Goal: Task Accomplishment & Management: Use online tool/utility

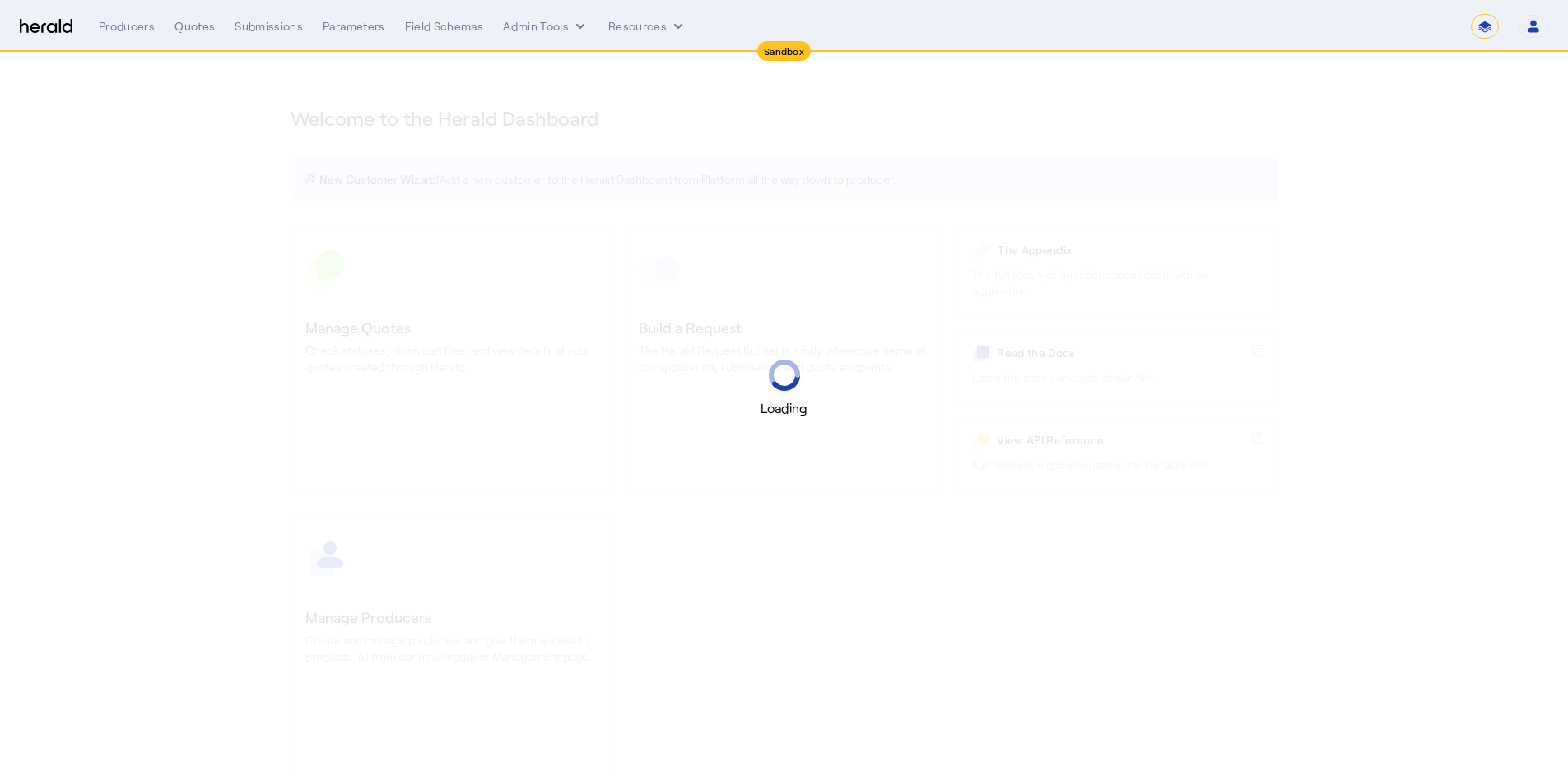
select select "*******"
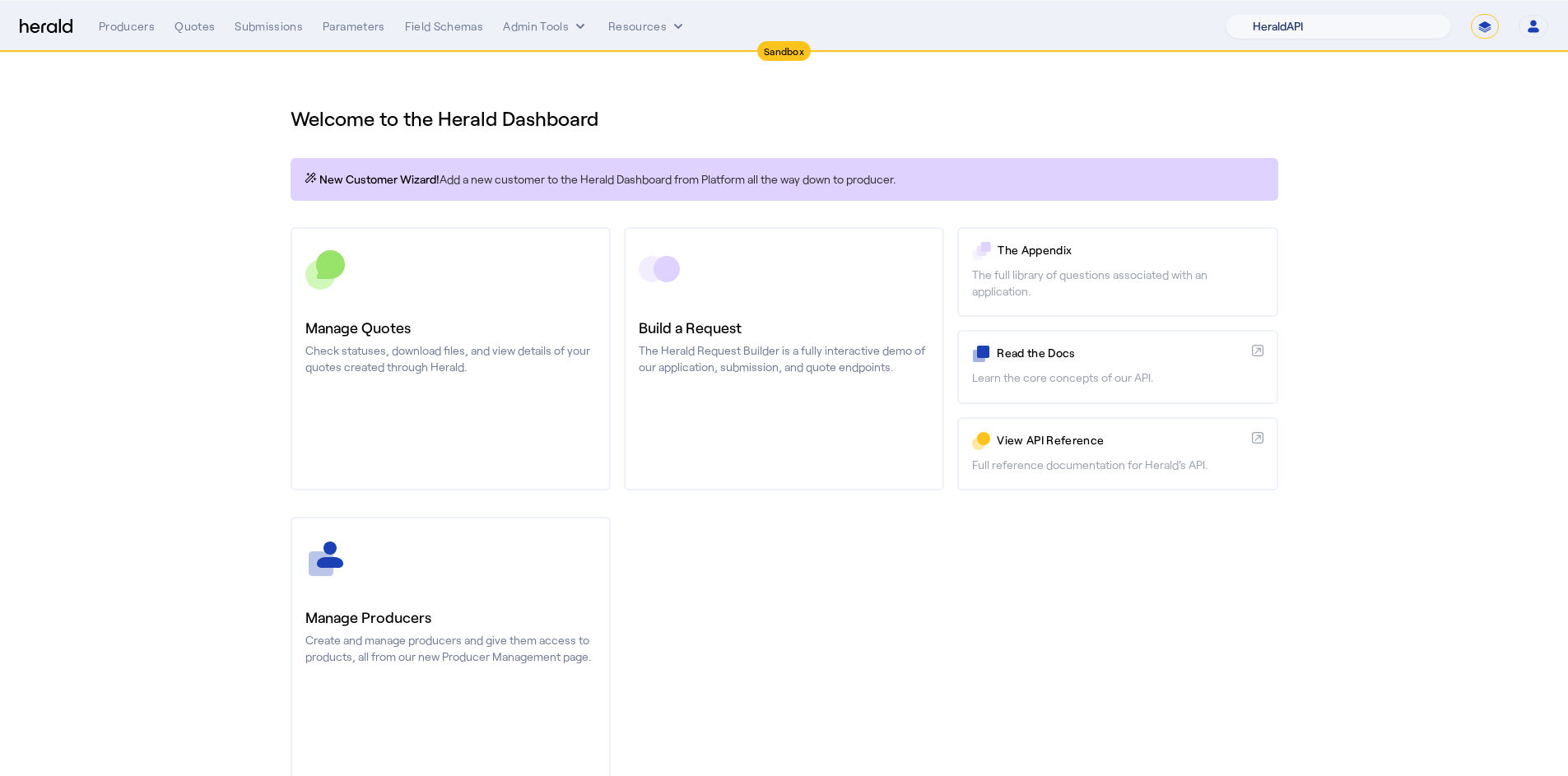
click at [1383, 16] on select "1Fort Acrisure Acturis Affinity Advisors Affinity Risk Agentero AmWins Anzen Ao…" at bounding box center [1339, 26] width 226 height 24
select select "pfm_h3db_crc"
click at [1265, 14] on select "1Fort Acrisure Acturis Affinity Advisors Affinity Risk Agentero AmWins Anzen Ao…" at bounding box center [1339, 26] width 226 height 24
click at [493, 40] on nav "Sandbox Menu Producers Quotes Submissions Parameters Field Schemas Admin Tools …" at bounding box center [784, 26] width 1568 height 51
click at [517, 25] on button "Admin Tools" at bounding box center [545, 26] width 86 height 16
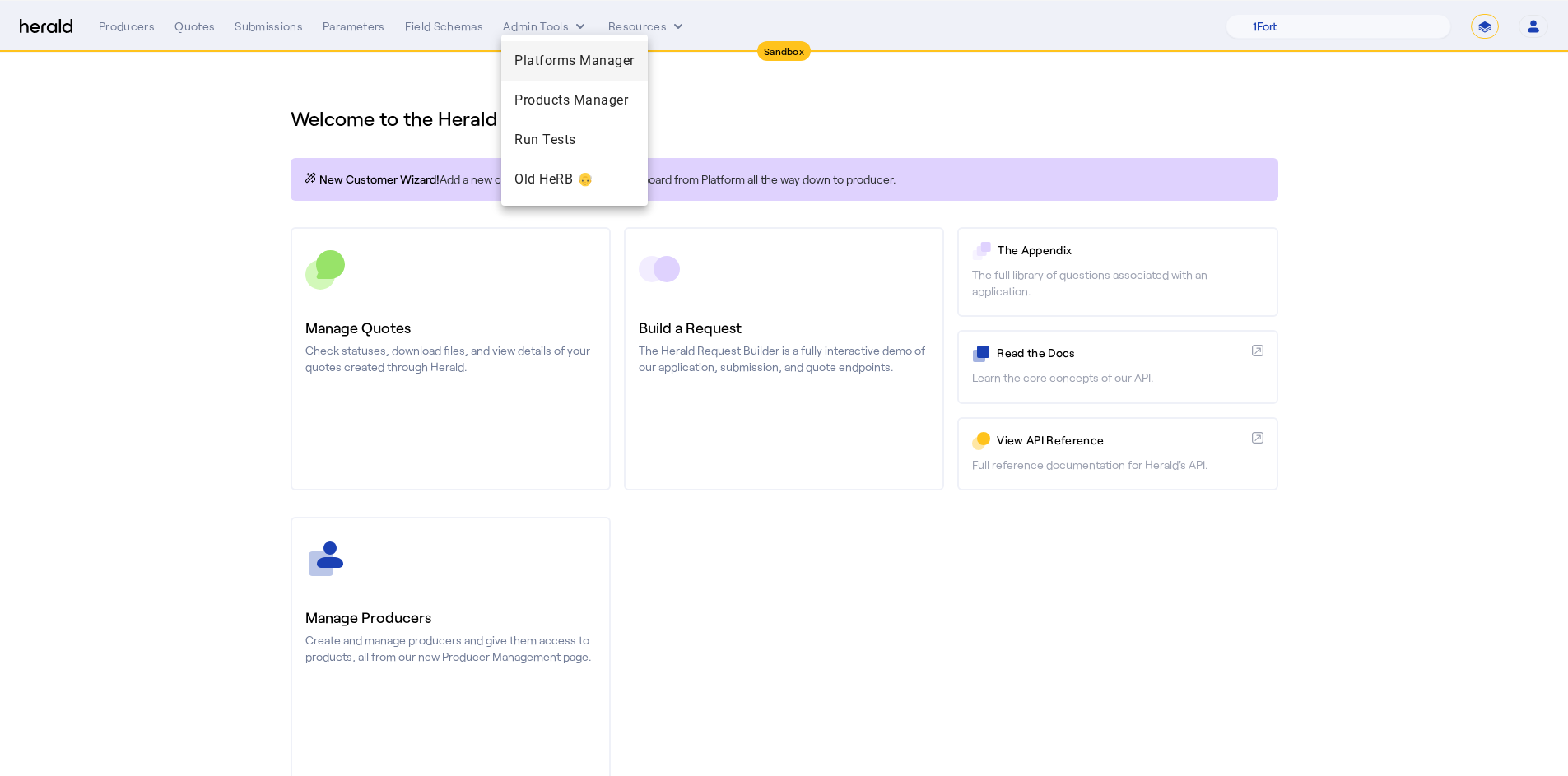
click at [564, 69] on span "Platforms Manager" at bounding box center [575, 61] width 120 height 20
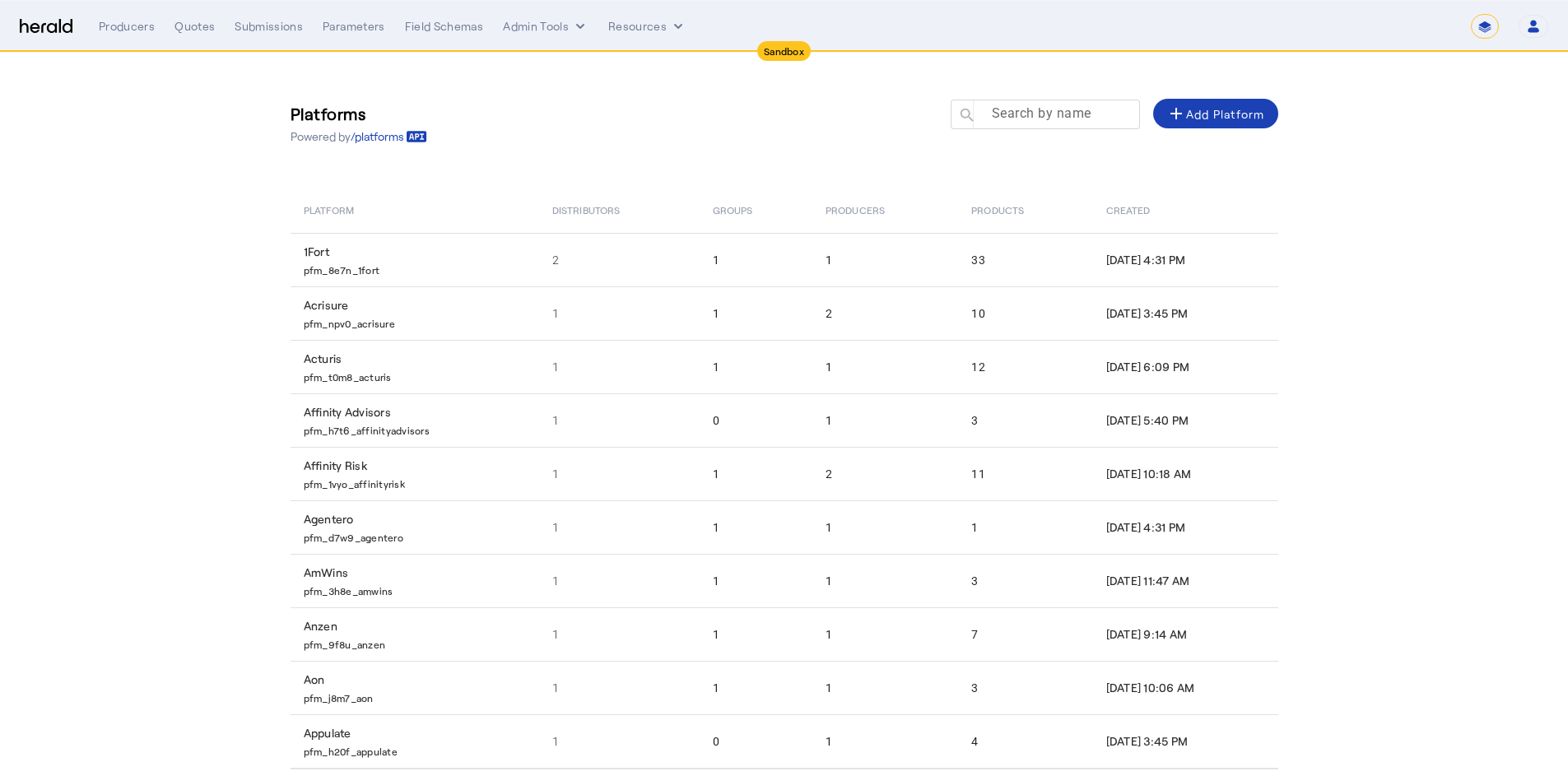
click at [1063, 119] on mat-label "Search by name" at bounding box center [1042, 113] width 100 height 16
click at [1063, 119] on input "Search by name" at bounding box center [1052, 113] width 148 height 20
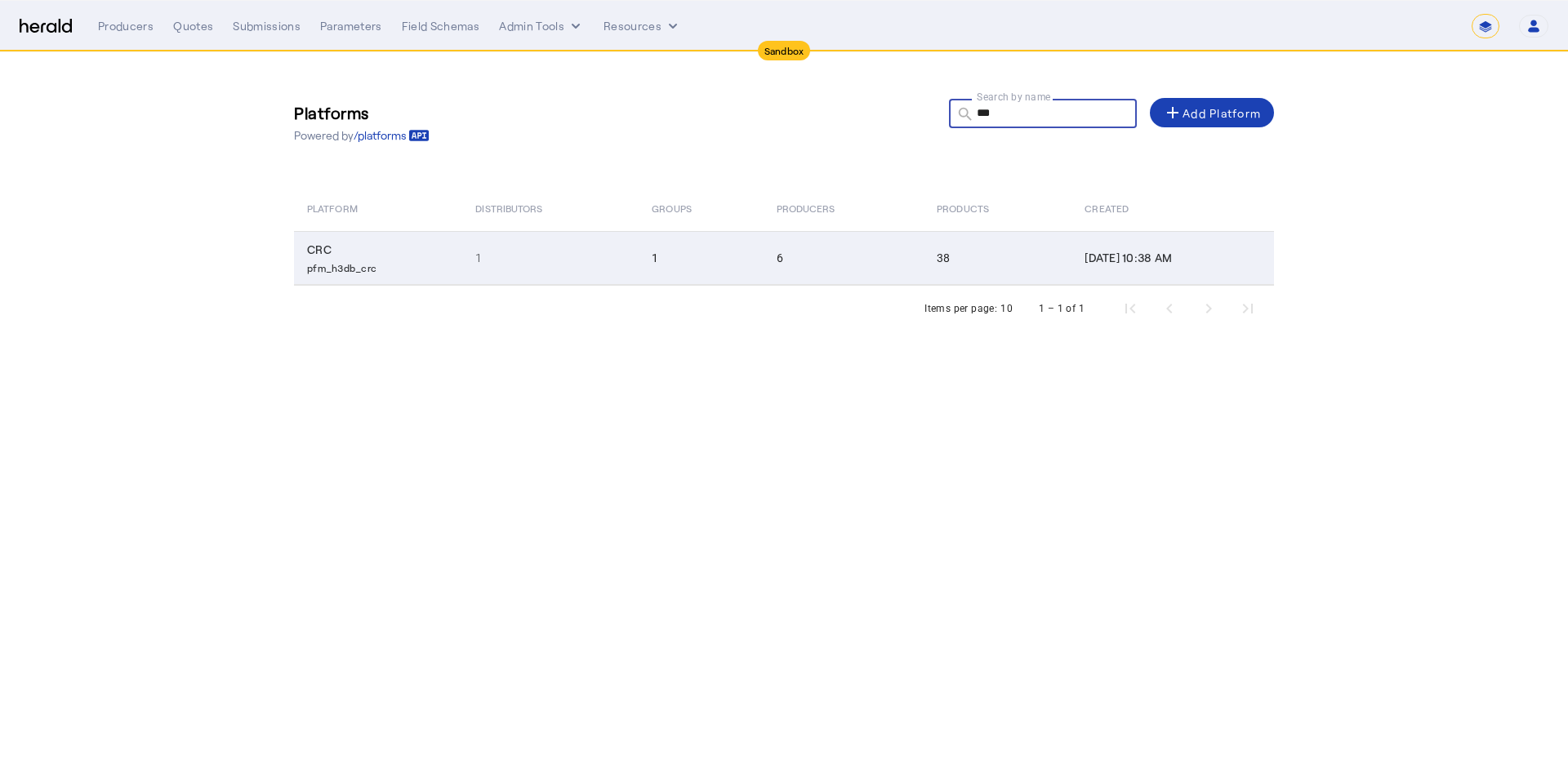
type input "***"
click at [661, 244] on td "1" at bounding box center [700, 258] width 124 height 54
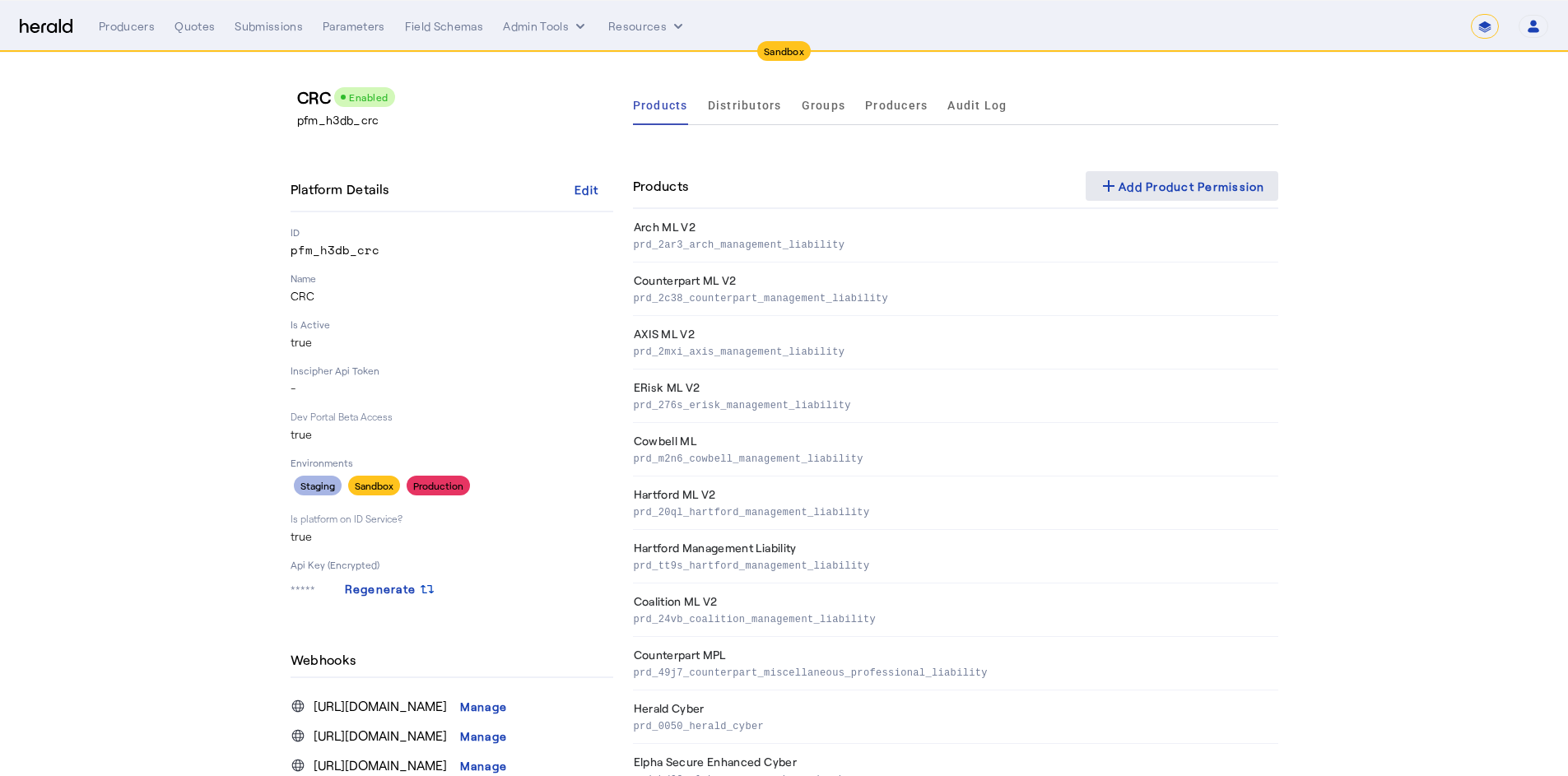
click at [1173, 194] on div "add Add Product Permission" at bounding box center [1183, 186] width 167 height 20
select select "pfm_h3db_crc"
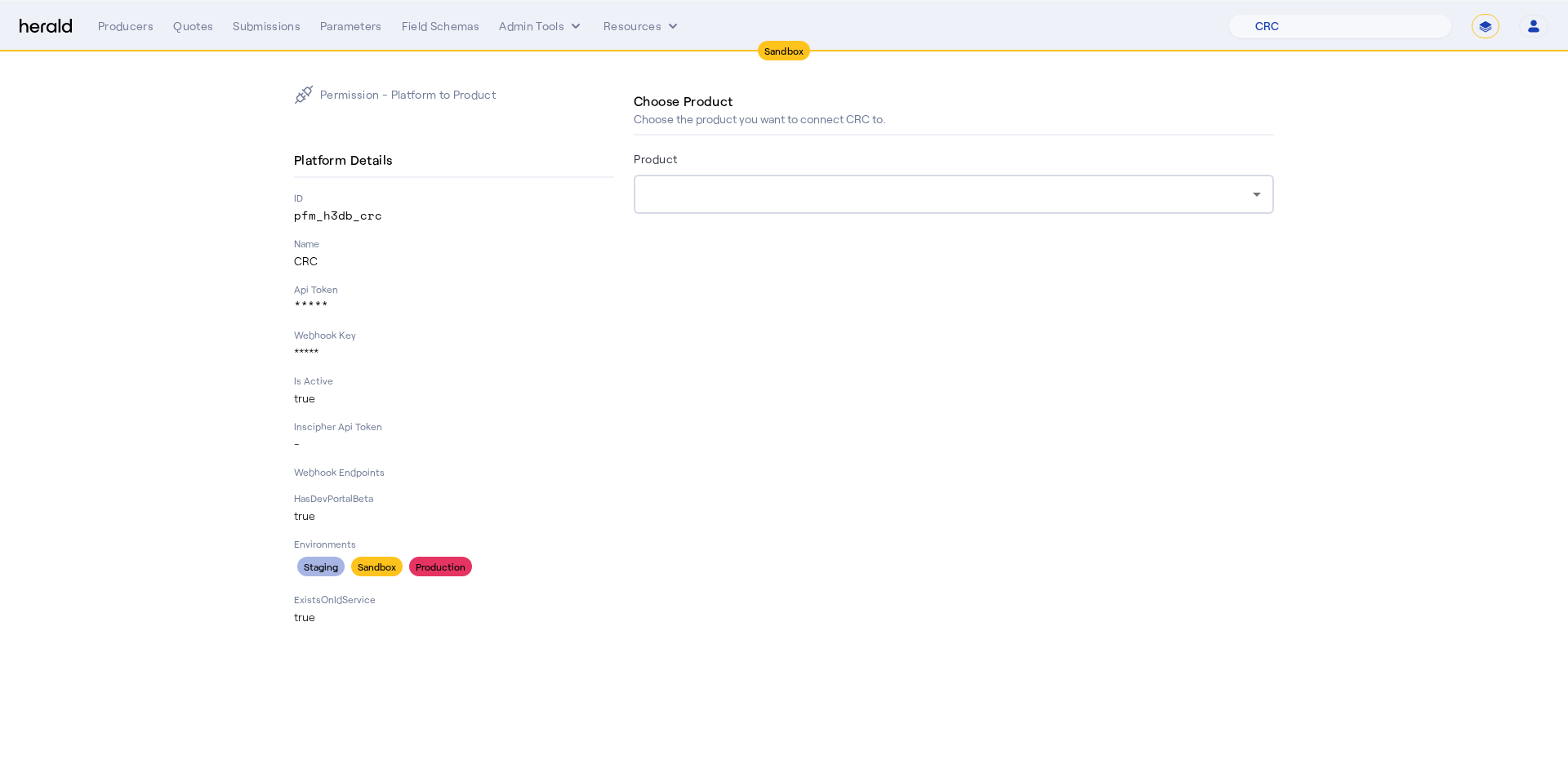
click at [816, 202] on div at bounding box center [950, 194] width 607 height 20
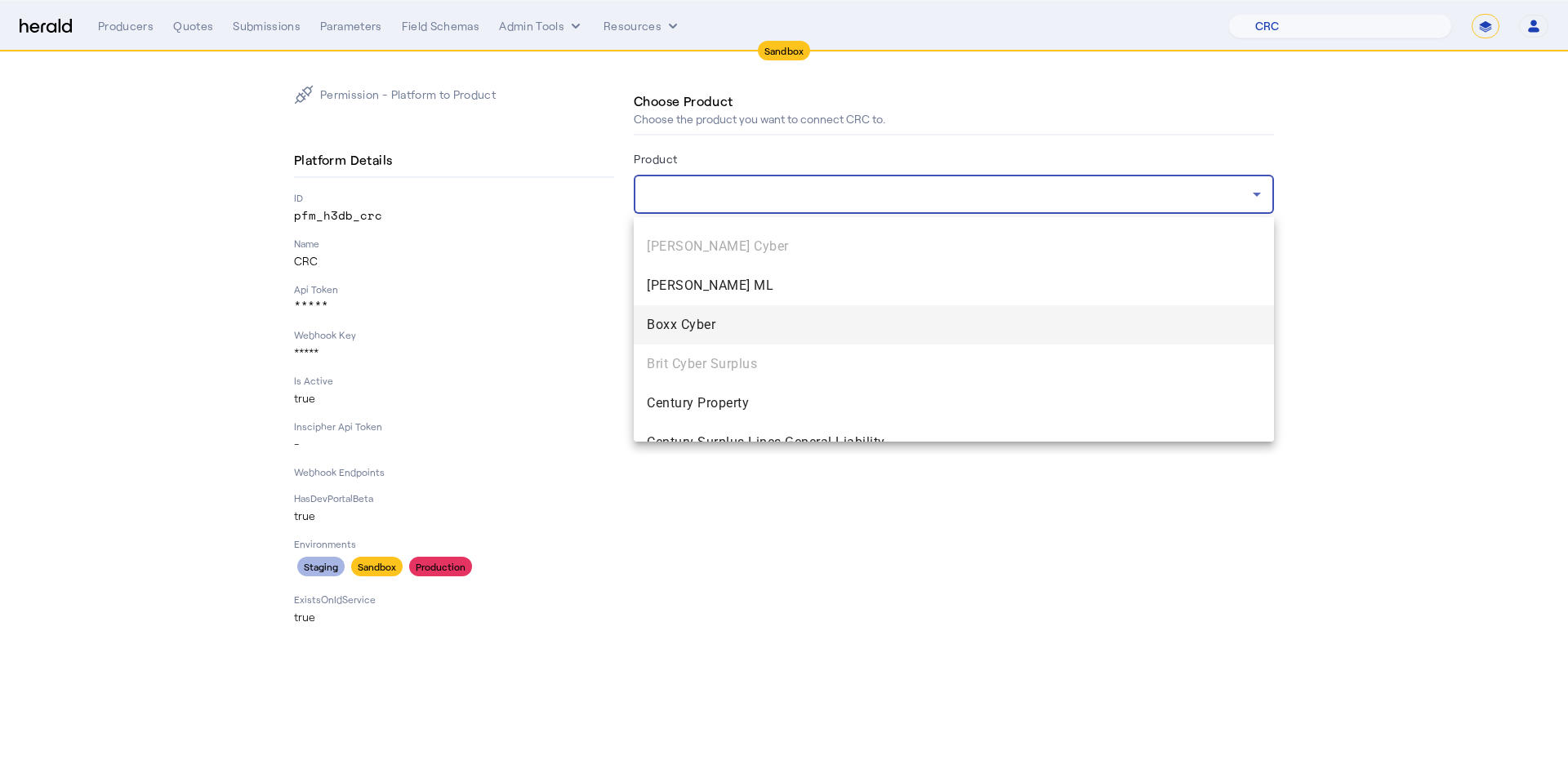
scroll to position [619, 0]
click at [777, 333] on mat-option "Boxx Cyber" at bounding box center [954, 324] width 640 height 40
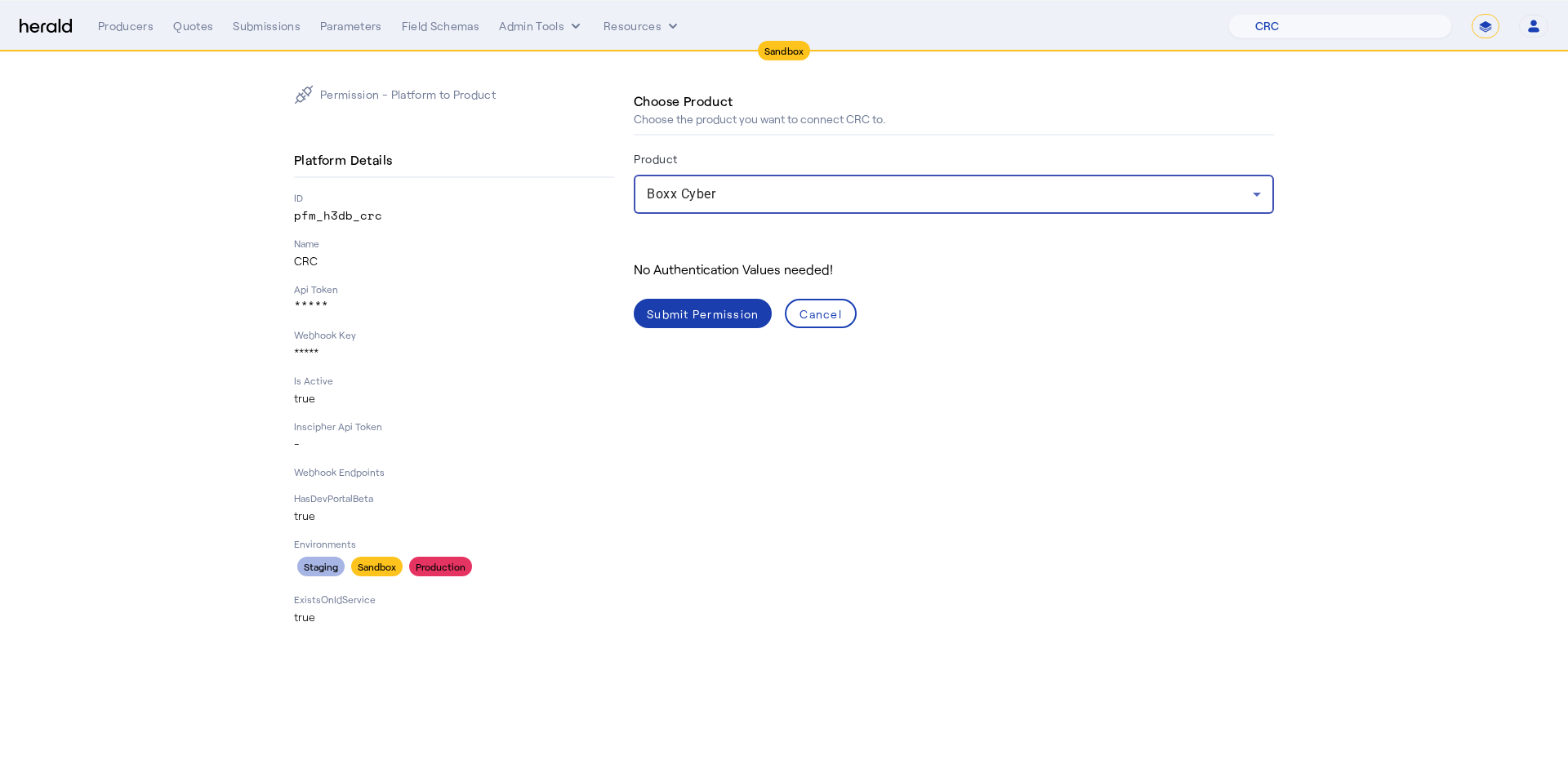
click at [709, 320] on div "Submit Permission" at bounding box center [703, 314] width 112 height 17
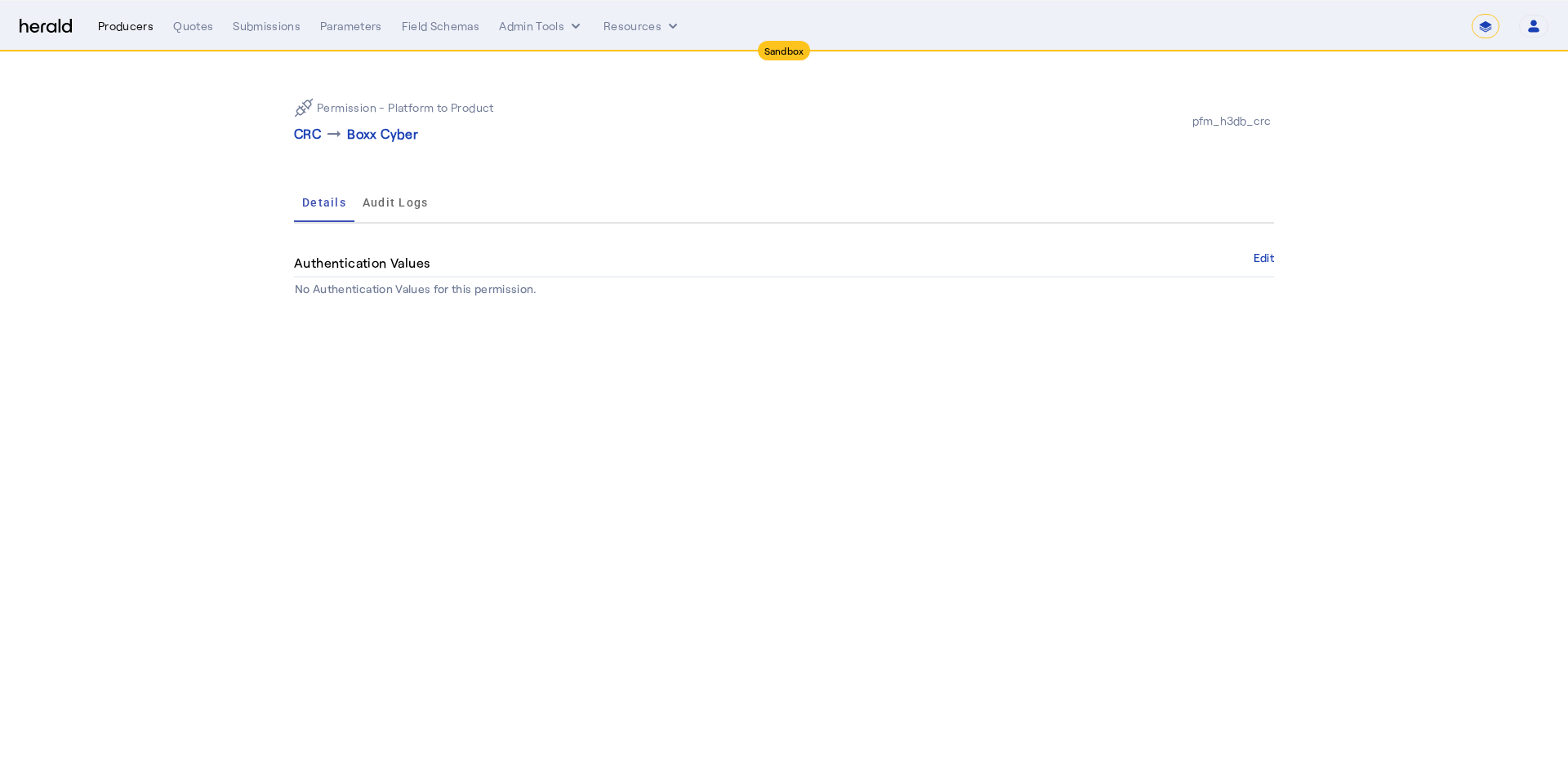
click at [126, 27] on div "Producers" at bounding box center [126, 26] width 55 height 16
select select "pfm_h3db_crc"
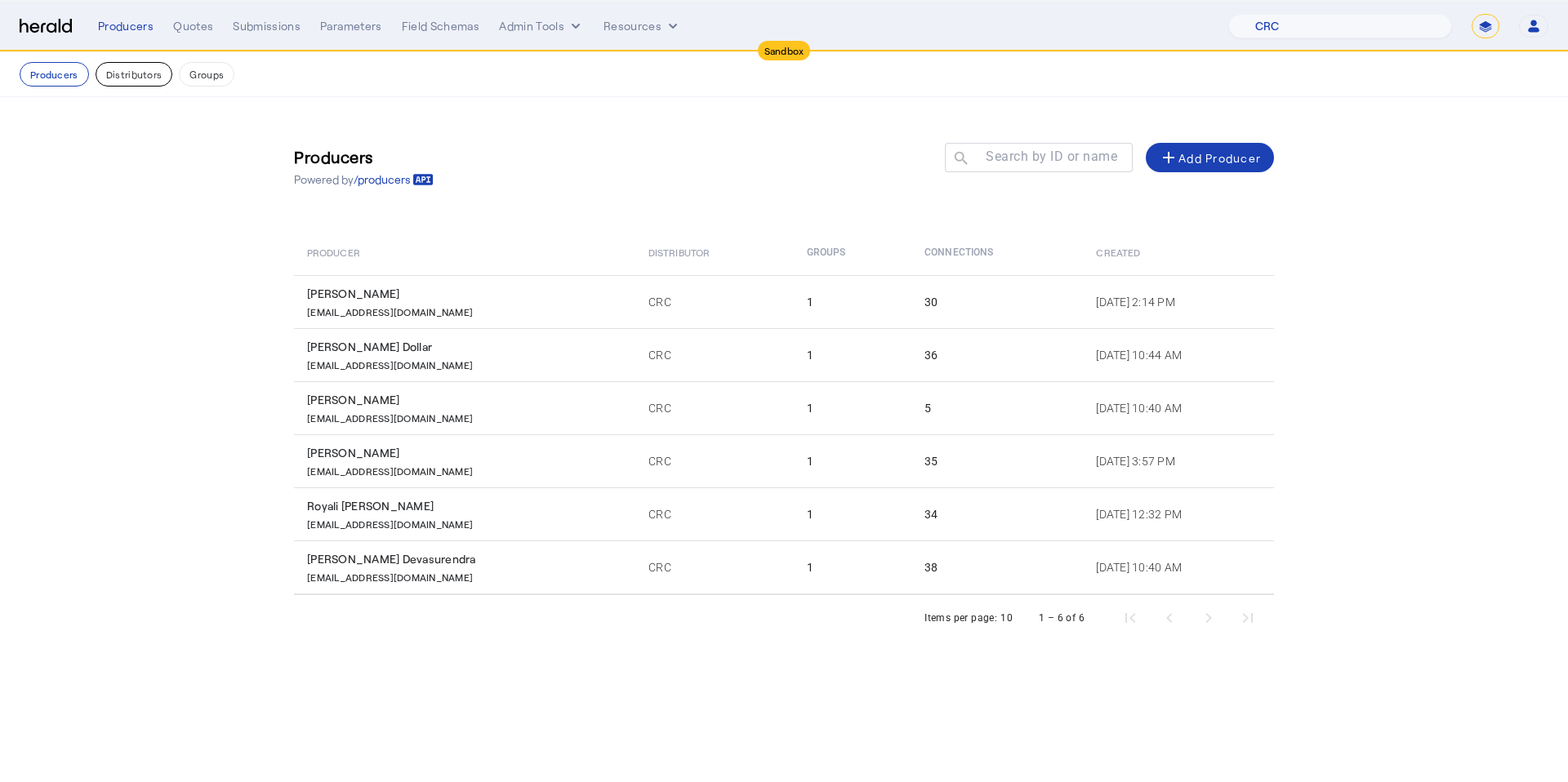
click at [135, 75] on button "Distributors" at bounding box center [134, 74] width 78 height 24
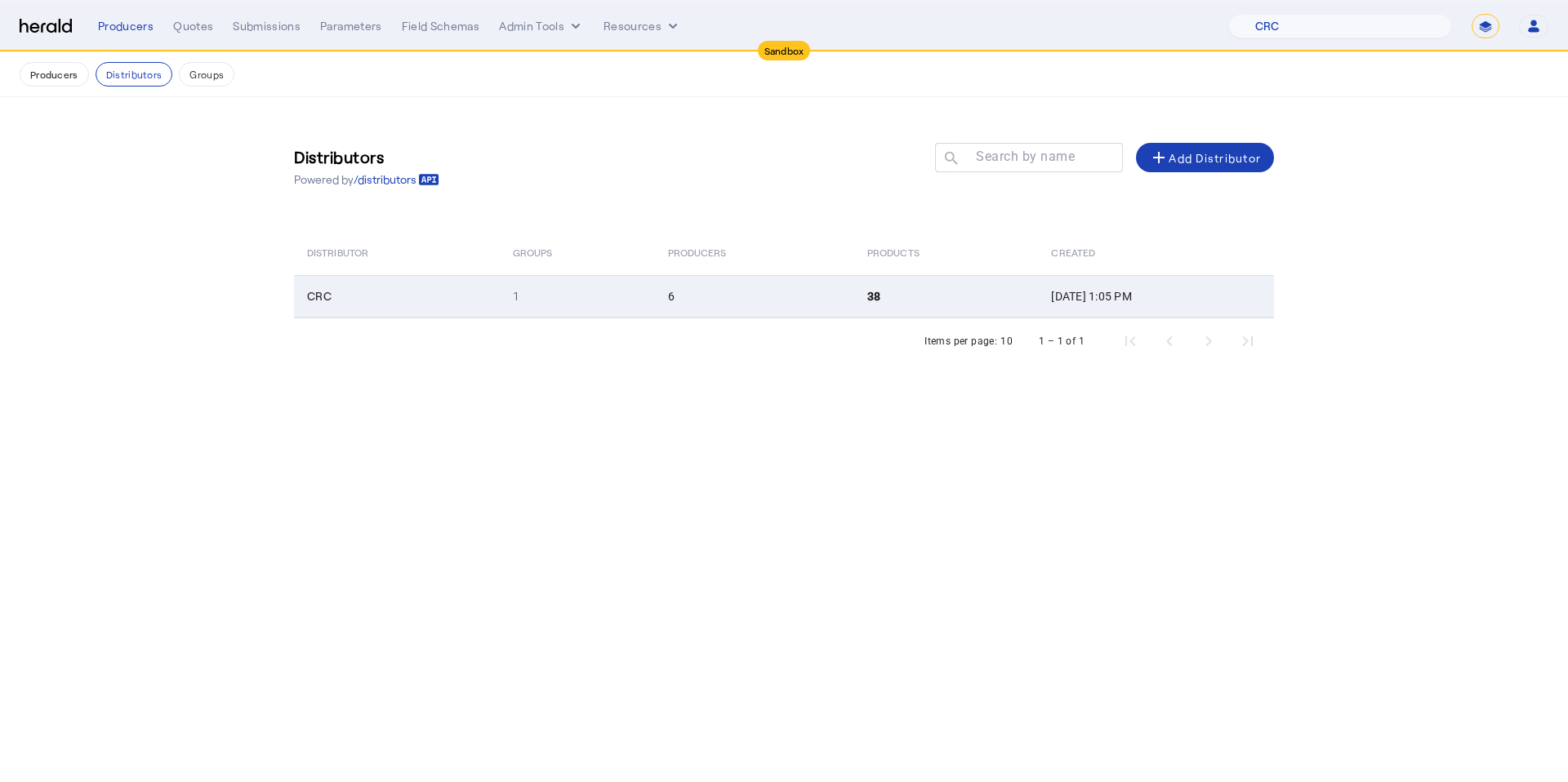
click at [436, 293] on td "CRC" at bounding box center [396, 296] width 206 height 42
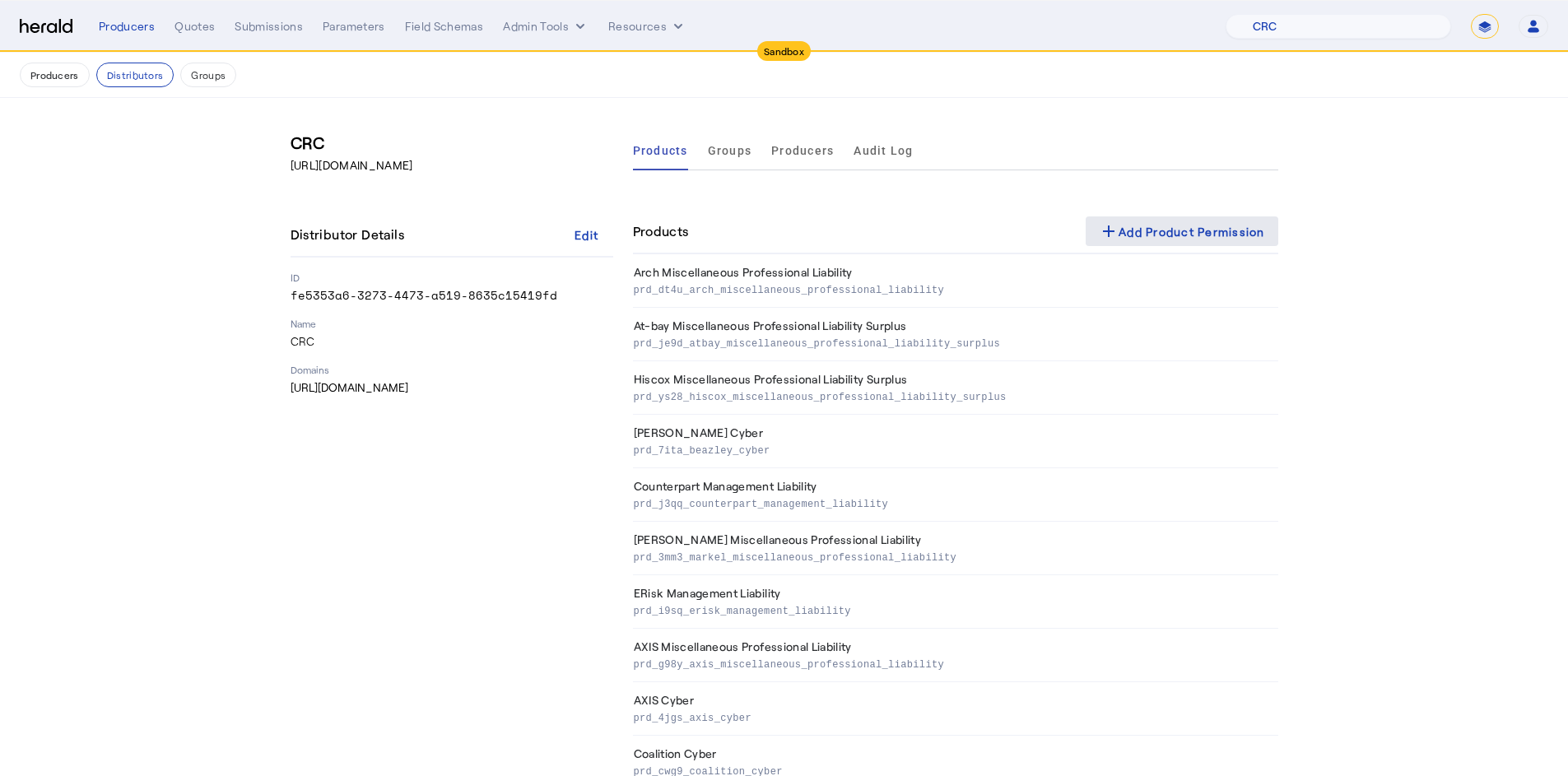
click at [1160, 233] on div "add Add Product Permission" at bounding box center [1183, 231] width 167 height 20
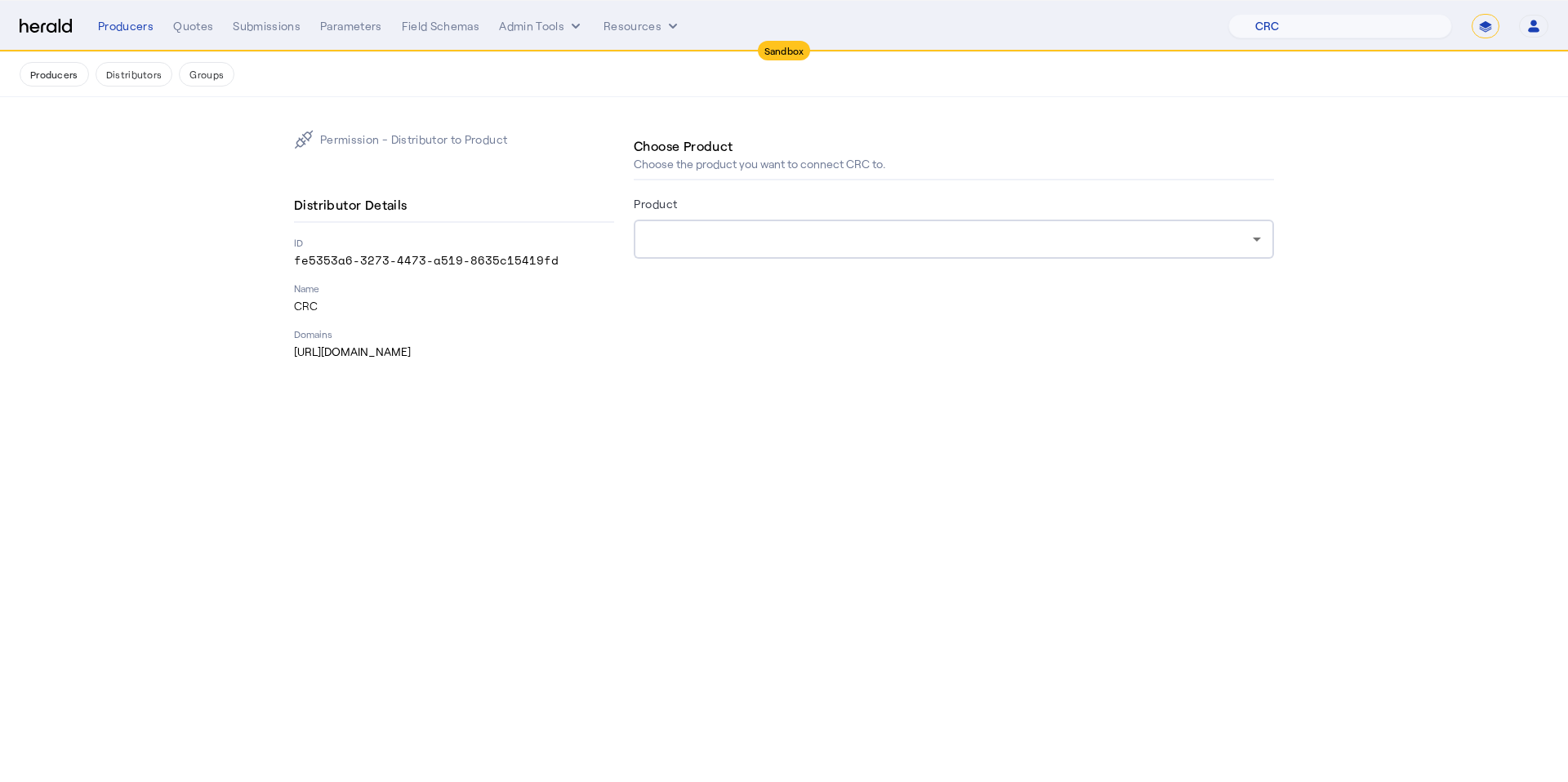
click at [899, 239] on div at bounding box center [950, 239] width 607 height 20
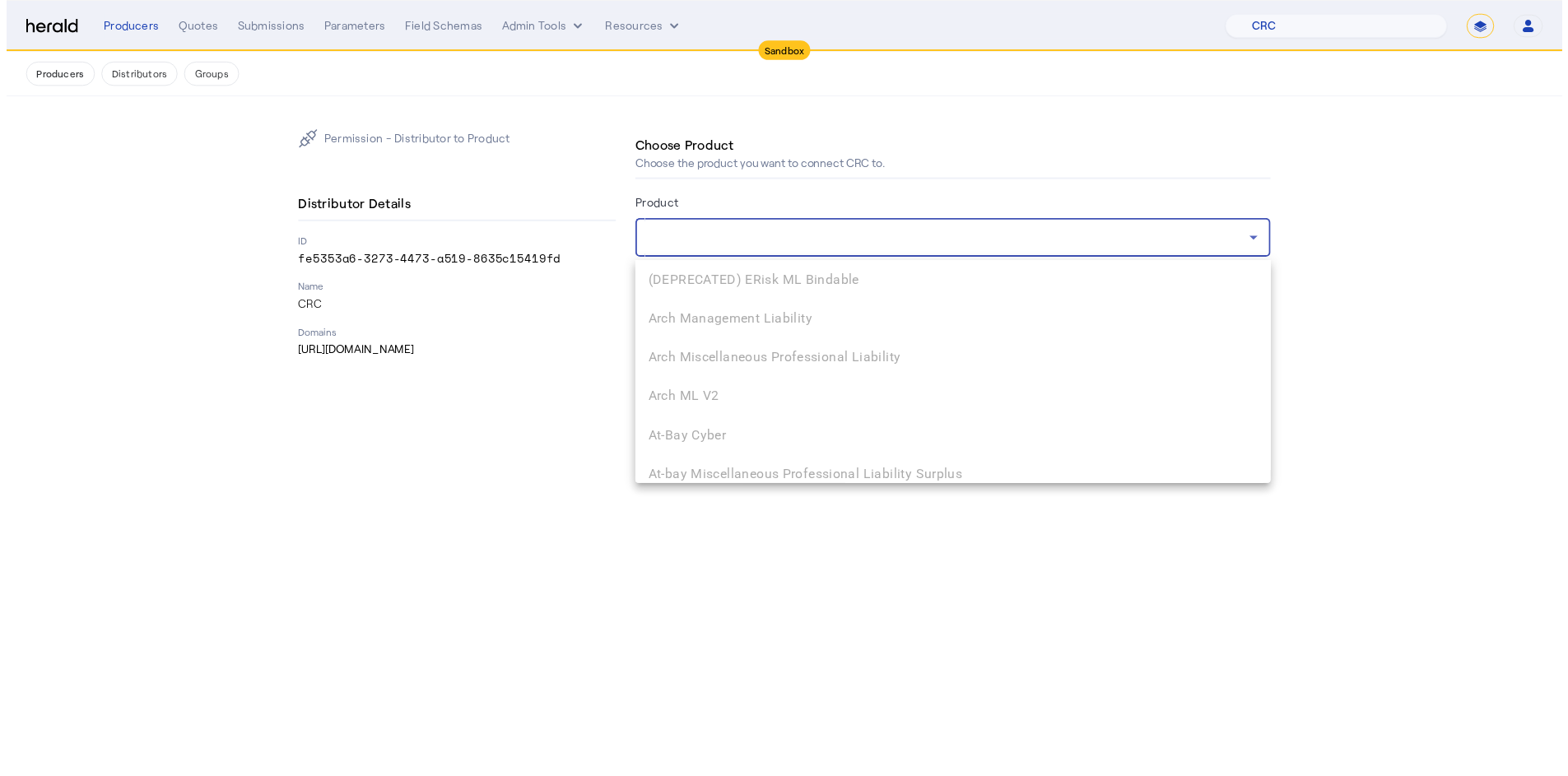
scroll to position [251, 0]
click at [845, 467] on span "Boxx Cyber" at bounding box center [961, 467] width 619 height 20
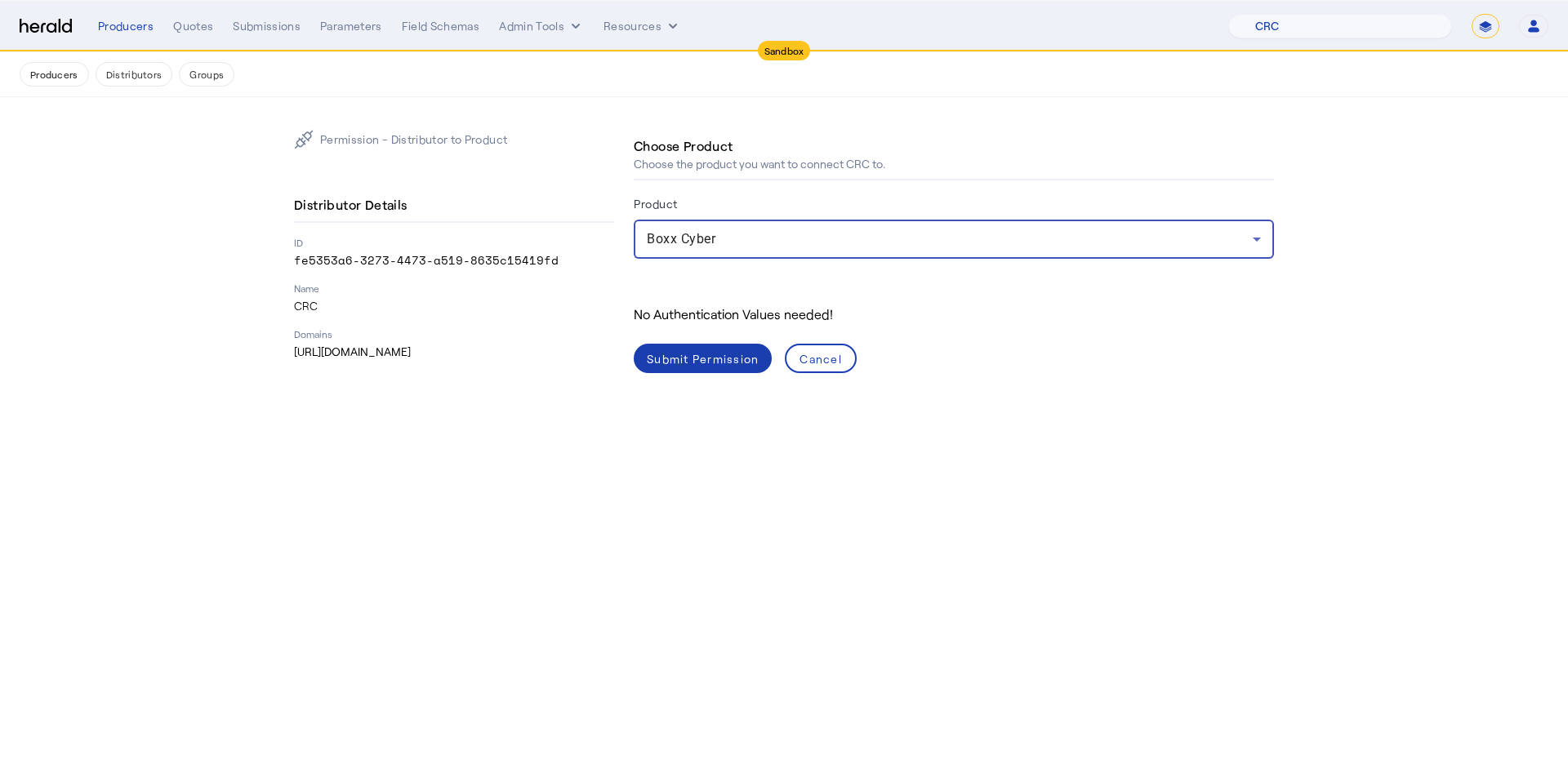
click at [707, 362] on div "Submit Permission" at bounding box center [703, 359] width 112 height 17
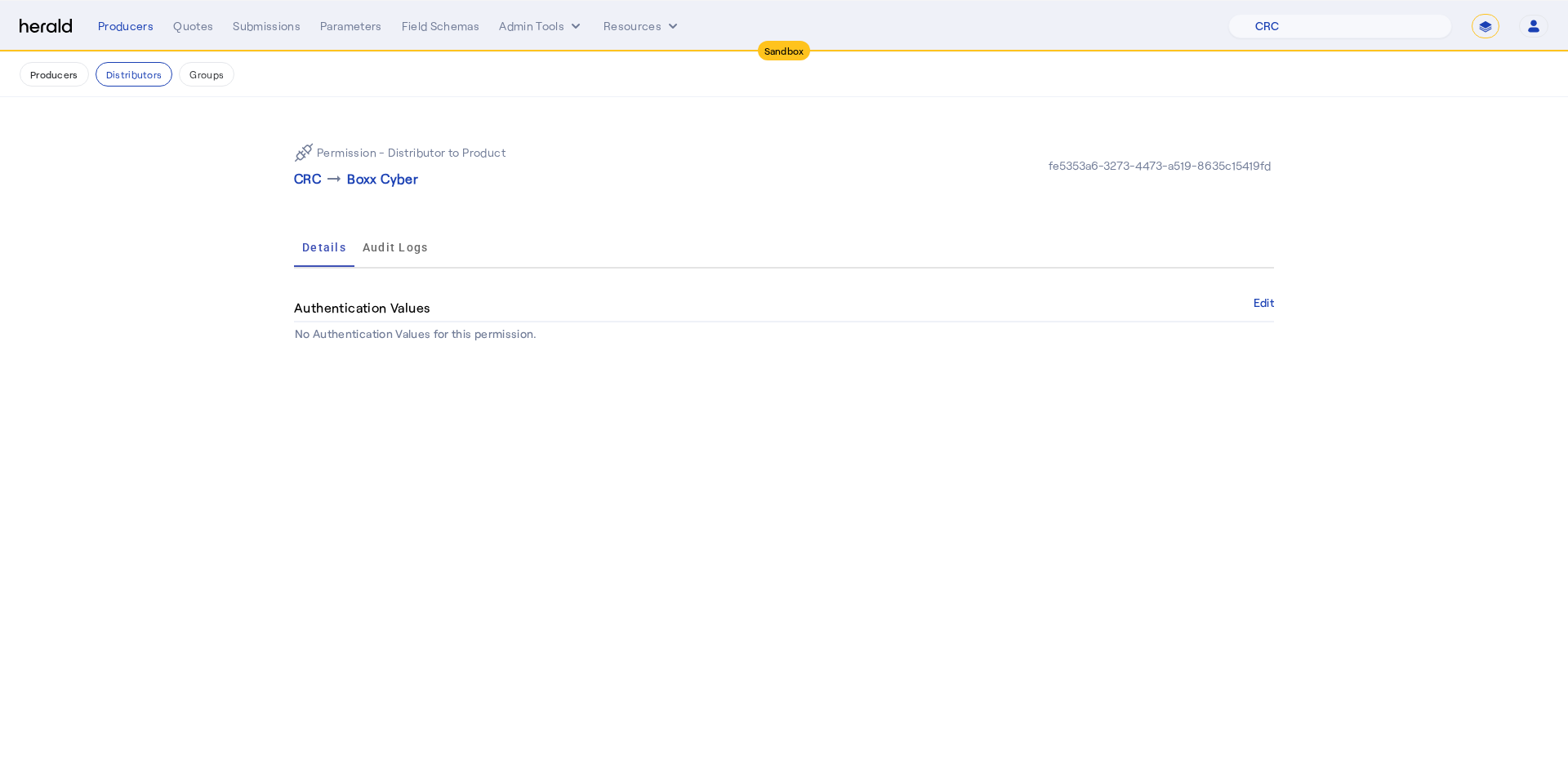
click at [534, 41] on nav "Sandbox Menu Producers Quotes Submissions Parameters Field Schemas Admin Tools …" at bounding box center [784, 26] width 1568 height 51
click at [533, 30] on button "Admin Tools" at bounding box center [541, 26] width 85 height 16
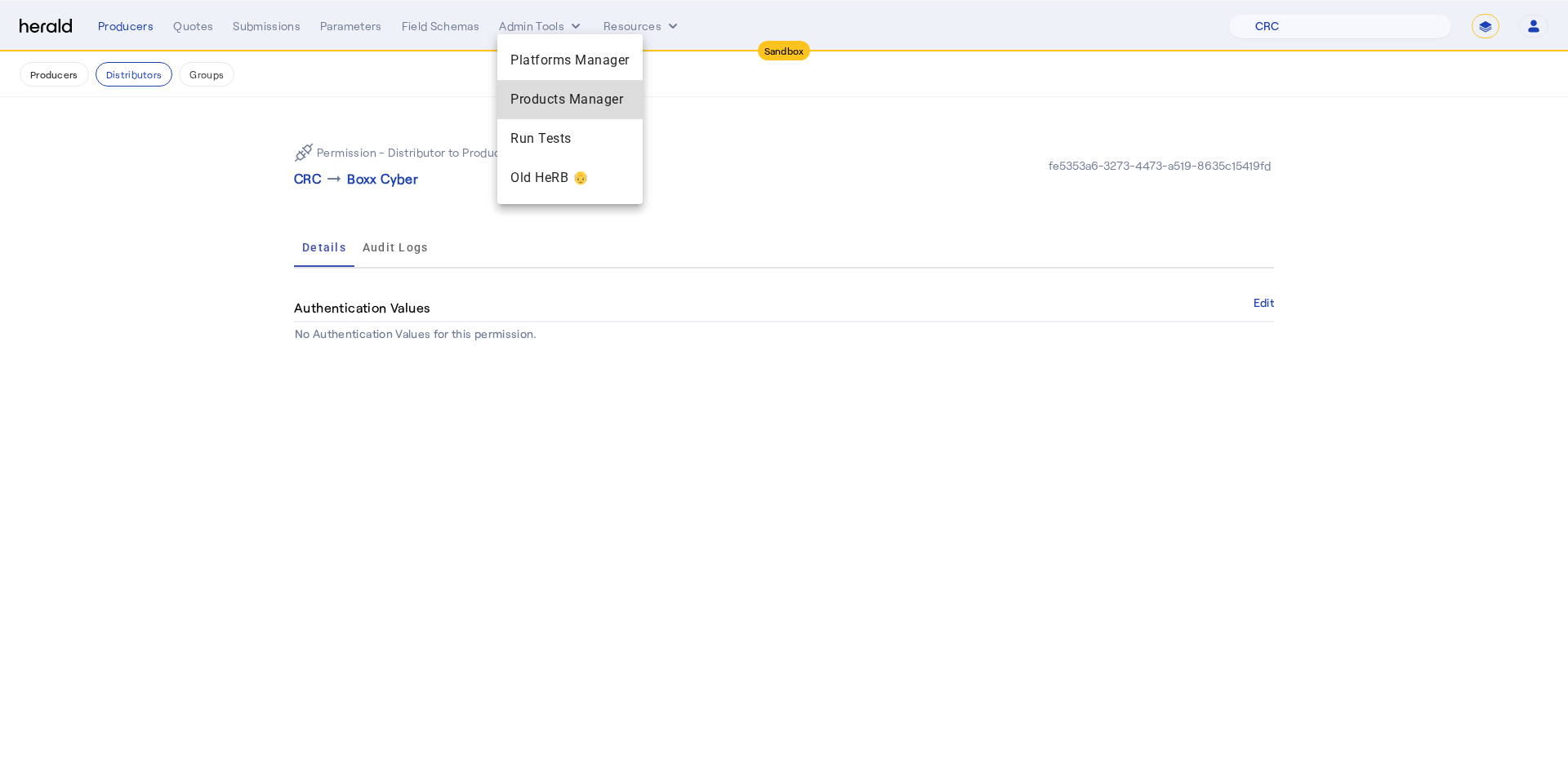
click at [551, 106] on span "Products Manager" at bounding box center [570, 99] width 119 height 20
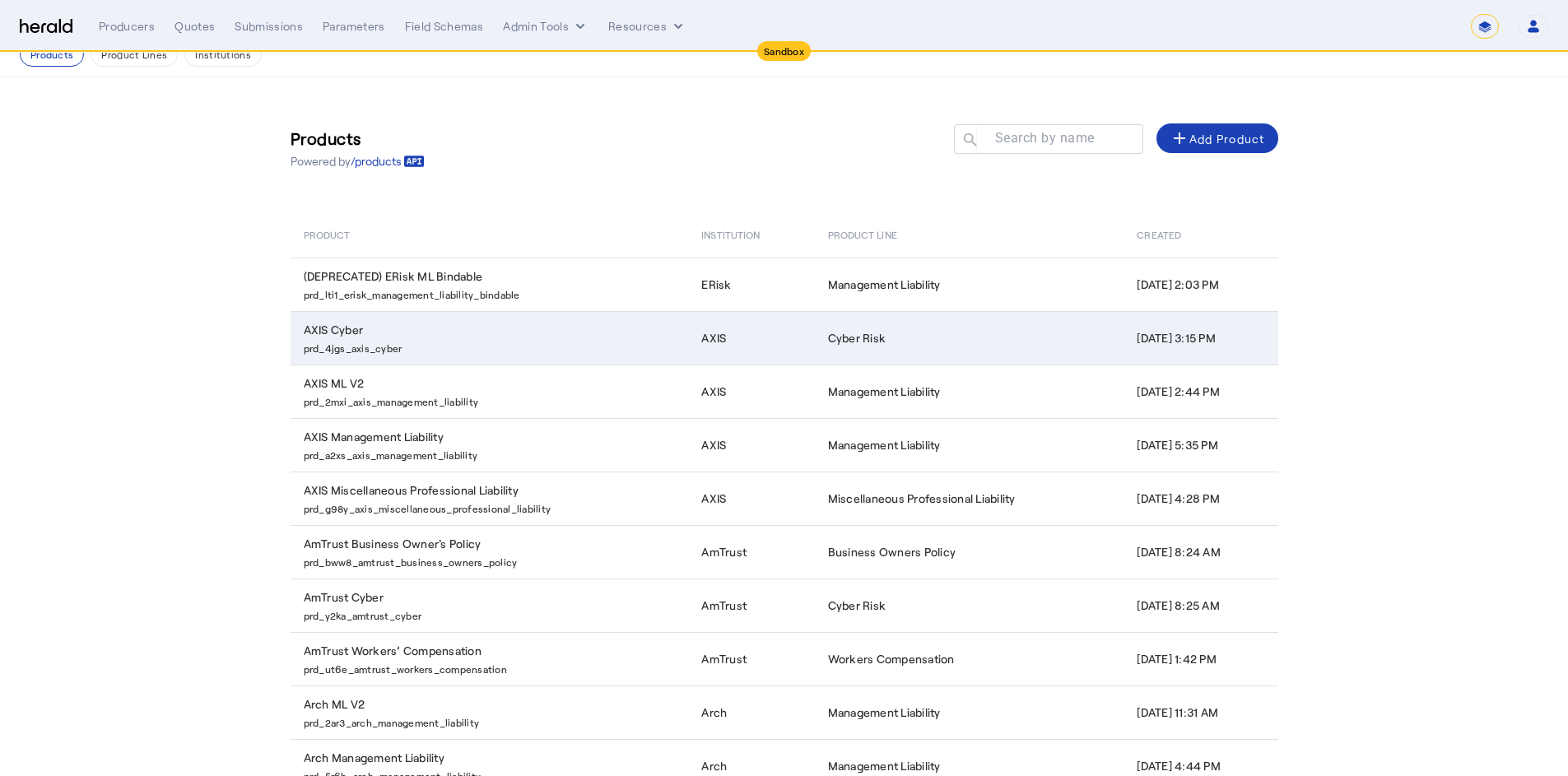
scroll to position [118, 0]
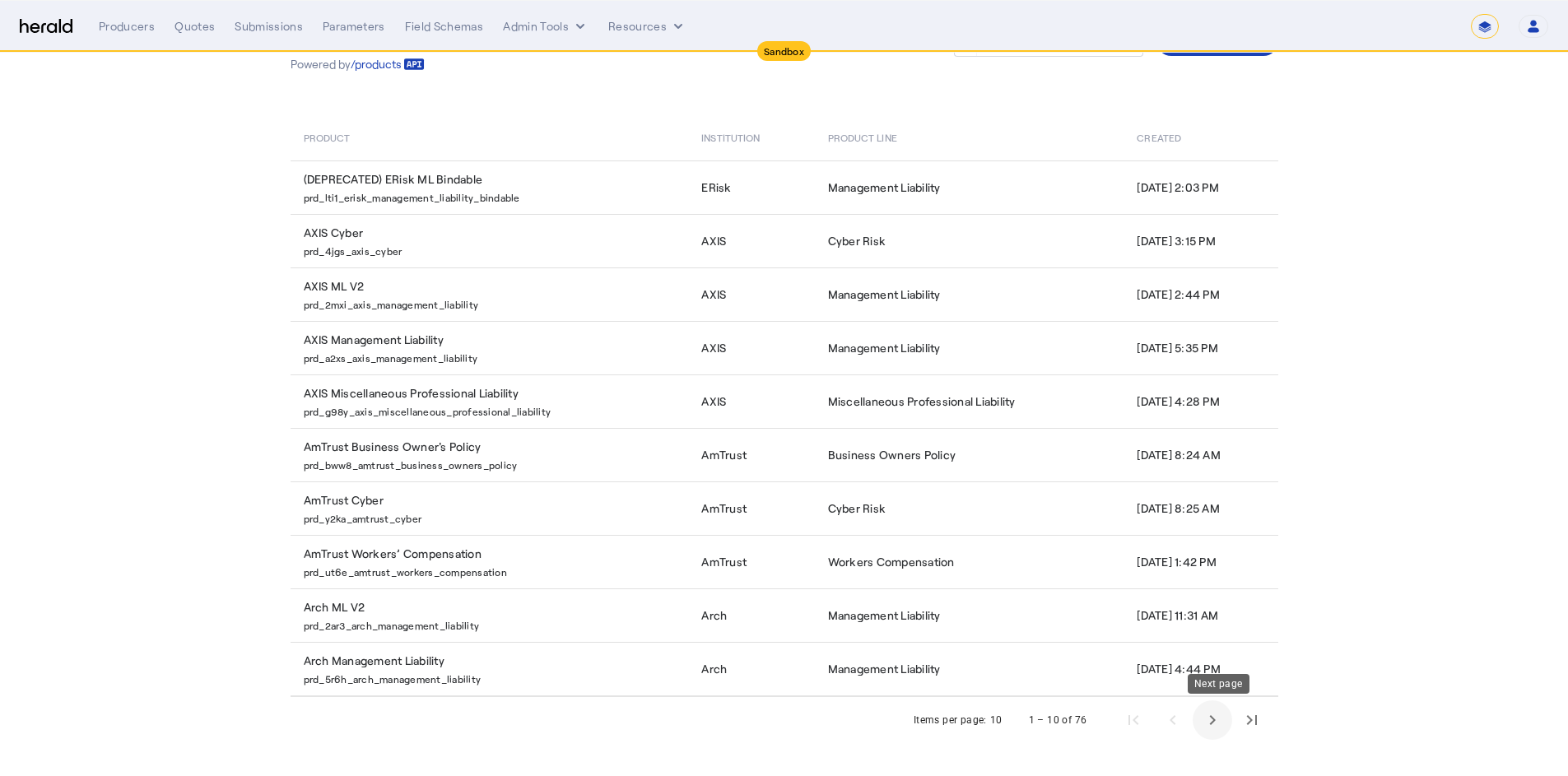
click at [1220, 720] on span "Next page" at bounding box center [1213, 720] width 40 height 40
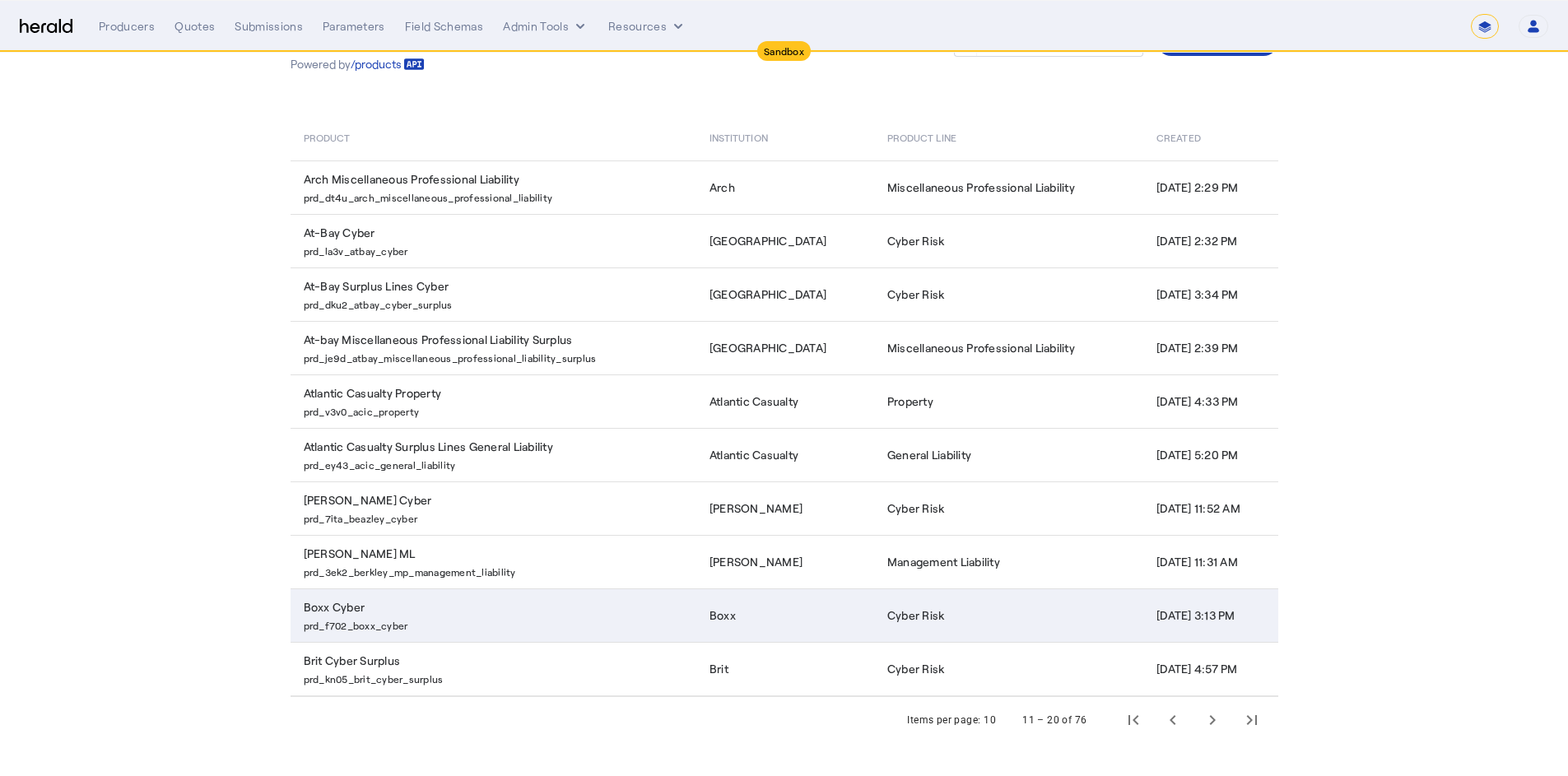
click at [874, 603] on td "Cyber Risk" at bounding box center [1009, 615] width 269 height 54
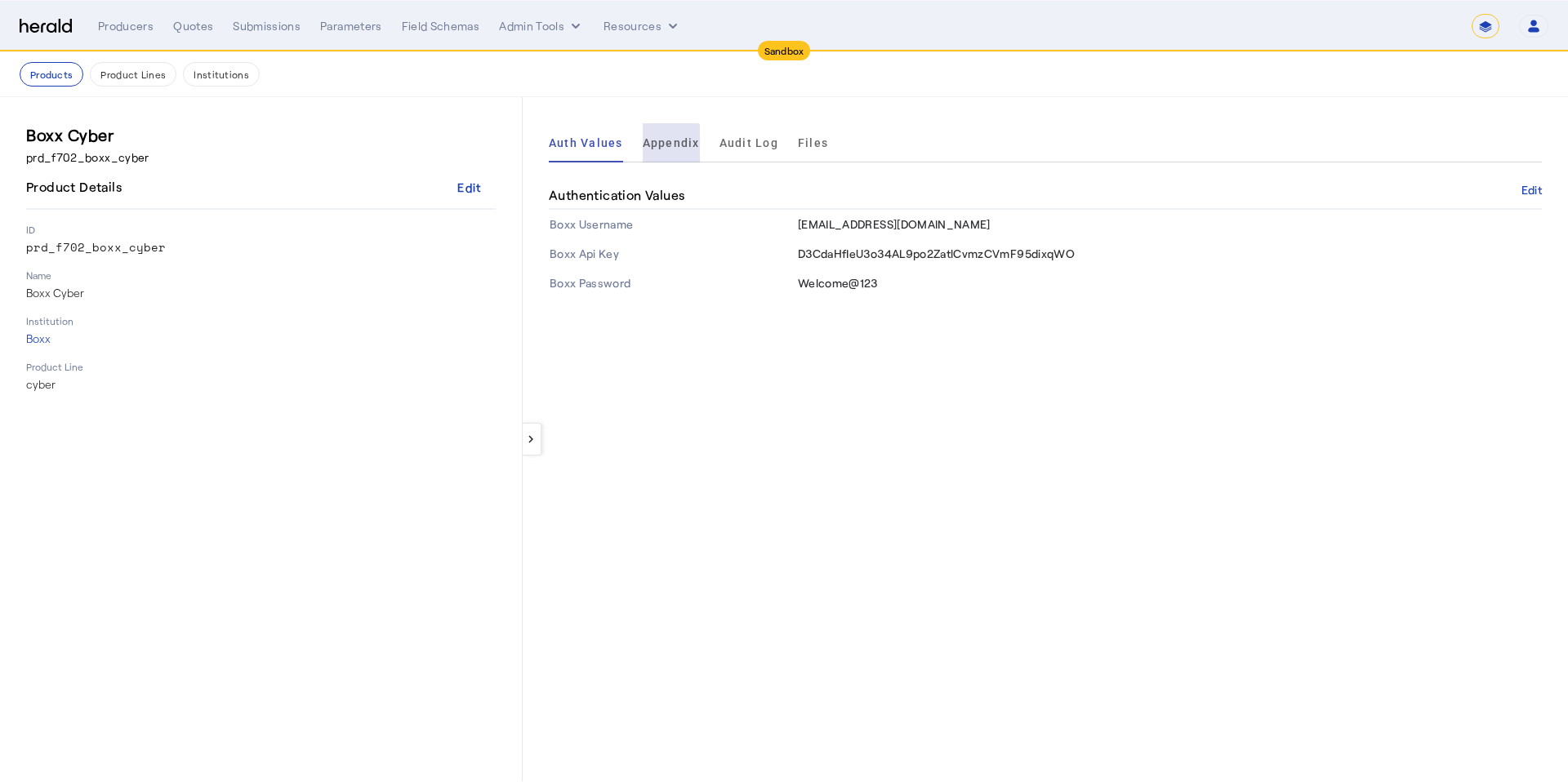
click at [666, 144] on span "Appendix" at bounding box center [671, 142] width 57 height 11
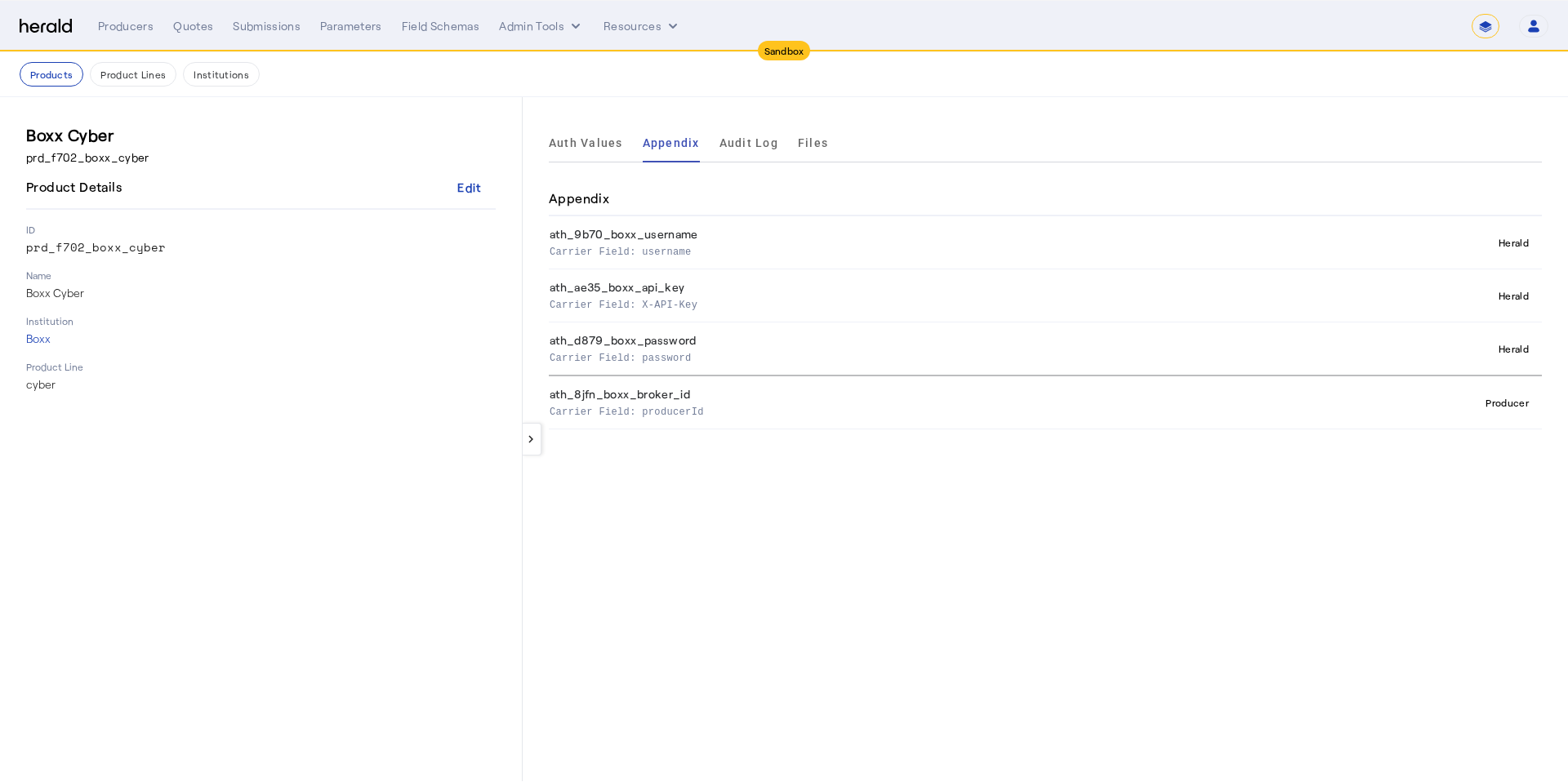
click at [654, 284] on th "ath_ae35_boxx_api_key Carrier Field: X-API-Key" at bounding box center [899, 296] width 702 height 53
click at [644, 235] on th "ath_9b70_boxx_username Carrier Field: username" at bounding box center [899, 243] width 702 height 53
click at [520, 28] on button "Admin Tools" at bounding box center [541, 26] width 85 height 16
click at [372, 75] on div at bounding box center [784, 391] width 1568 height 782
click at [459, 192] on div "Edit" at bounding box center [469, 188] width 23 height 17
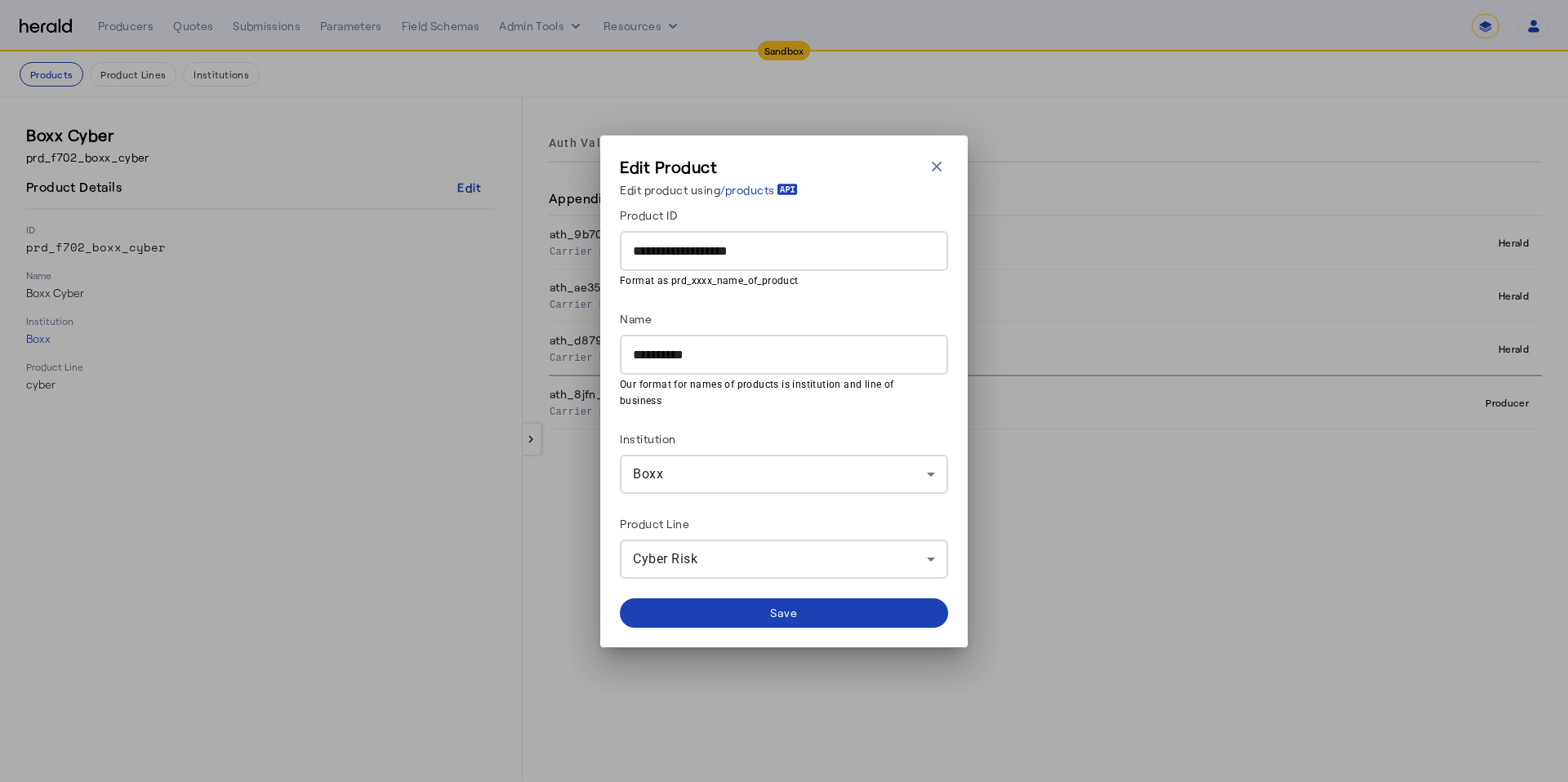
click at [948, 182] on div "Edit Product Edit product using /products Close modal" at bounding box center [784, 180] width 328 height 50
click at [938, 171] on icon "button" at bounding box center [936, 165] width 9 height 9
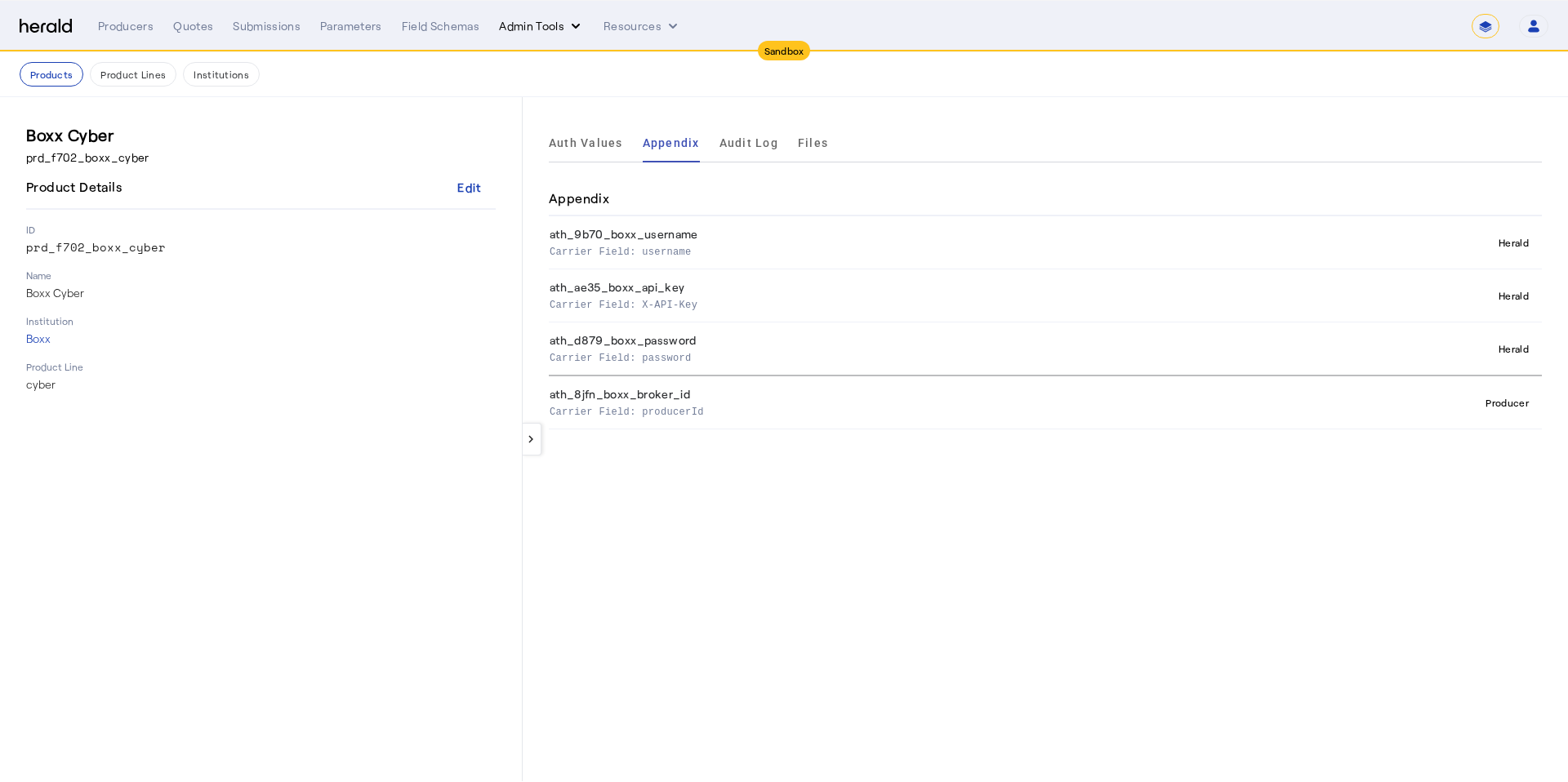
click at [520, 32] on button "Admin Tools" at bounding box center [541, 26] width 85 height 16
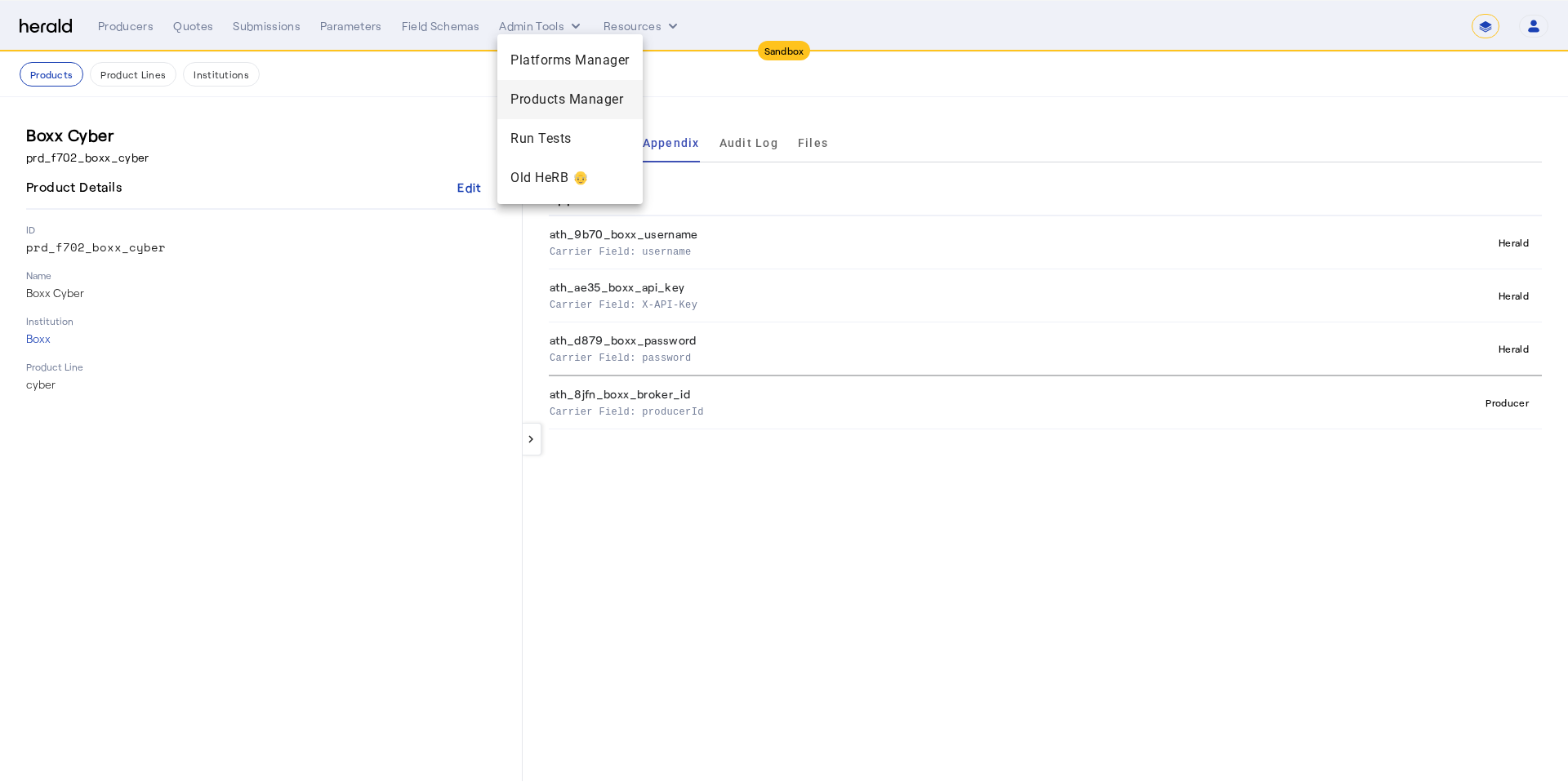
click at [544, 99] on span "Products Manager" at bounding box center [570, 99] width 119 height 20
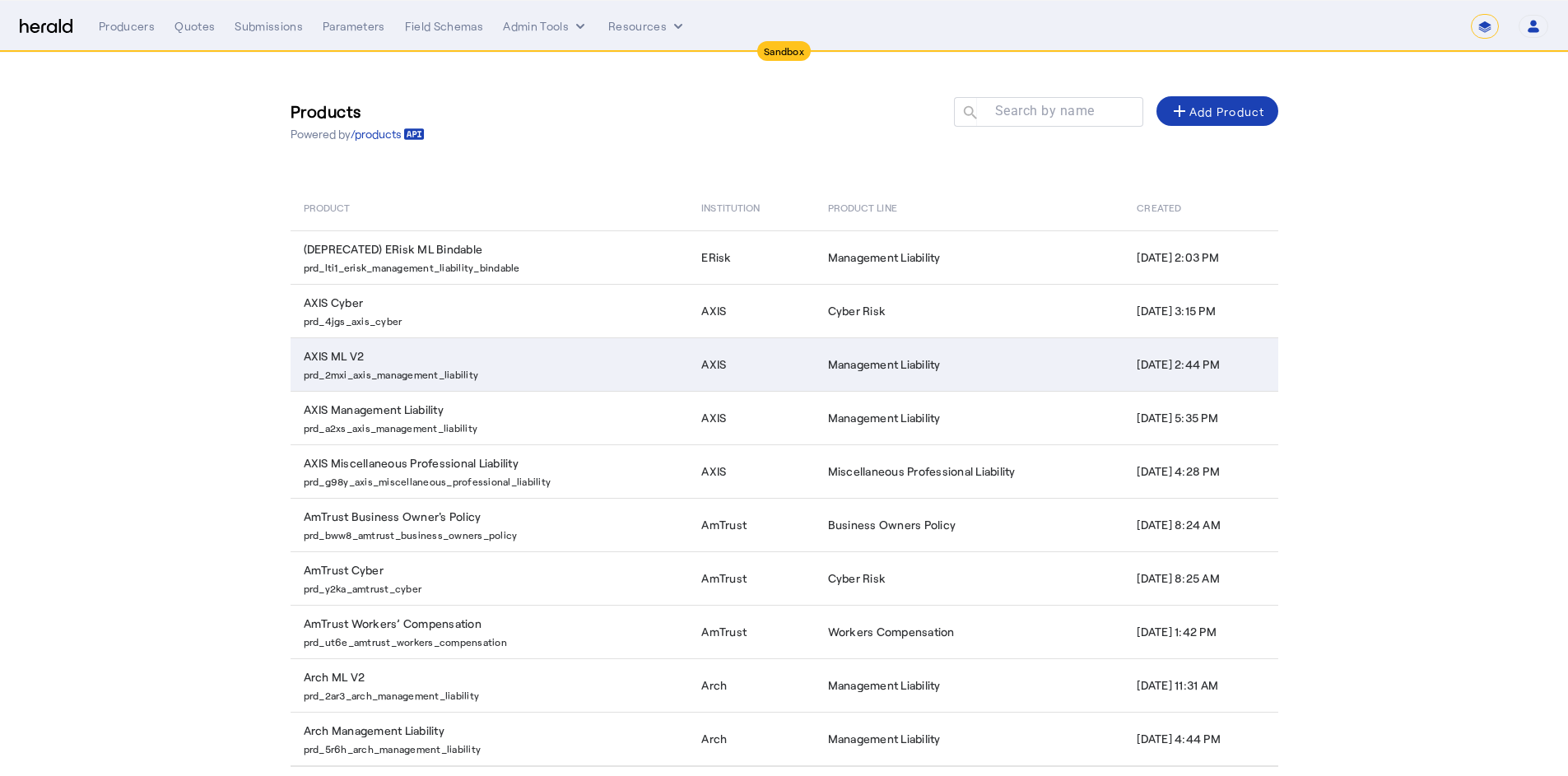
scroll to position [118, 0]
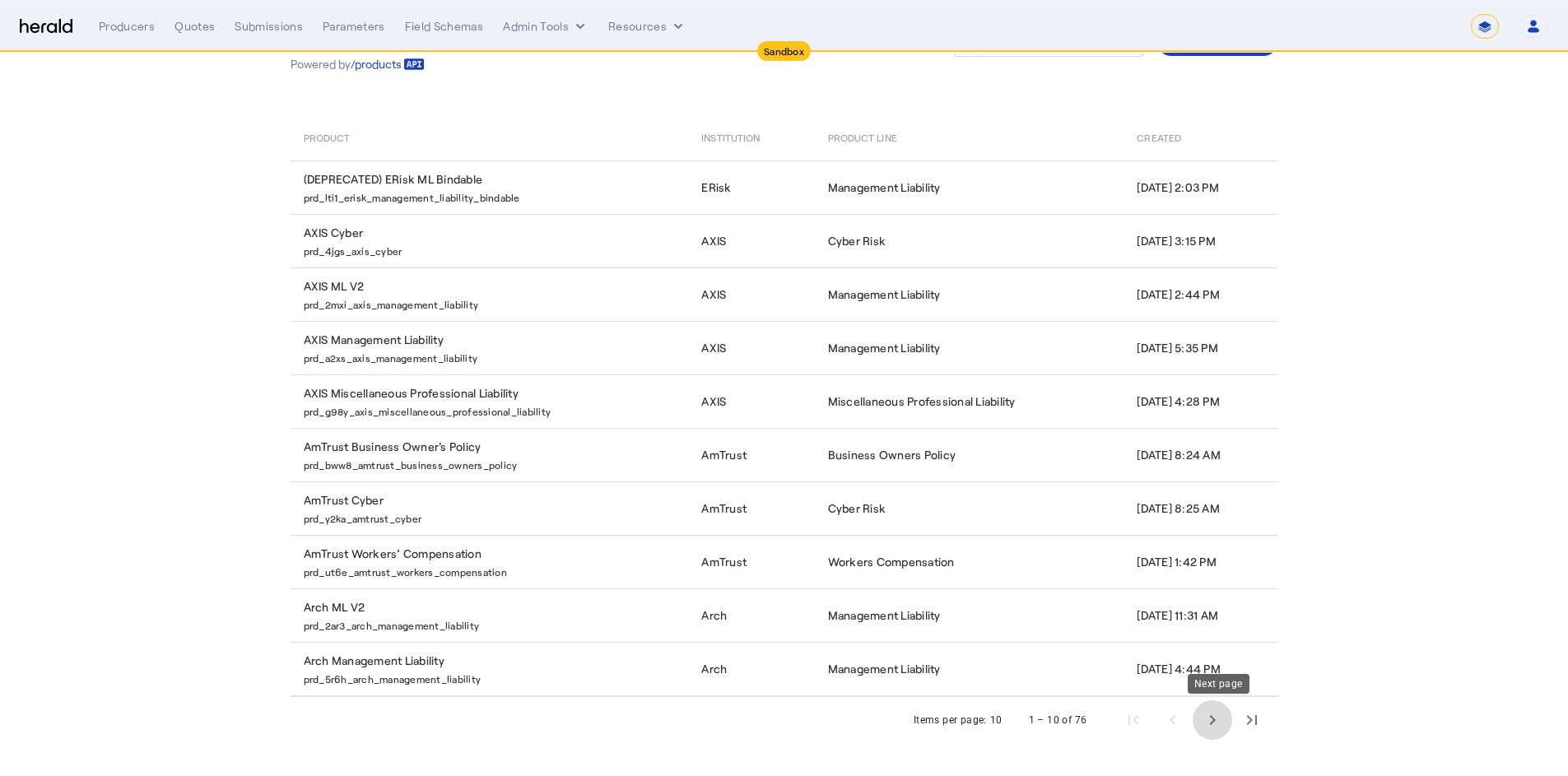
click at [1223, 722] on span "Next page" at bounding box center [1213, 720] width 40 height 40
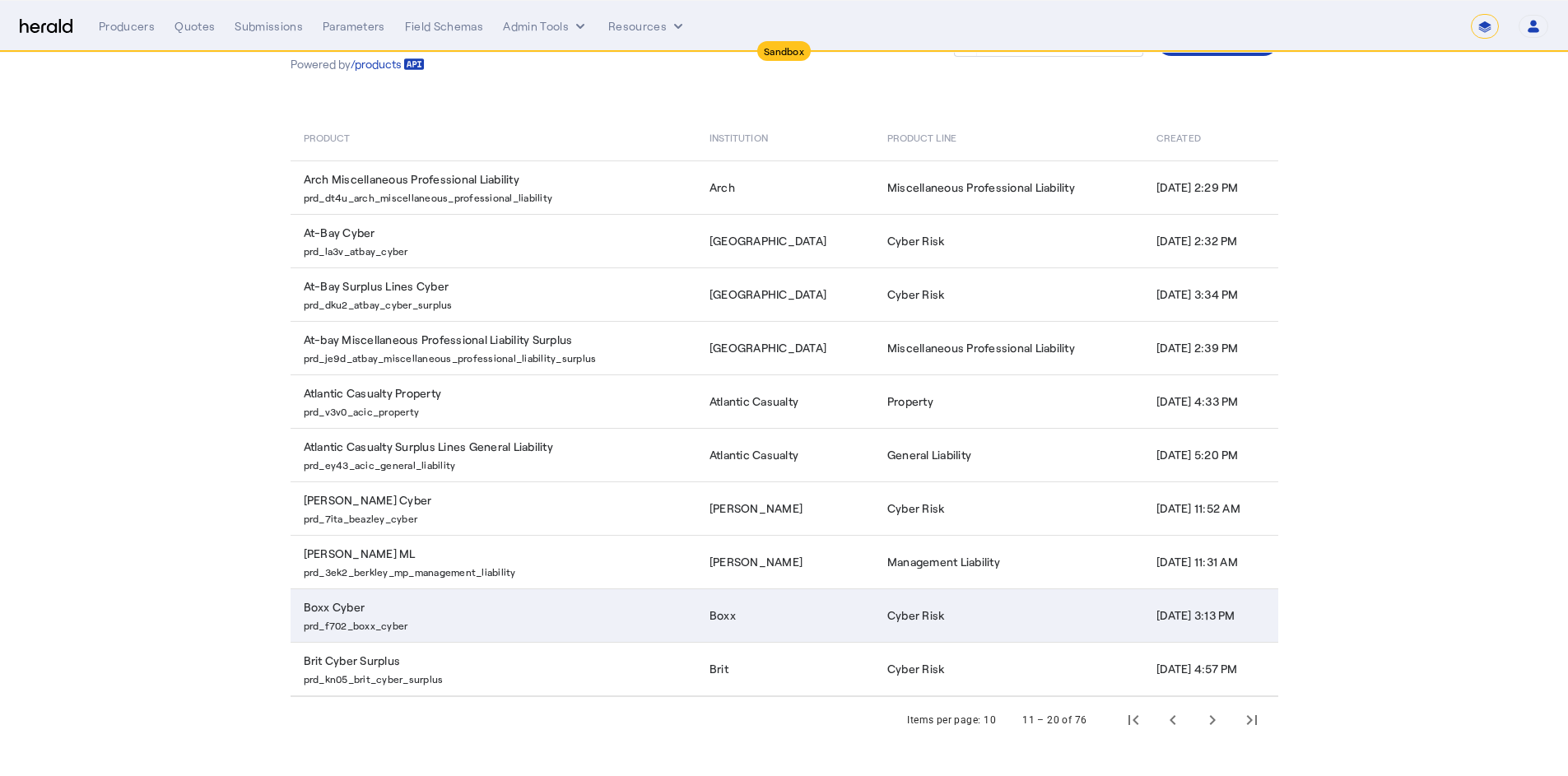
click at [874, 610] on td "Cyber Risk" at bounding box center [1009, 615] width 269 height 54
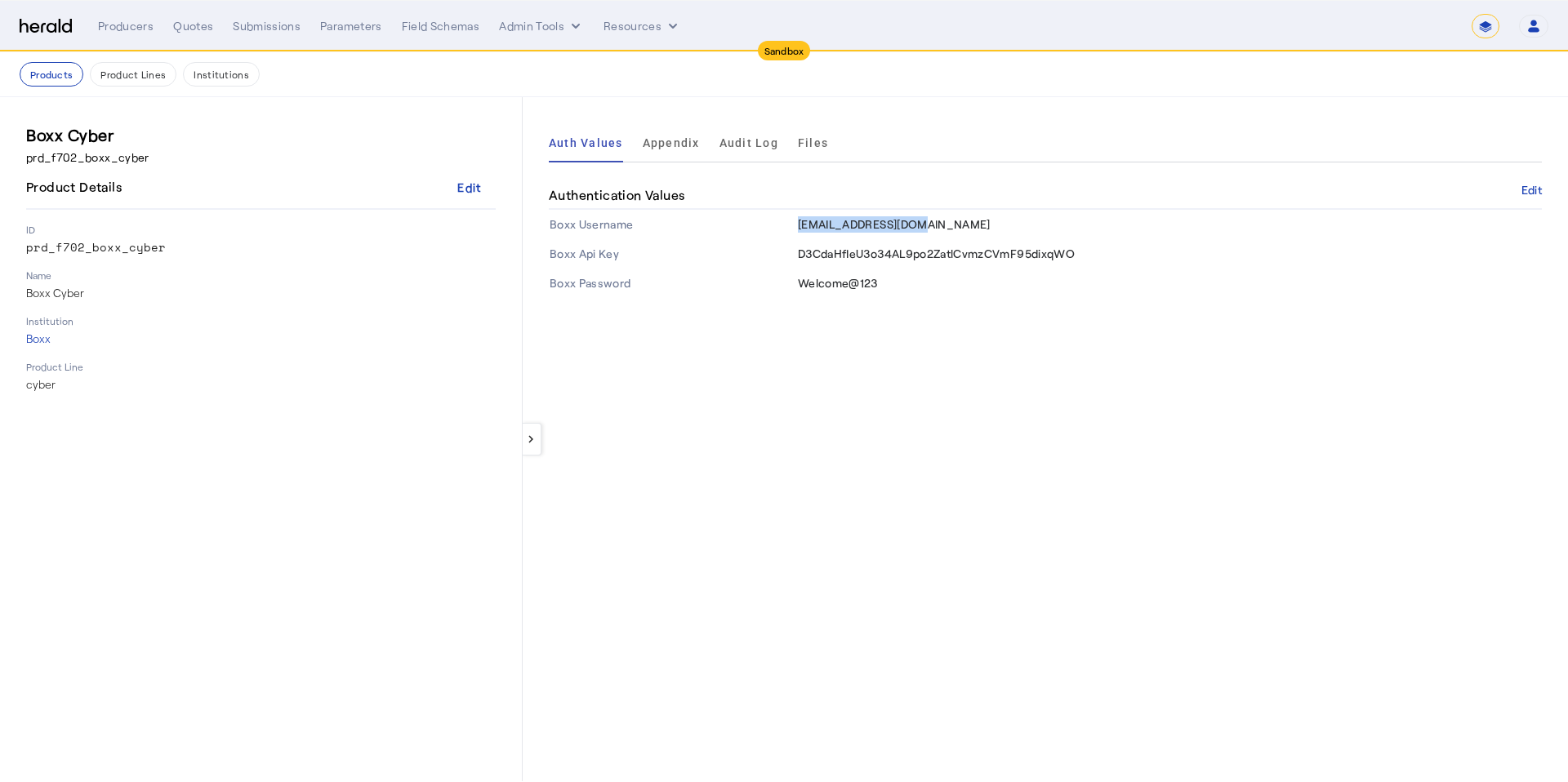
drag, startPoint x: 936, startPoint y: 227, endPoint x: 799, endPoint y: 229, distance: 137.0
click at [799, 229] on td "admin@Heraldapi.com" at bounding box center [1169, 225] width 745 height 29
copy span "admin@Heraldapi.com"
click at [829, 323] on div "keyboard_arrow_left Auth Values Appendix Audit Log Files Authentication Values …" at bounding box center [1046, 439] width 1046 height 685
drag, startPoint x: 924, startPoint y: 228, endPoint x: 806, endPoint y: 225, distance: 118.0
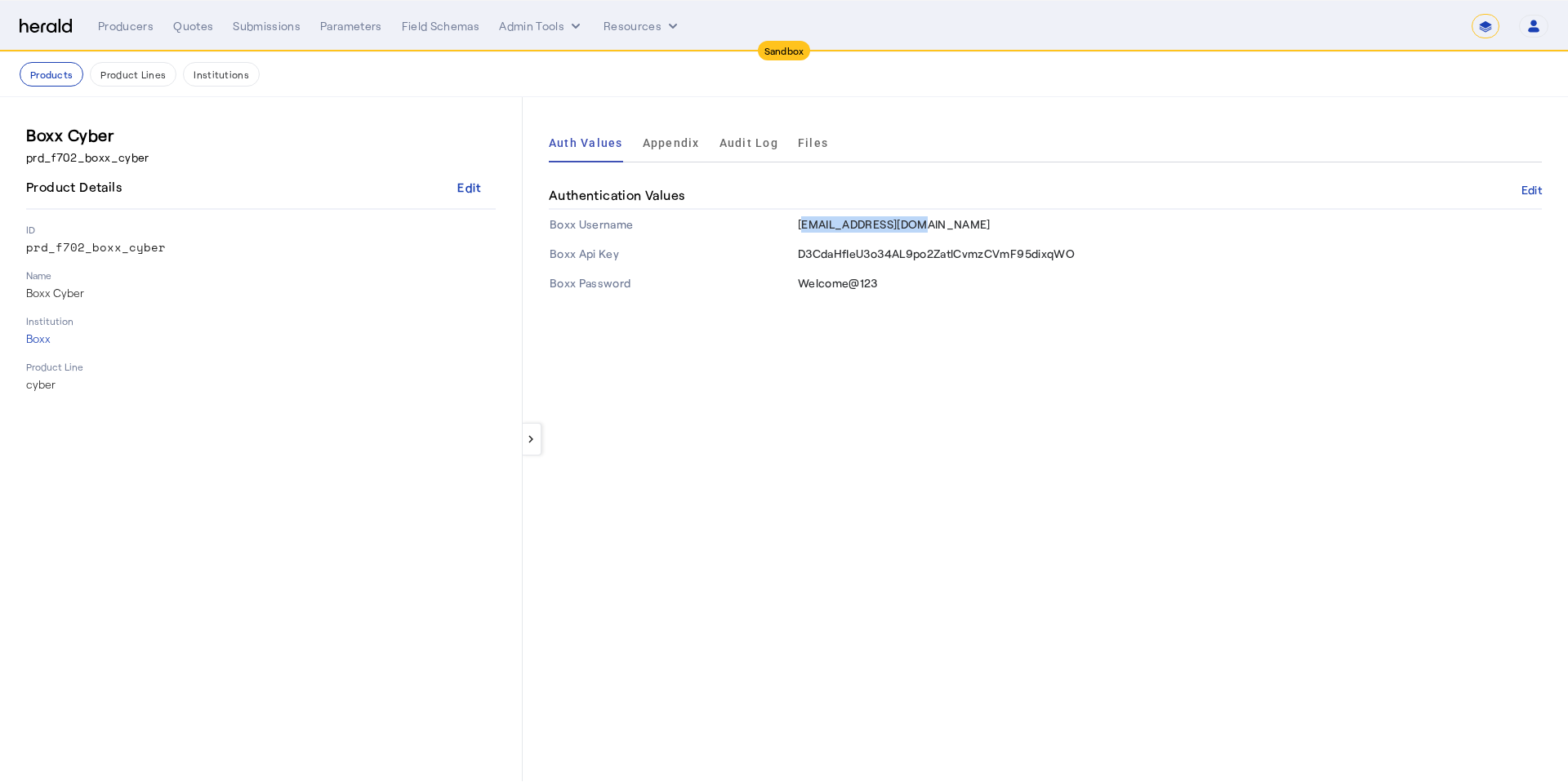
click at [806, 225] on td "admin@Heraldapi.com" at bounding box center [1169, 225] width 745 height 29
click at [1019, 346] on div "keyboard_arrow_left Auth Values Appendix Audit Log Files Authentication Values …" at bounding box center [1046, 439] width 1046 height 685
drag, startPoint x: 931, startPoint y: 228, endPoint x: 798, endPoint y: 223, distance: 133.1
click at [798, 223] on td "admin@Heraldapi.com" at bounding box center [1169, 225] width 745 height 29
copy span "admin@Heraldapi.com"
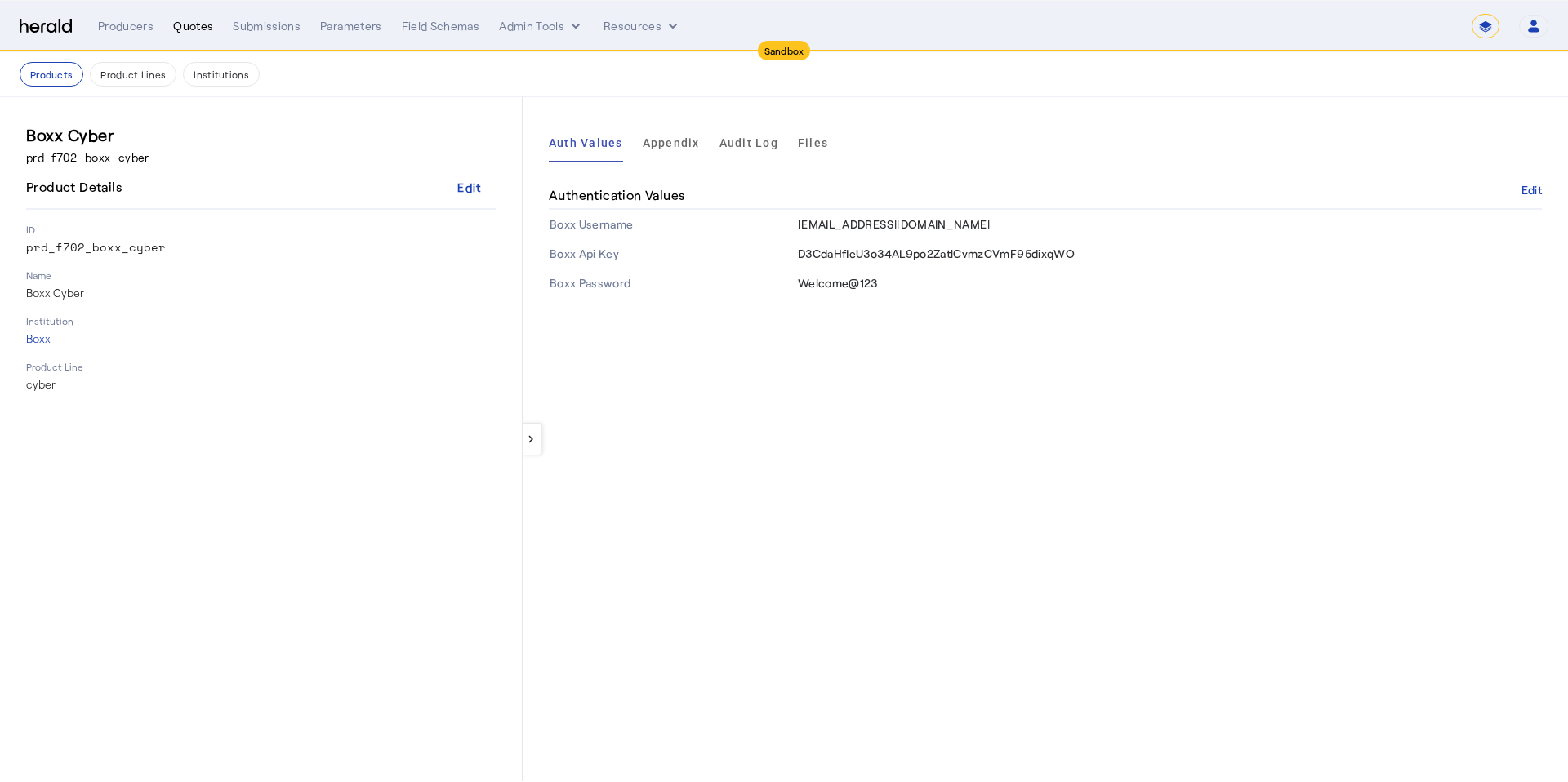
click at [195, 27] on div "Quotes" at bounding box center [193, 26] width 40 height 16
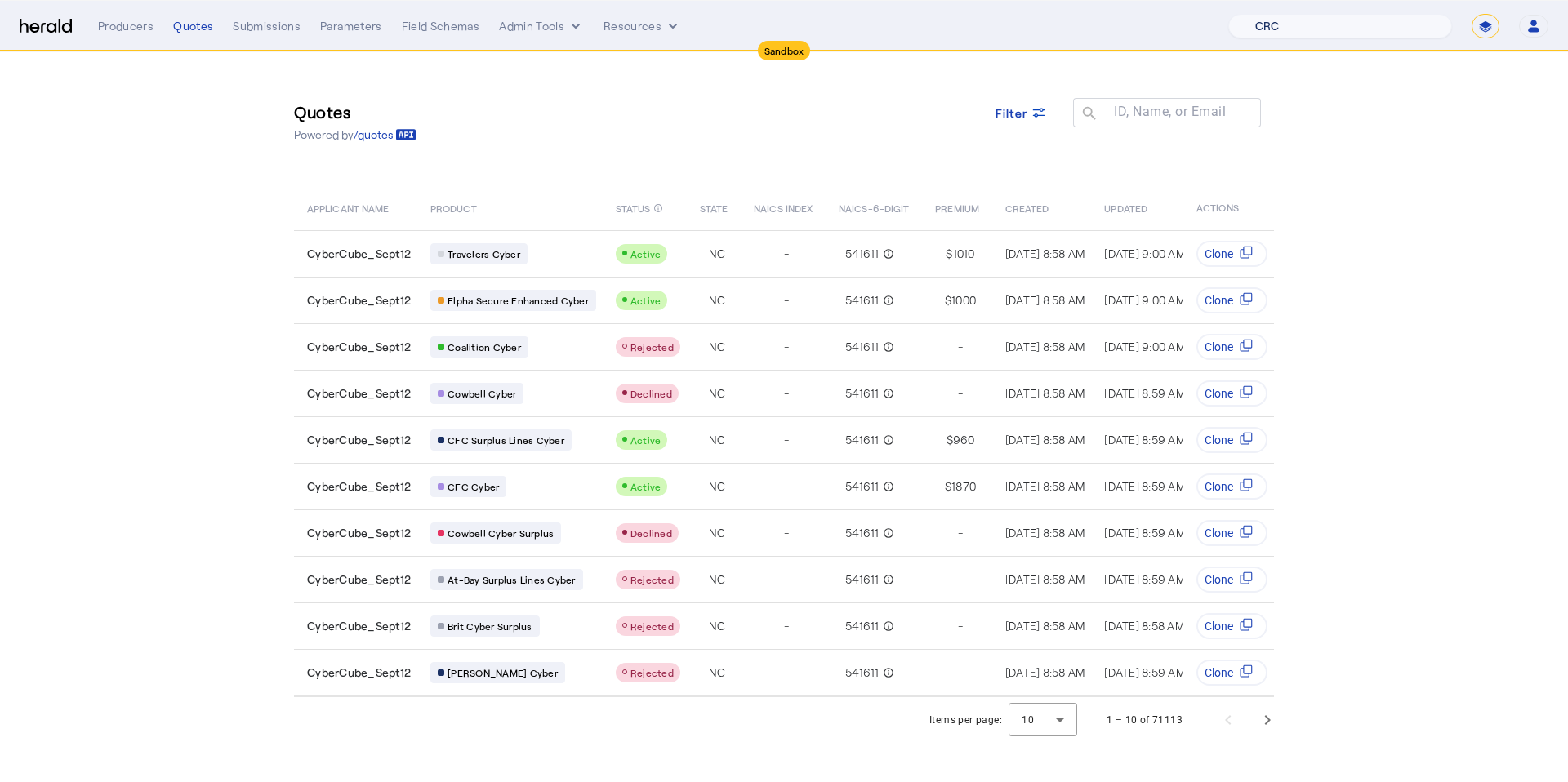
click at [1410, 38] on select "1Fort Acrisure Acturis Affinity Advisors Affinity Risk Agentero AmWins Anzen Ao…" at bounding box center [1341, 26] width 224 height 24
select select "pfm_2v8p_herald_api"
click at [1255, 14] on select "1Fort Acrisure Acturis Affinity Advisors Affinity Risk Agentero AmWins Anzen Ao…" at bounding box center [1341, 26] width 224 height 24
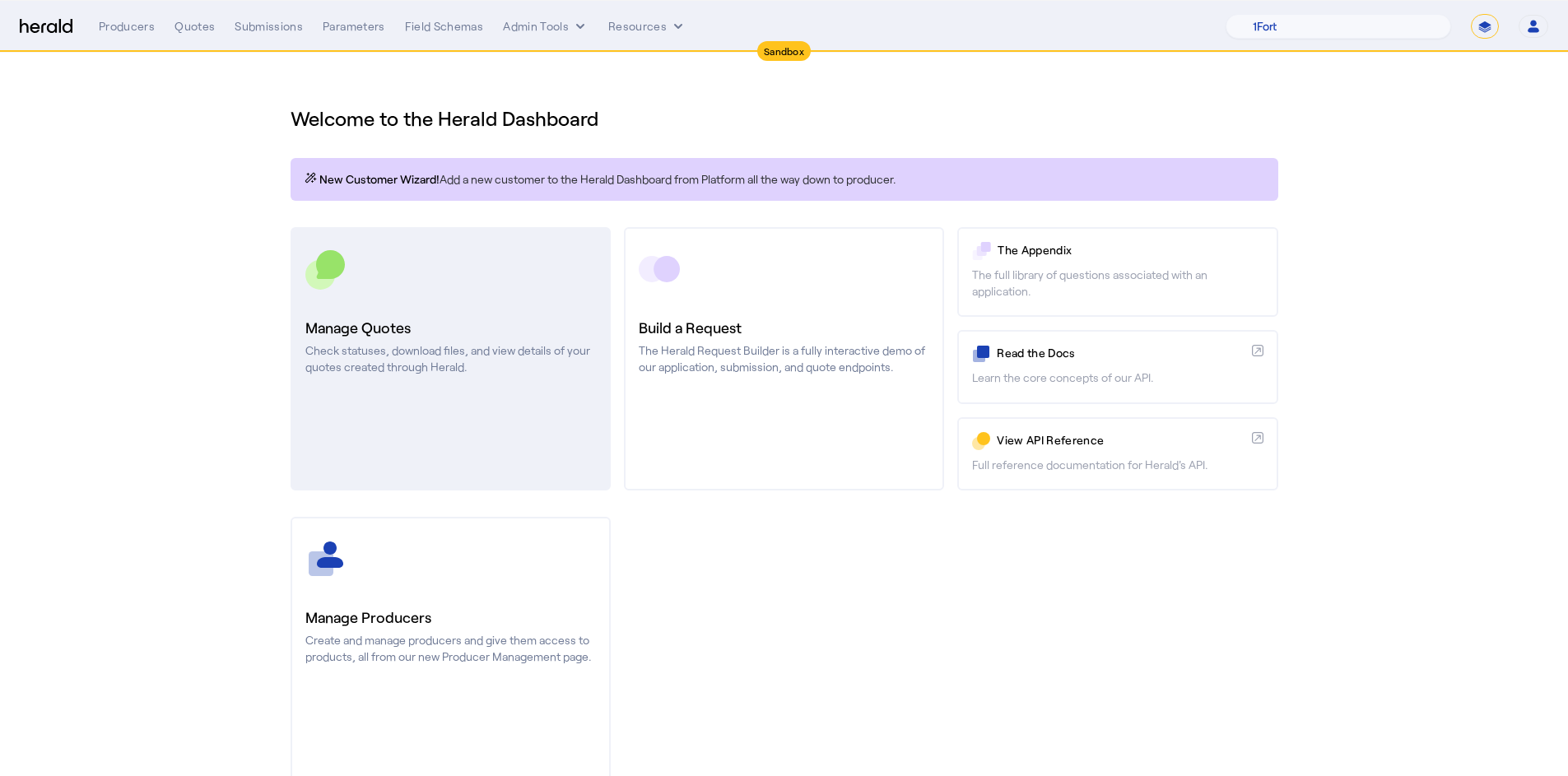
click at [468, 306] on link "Manage Quotes Check statuses, download files, and view details of your quotes c…" at bounding box center [451, 358] width 320 height 263
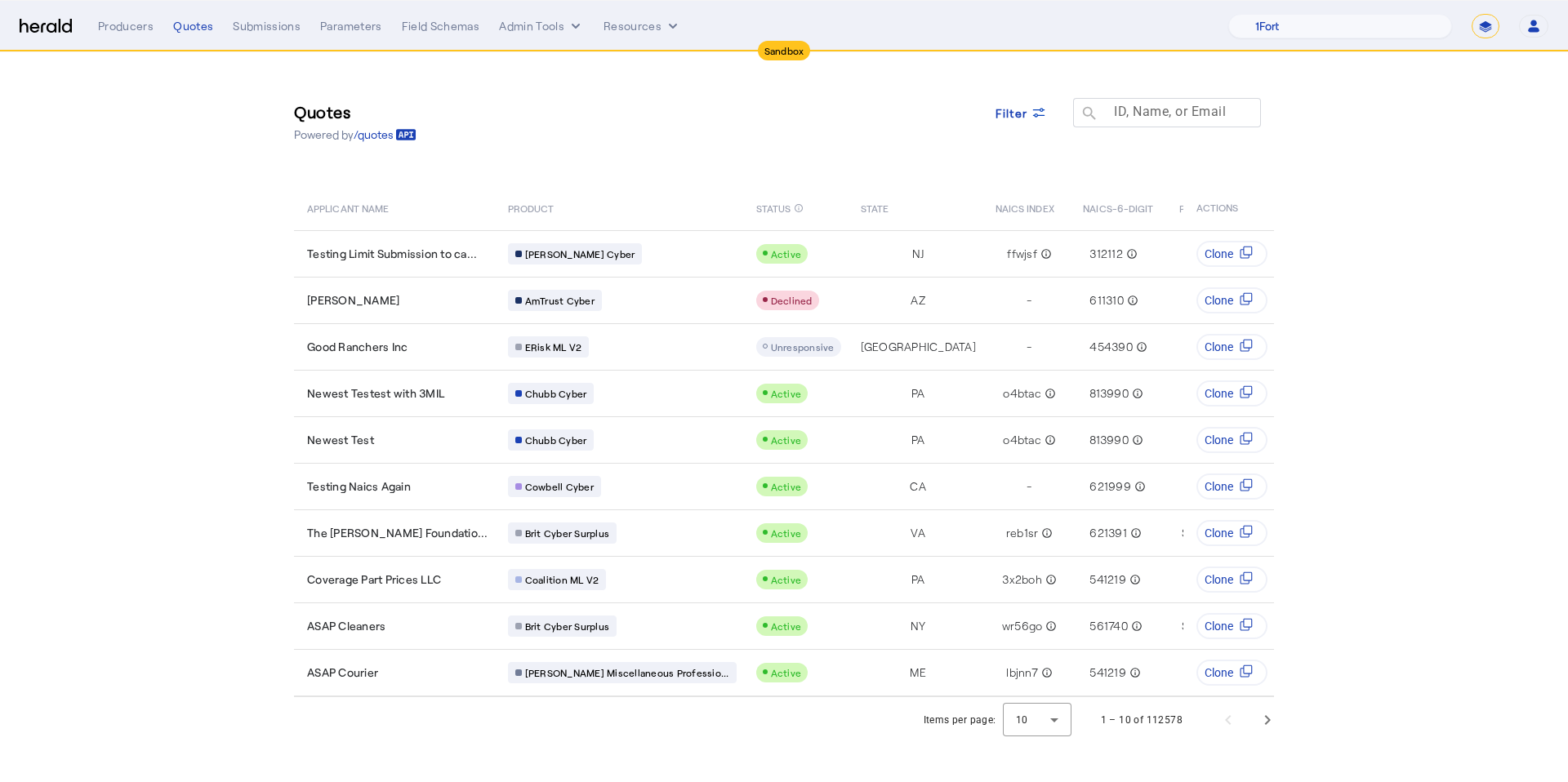
click at [1148, 113] on mat-label "ID, Name, or Email" at bounding box center [1170, 111] width 112 height 16
click at [1148, 113] on input "ID, Name, or Email" at bounding box center [1174, 112] width 147 height 20
type input "****"
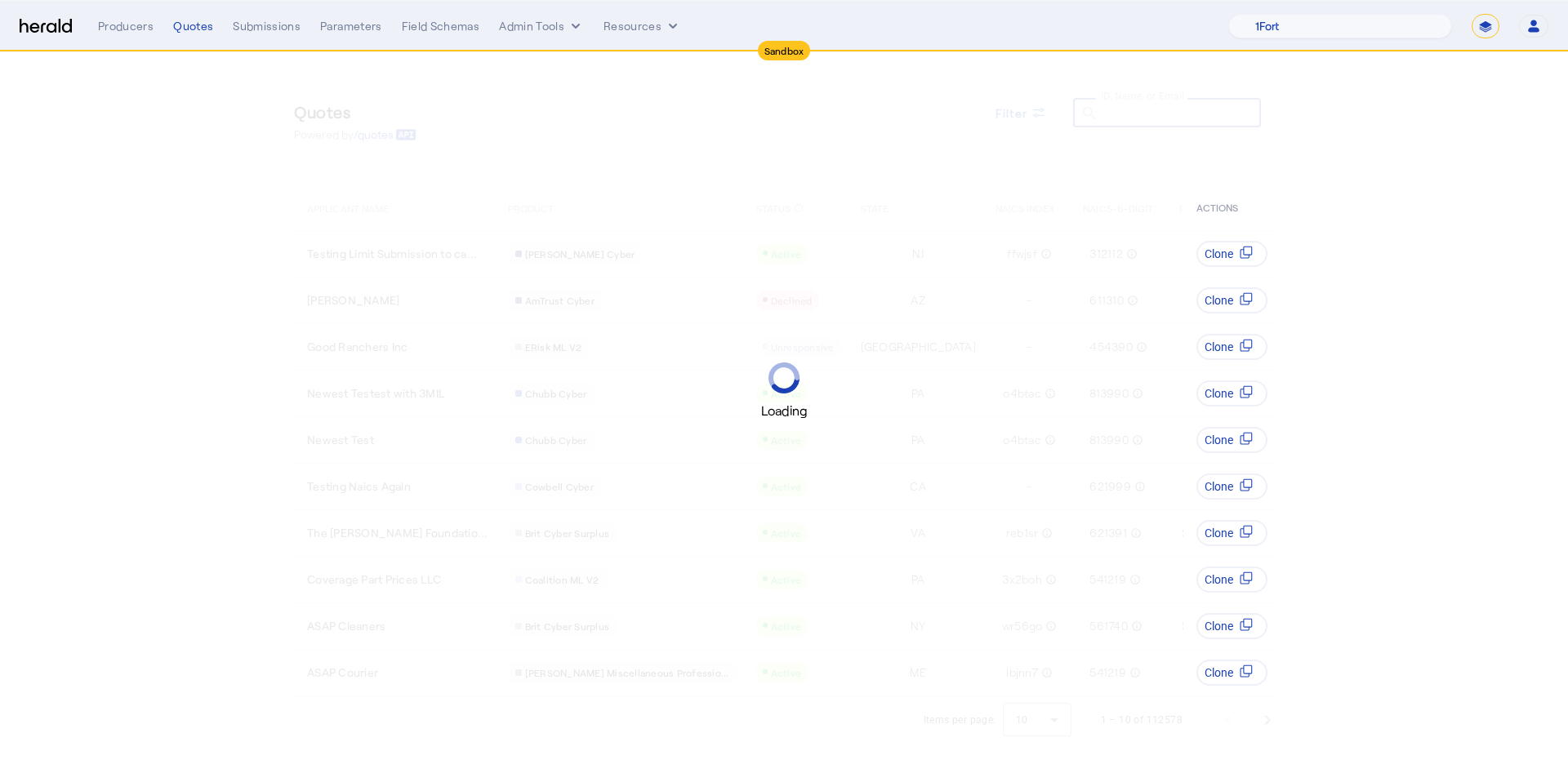
click at [1041, 112] on div "Loading" at bounding box center [784, 391] width 1568 height 782
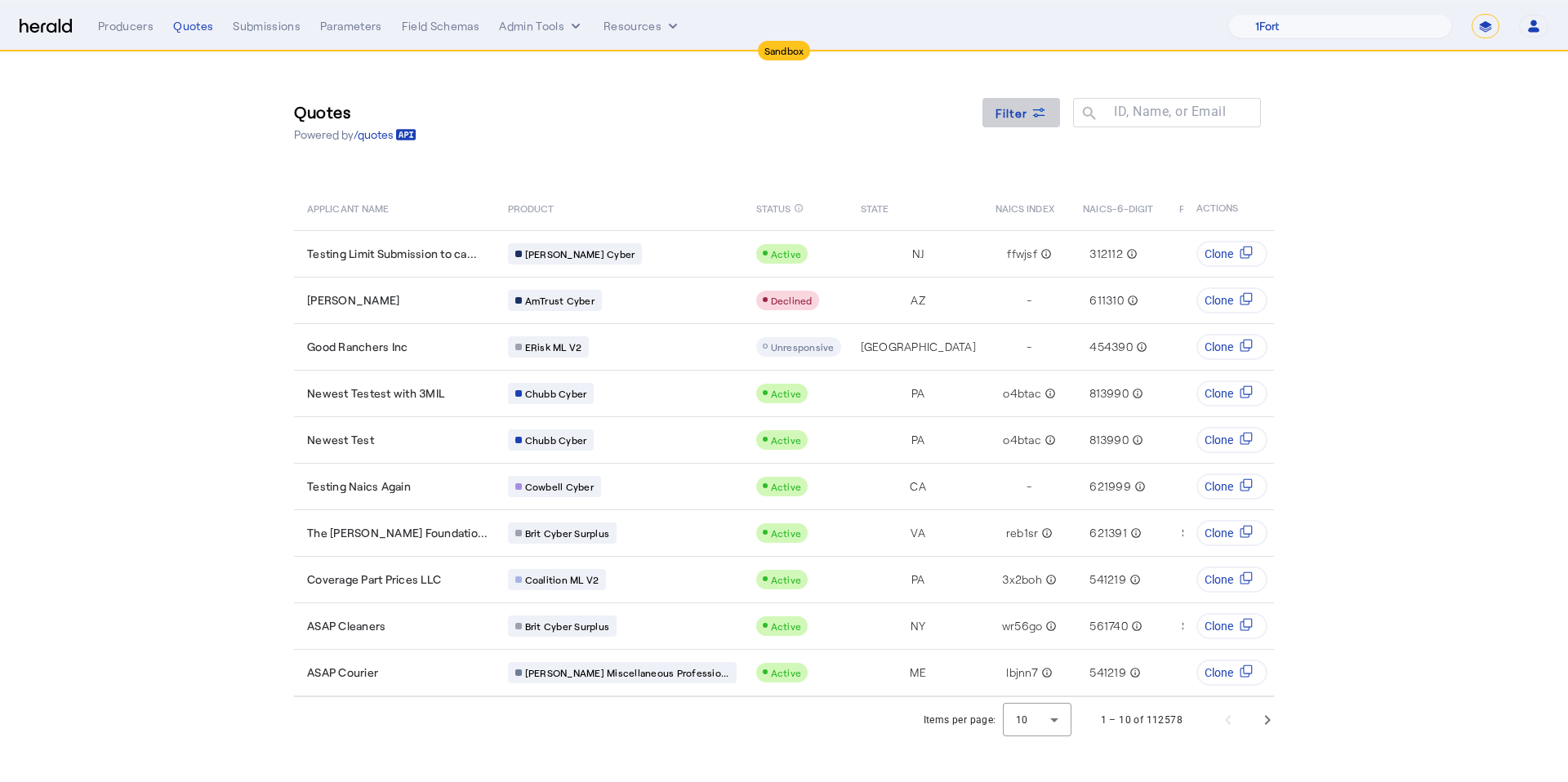
click at [1034, 109] on icon at bounding box center [1039, 109] width 12 height 4
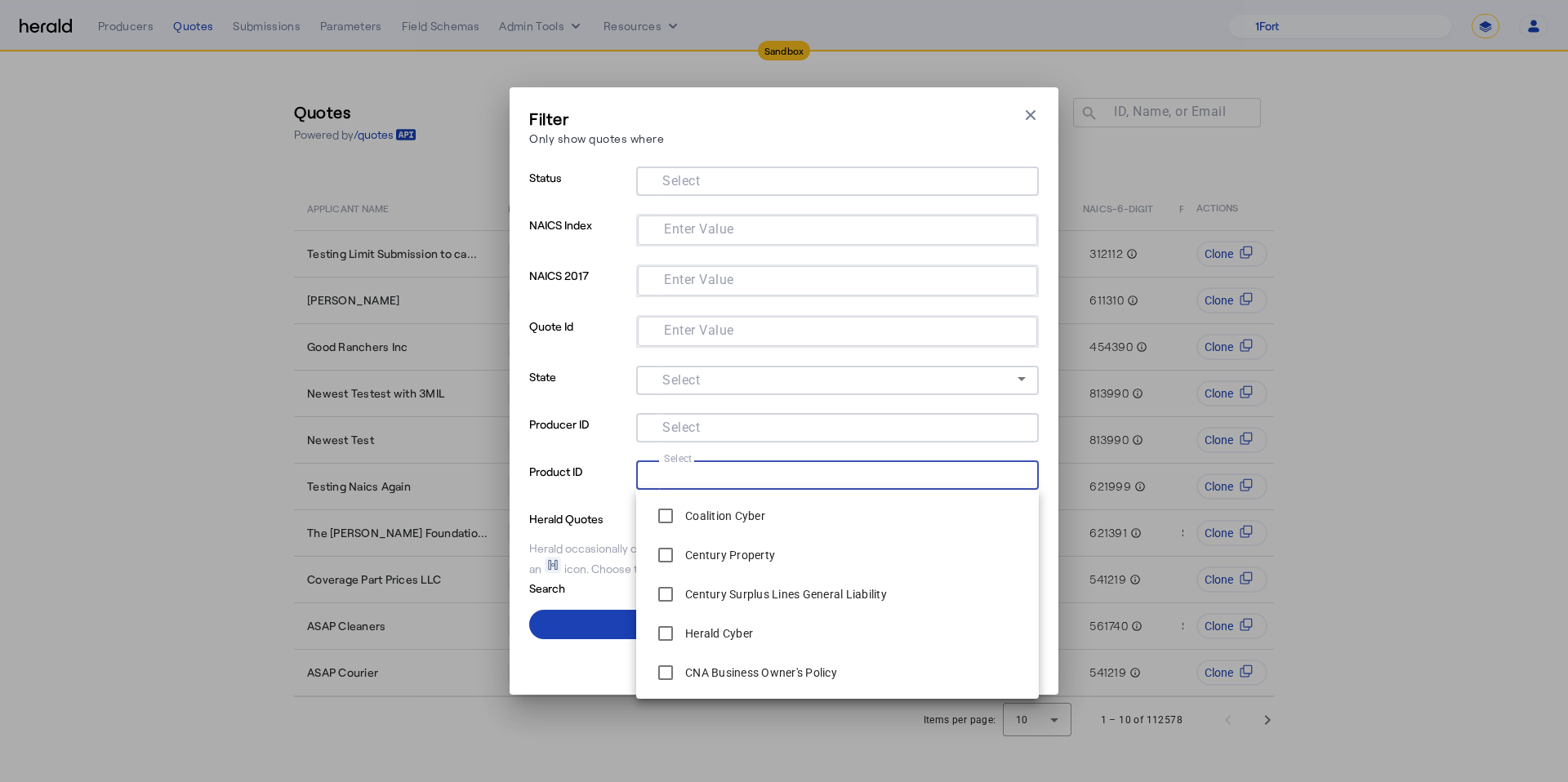
click at [766, 469] on input "Select" at bounding box center [835, 474] width 370 height 20
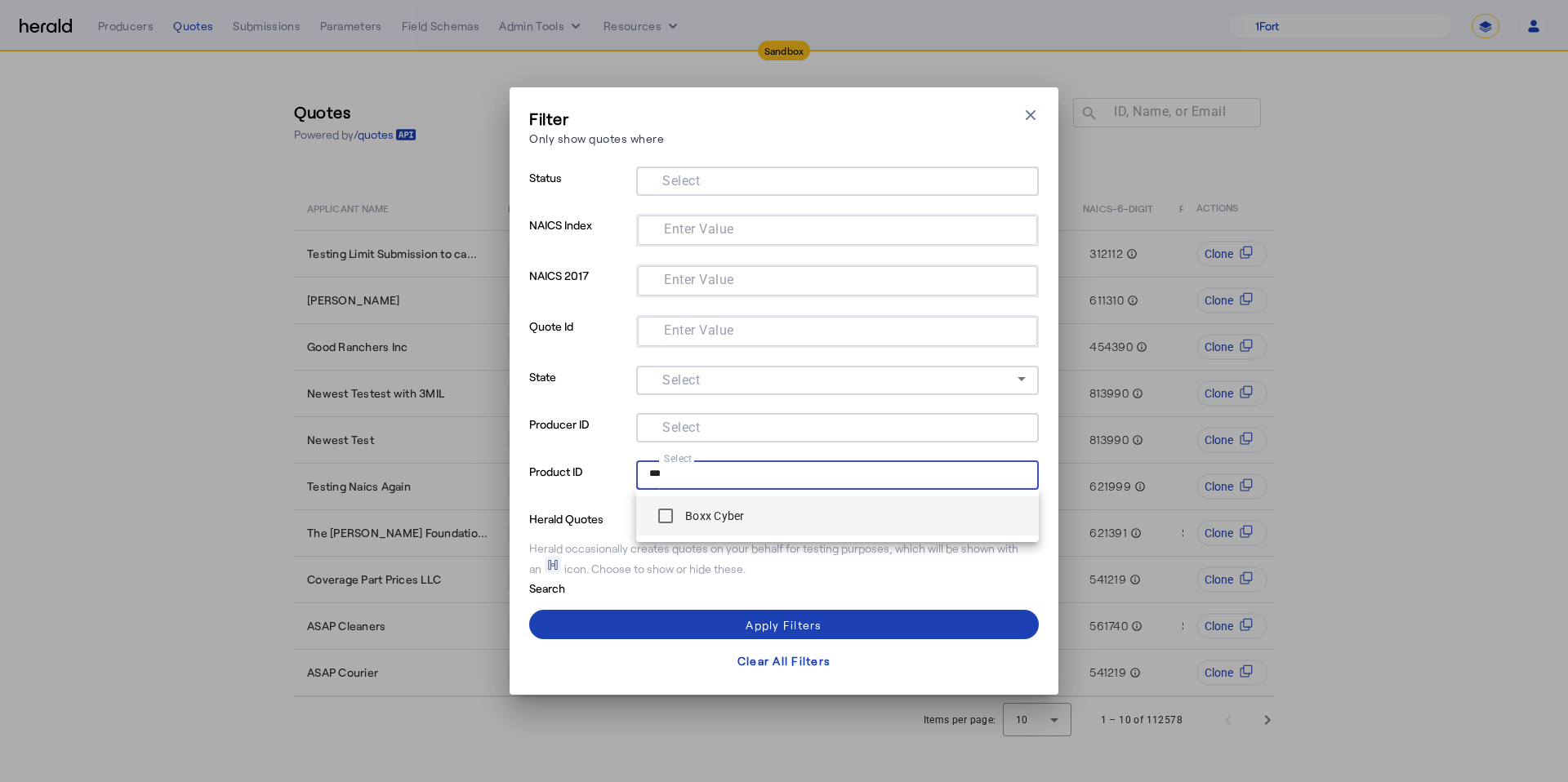
type input "***"
click at [745, 516] on span "Boxx Cyber" at bounding box center [837, 516] width 376 height 33
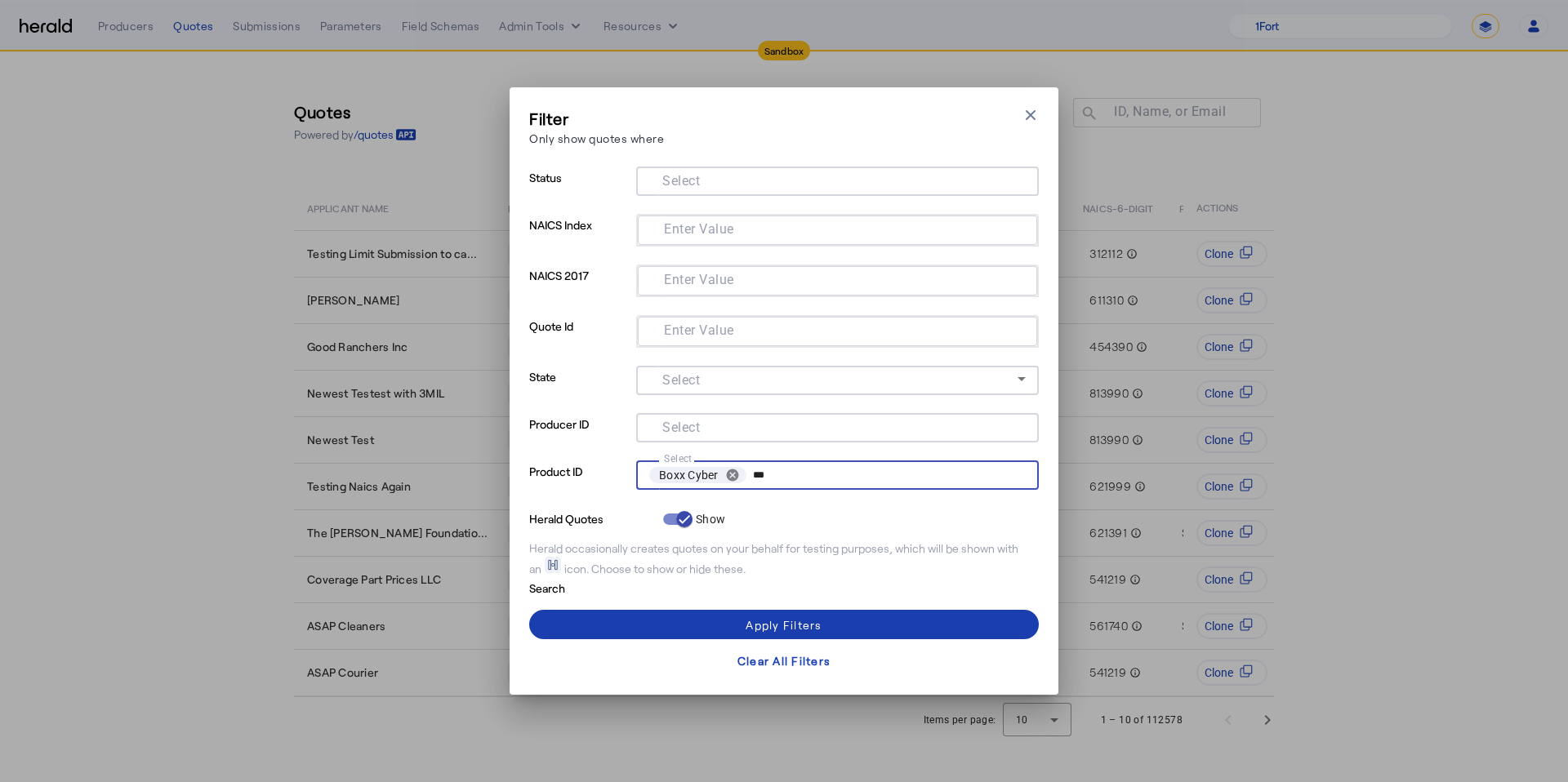
click at [718, 627] on span at bounding box center [784, 625] width 510 height 40
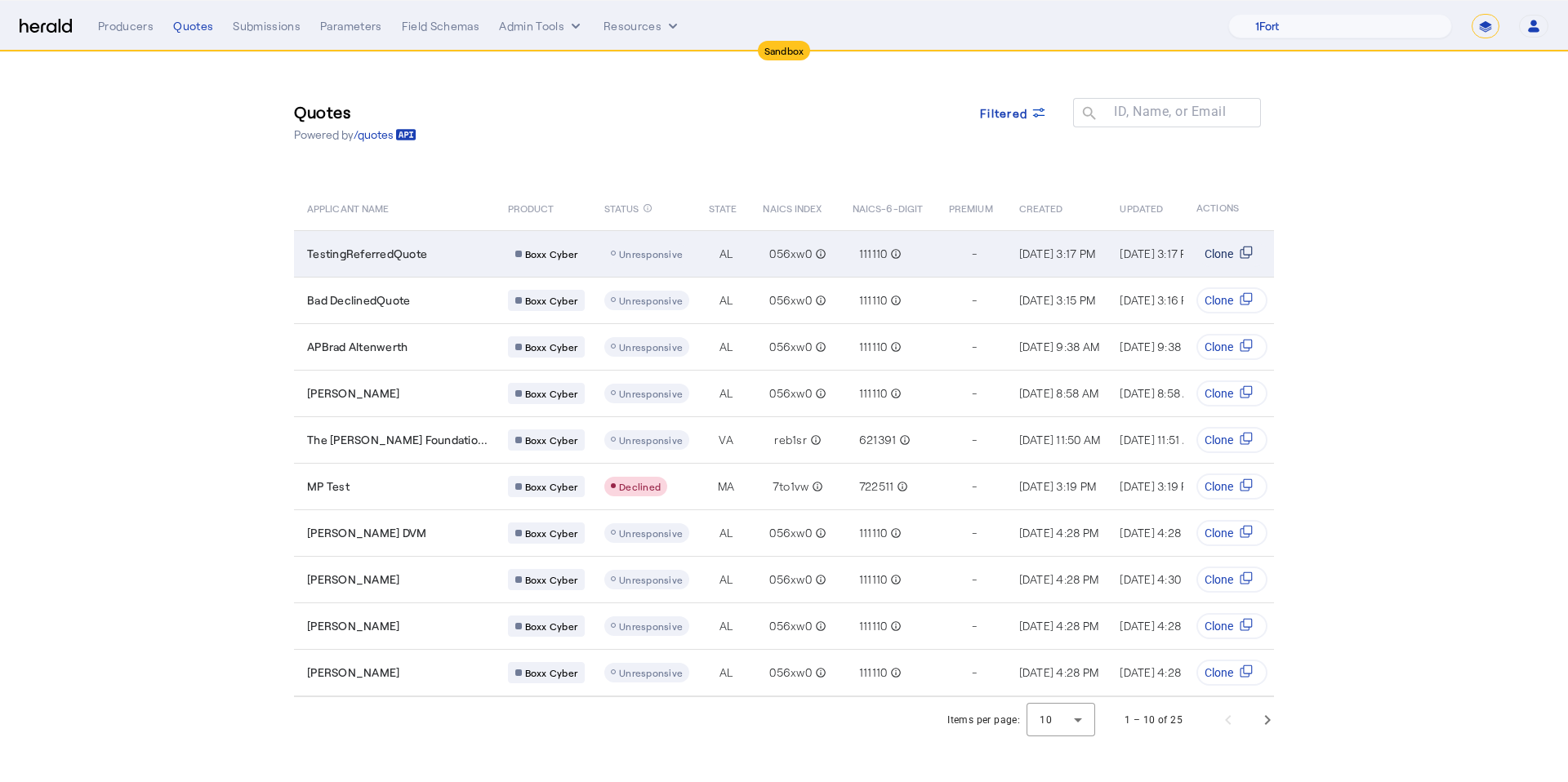
click at [1236, 257] on svg-icon "Table view of all quotes submitted by your platform" at bounding box center [1247, 253] width 26 height 16
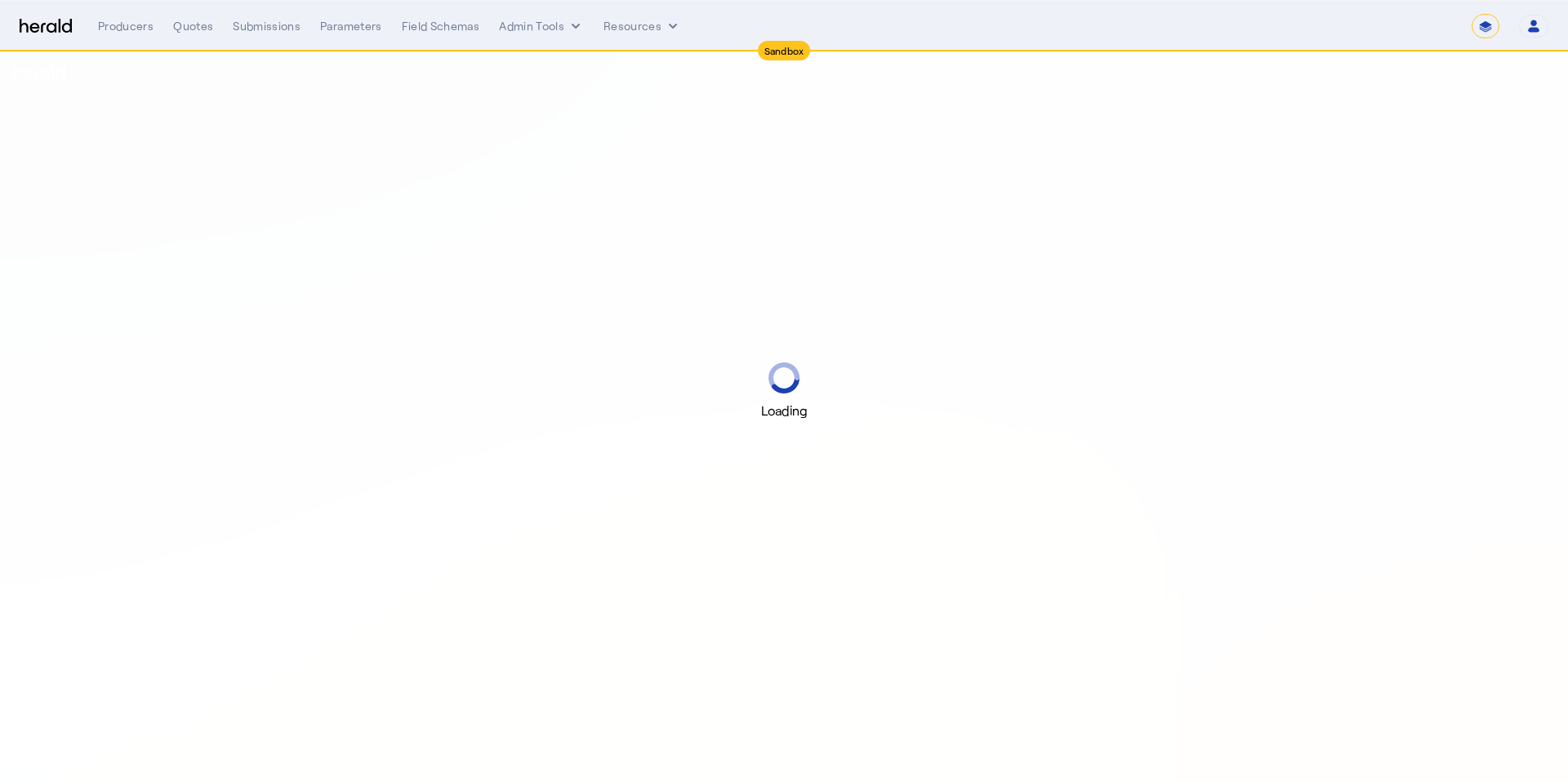
select select "*******"
select select "pfm_2v8p_herald_api"
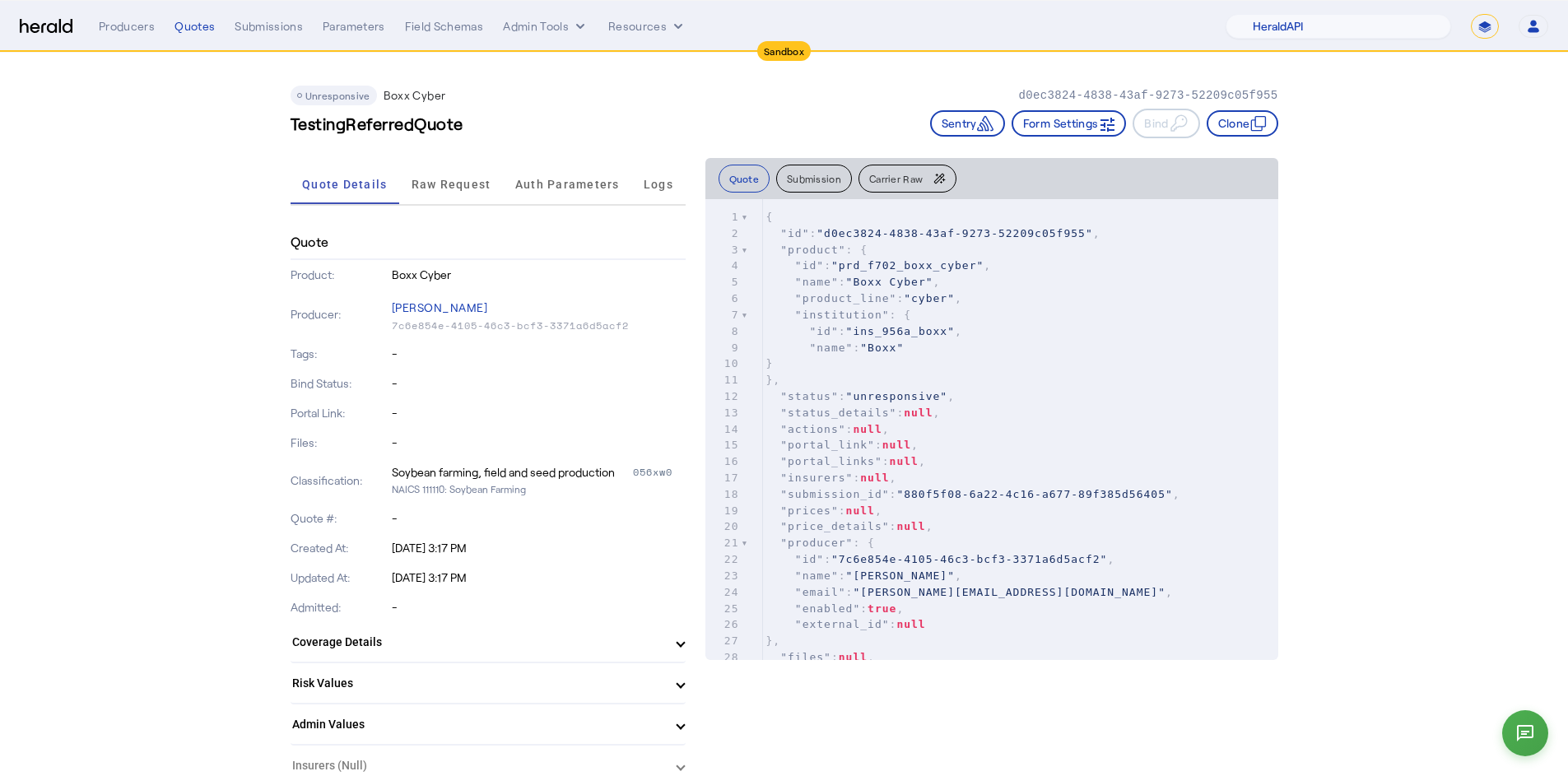
click at [1253, 123] on button "Clone" at bounding box center [1242, 123] width 71 height 26
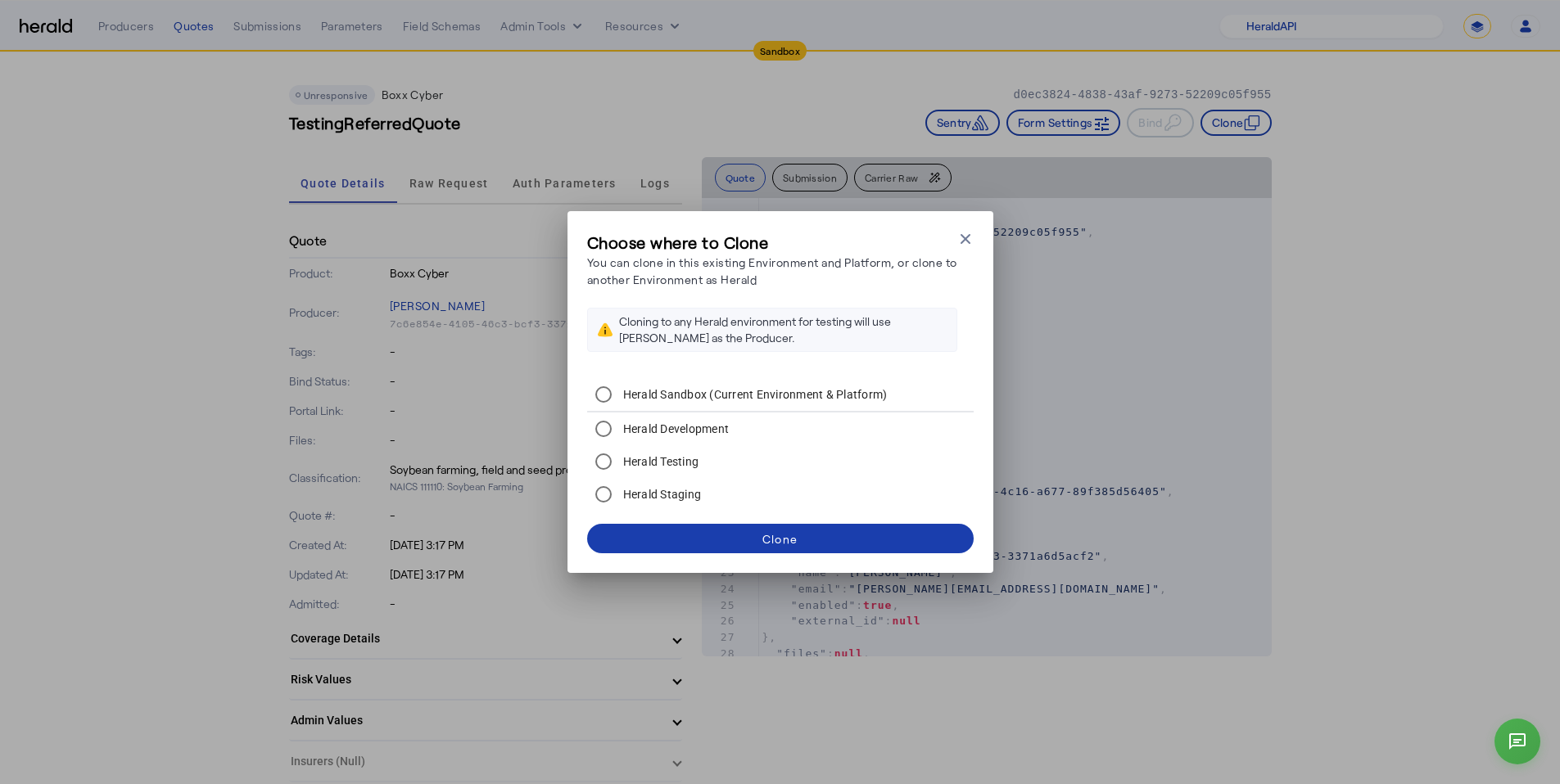
click at [892, 547] on span at bounding box center [781, 539] width 387 height 40
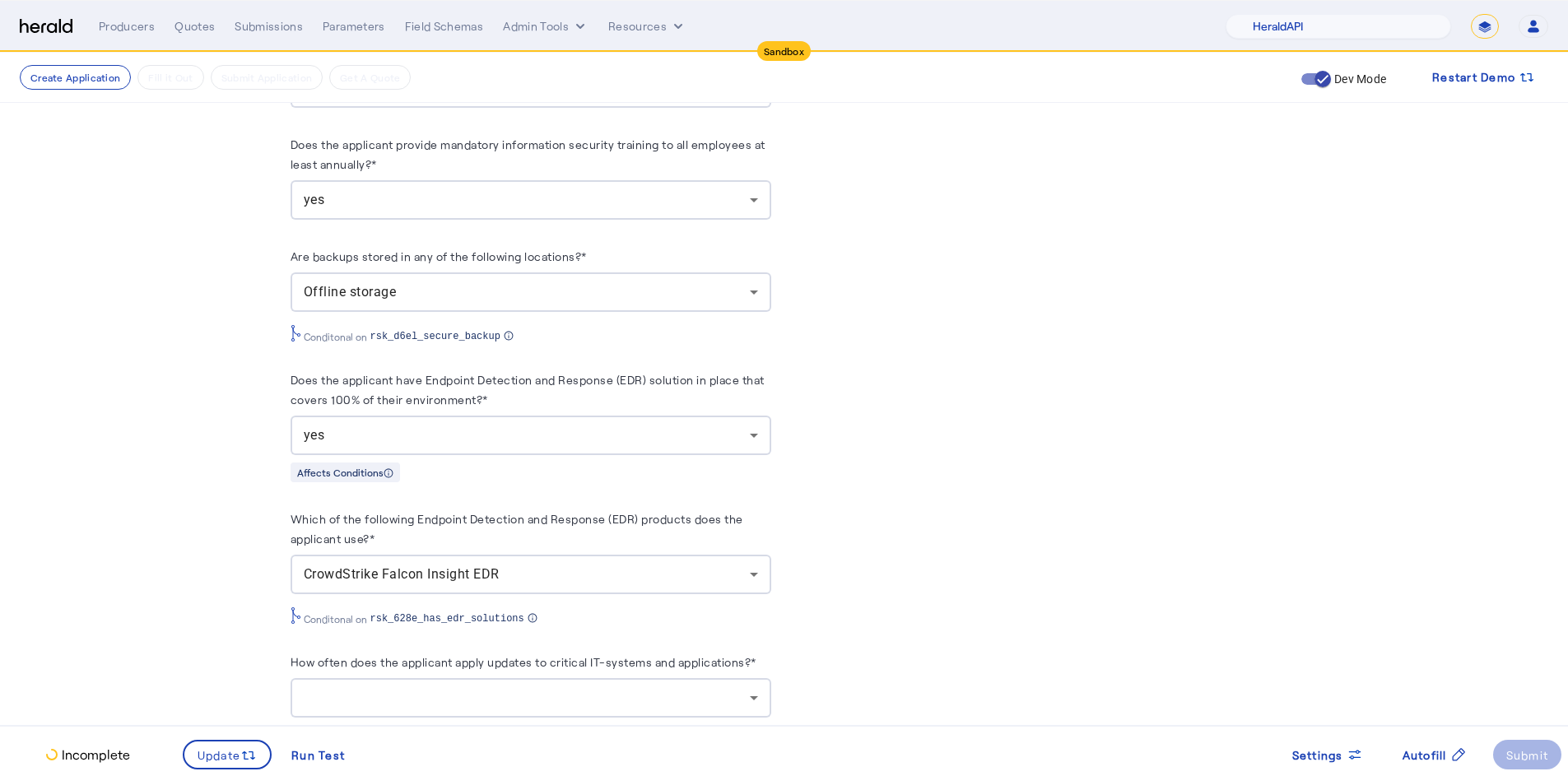
scroll to position [3127, 0]
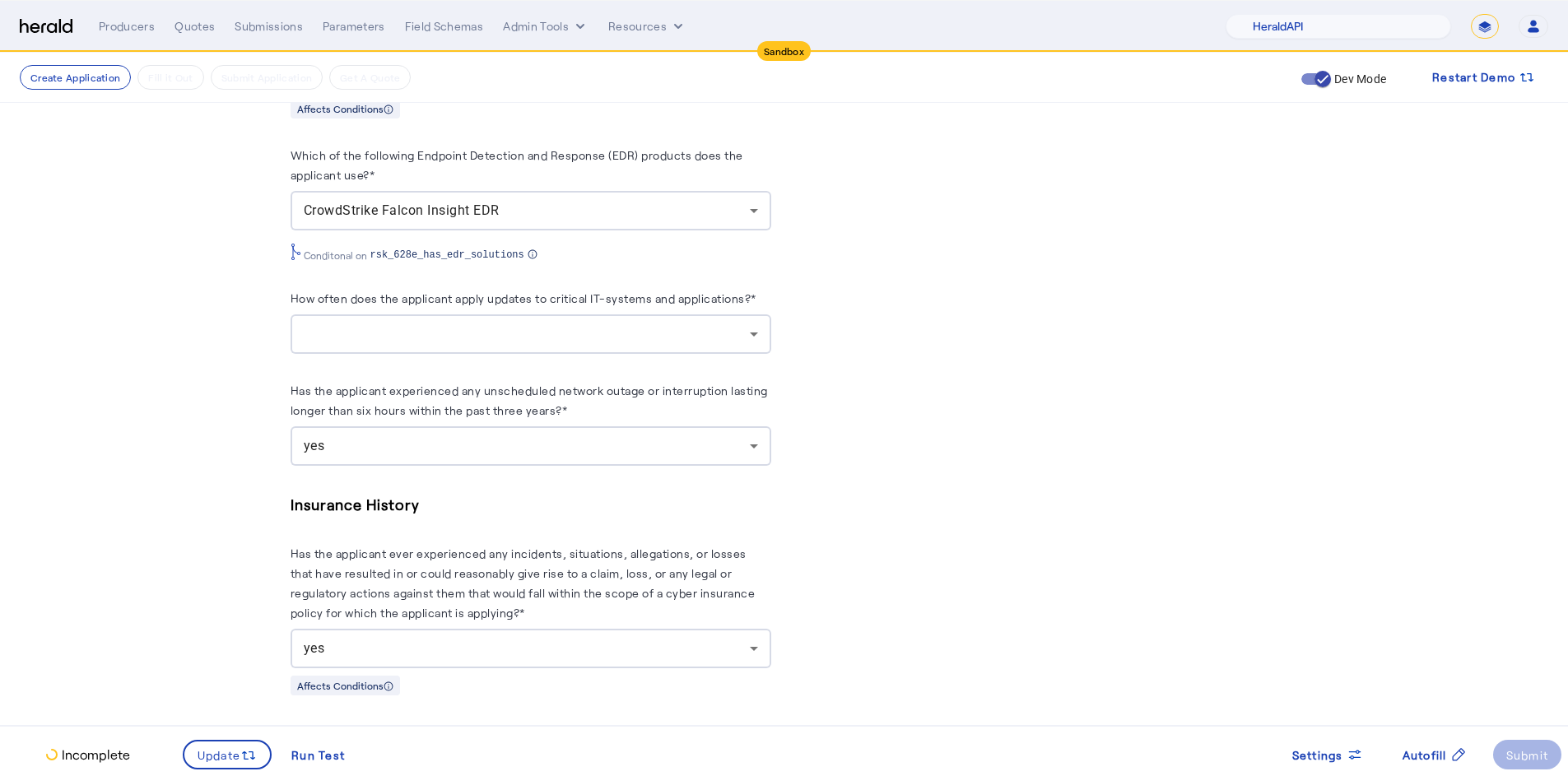
click at [571, 340] on div at bounding box center [527, 334] width 446 height 20
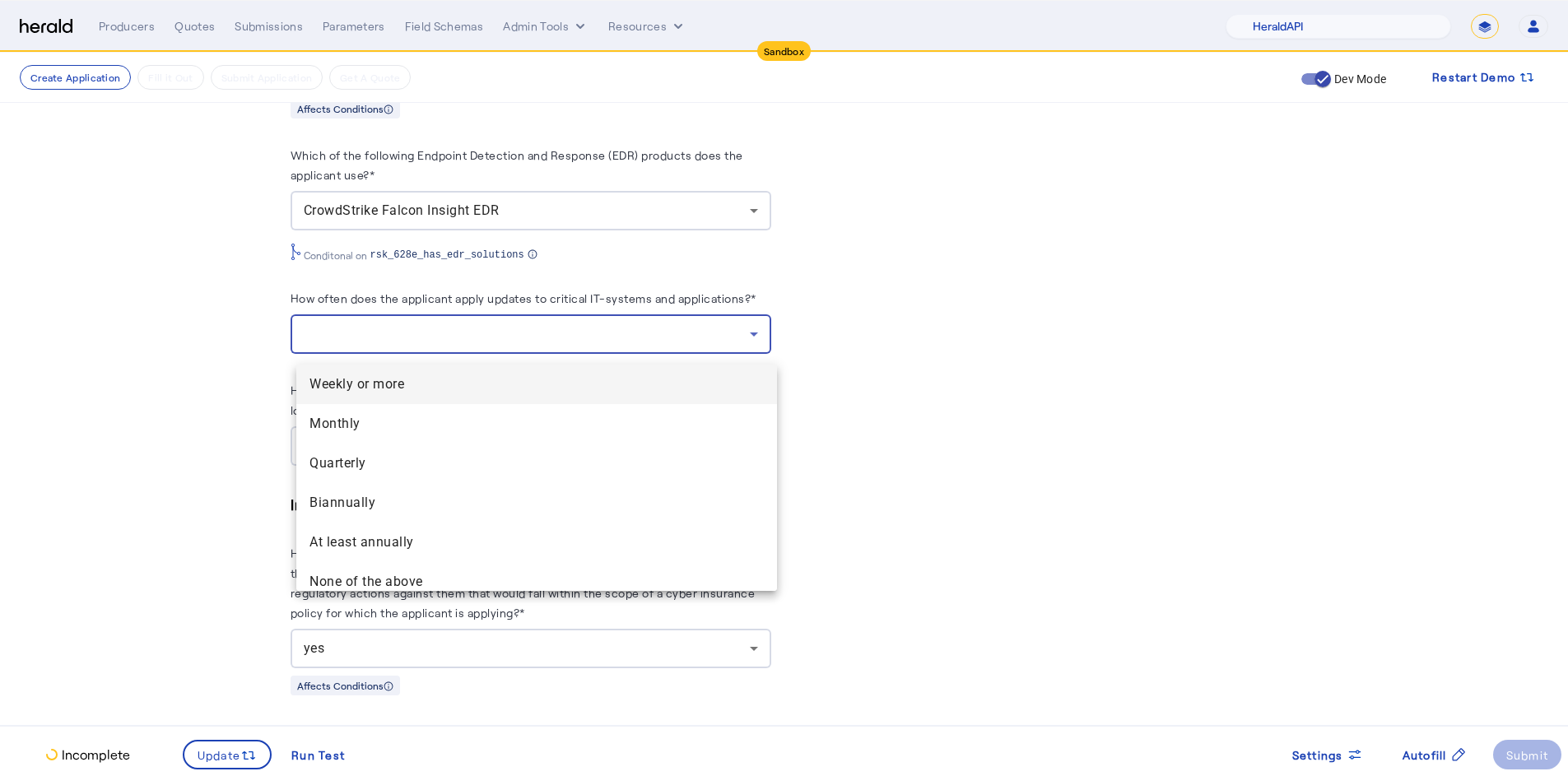
click at [489, 389] on span "Weekly or more" at bounding box center [537, 384] width 454 height 20
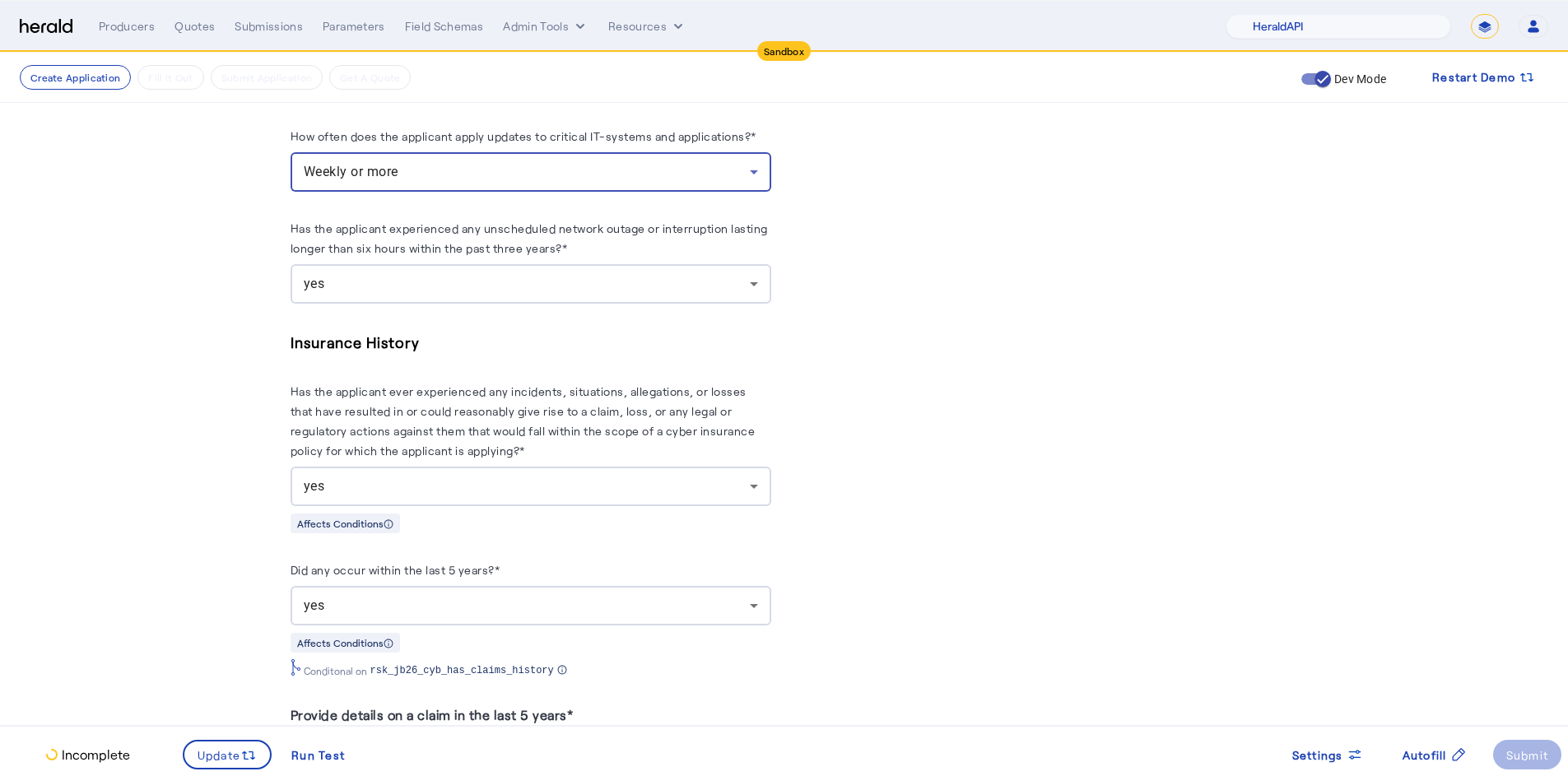
scroll to position [3322, 0]
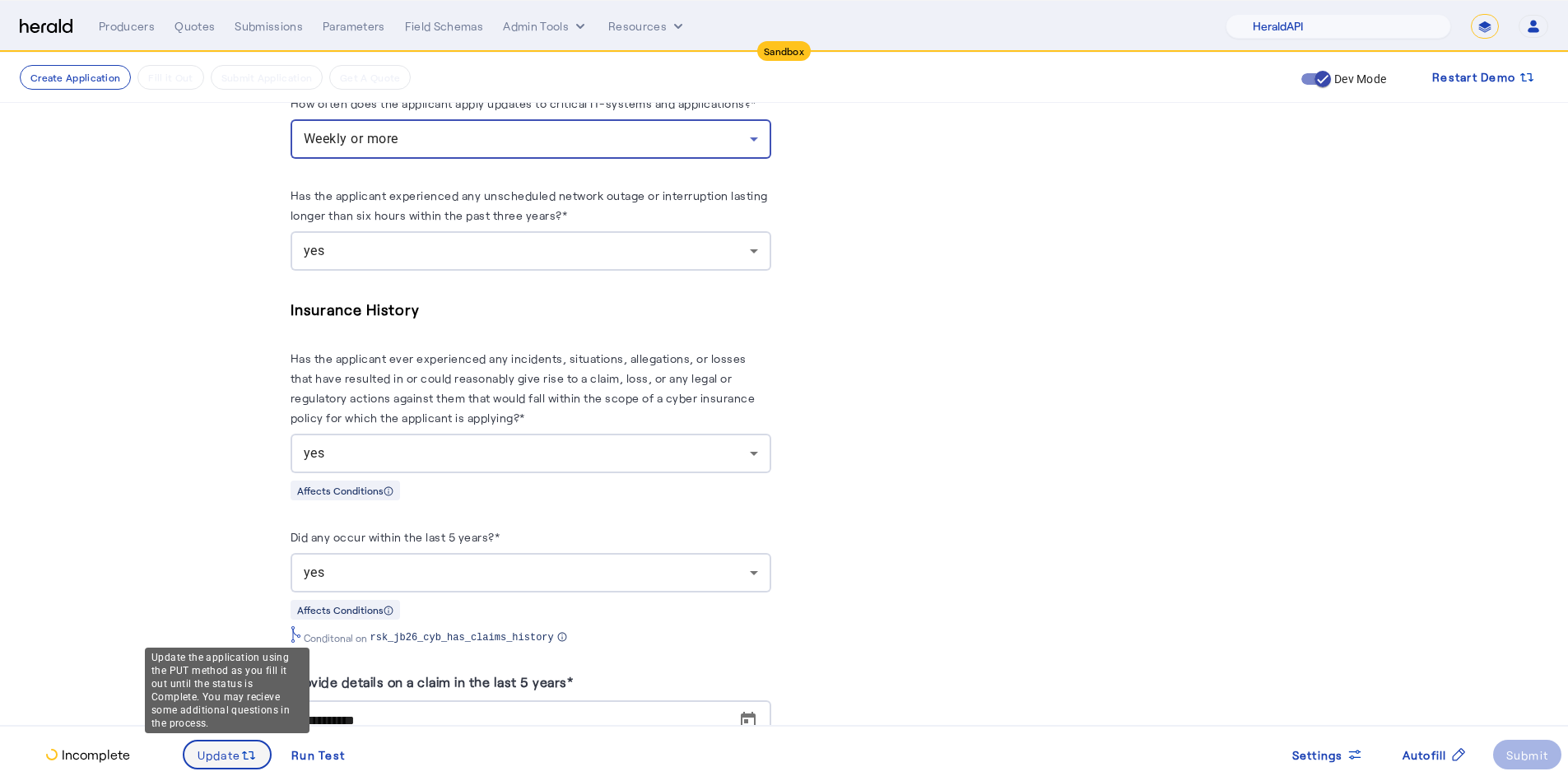
click at [228, 757] on span "Update" at bounding box center [220, 755] width 43 height 17
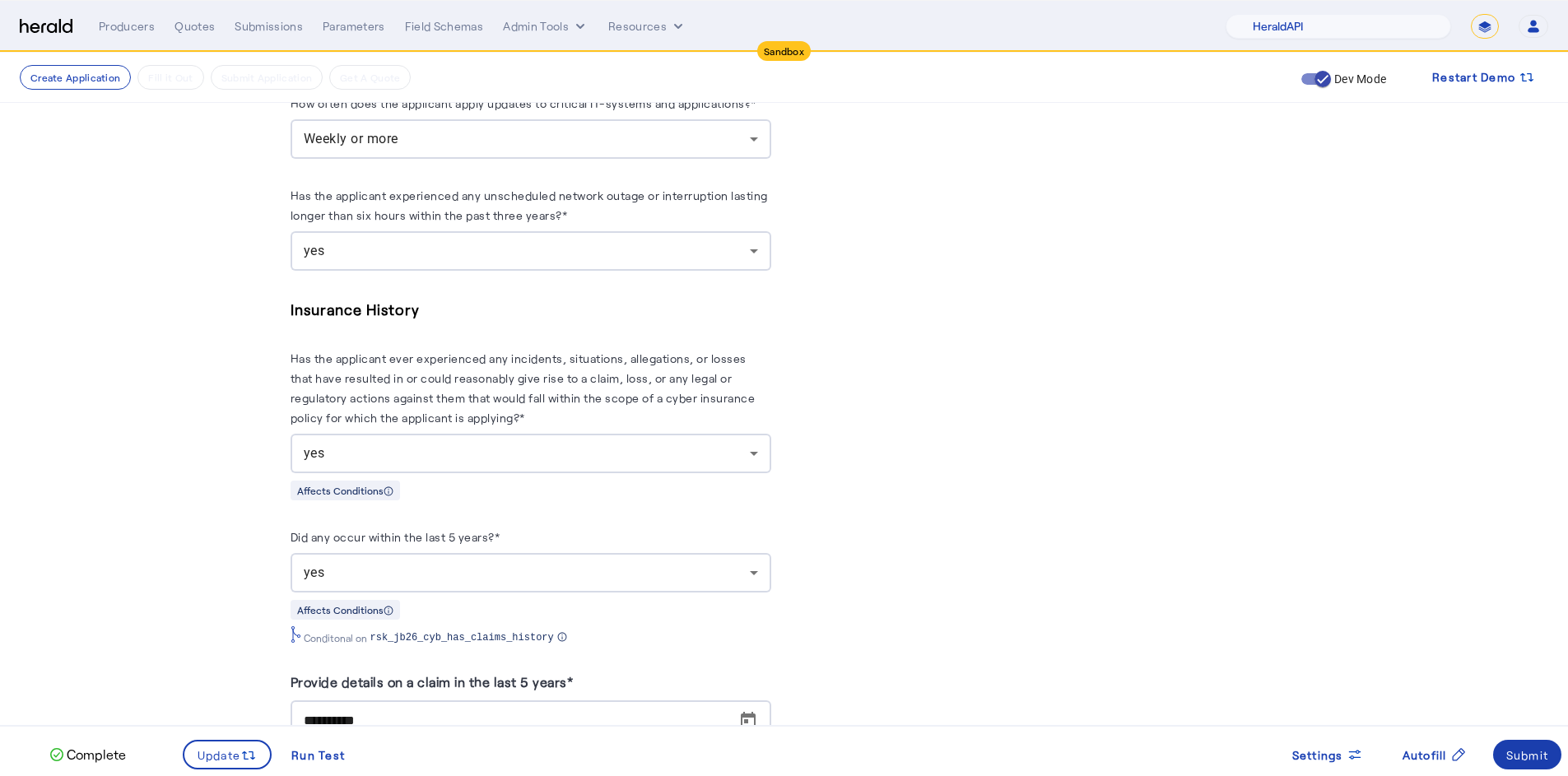
click at [1503, 753] on span at bounding box center [1528, 755] width 69 height 40
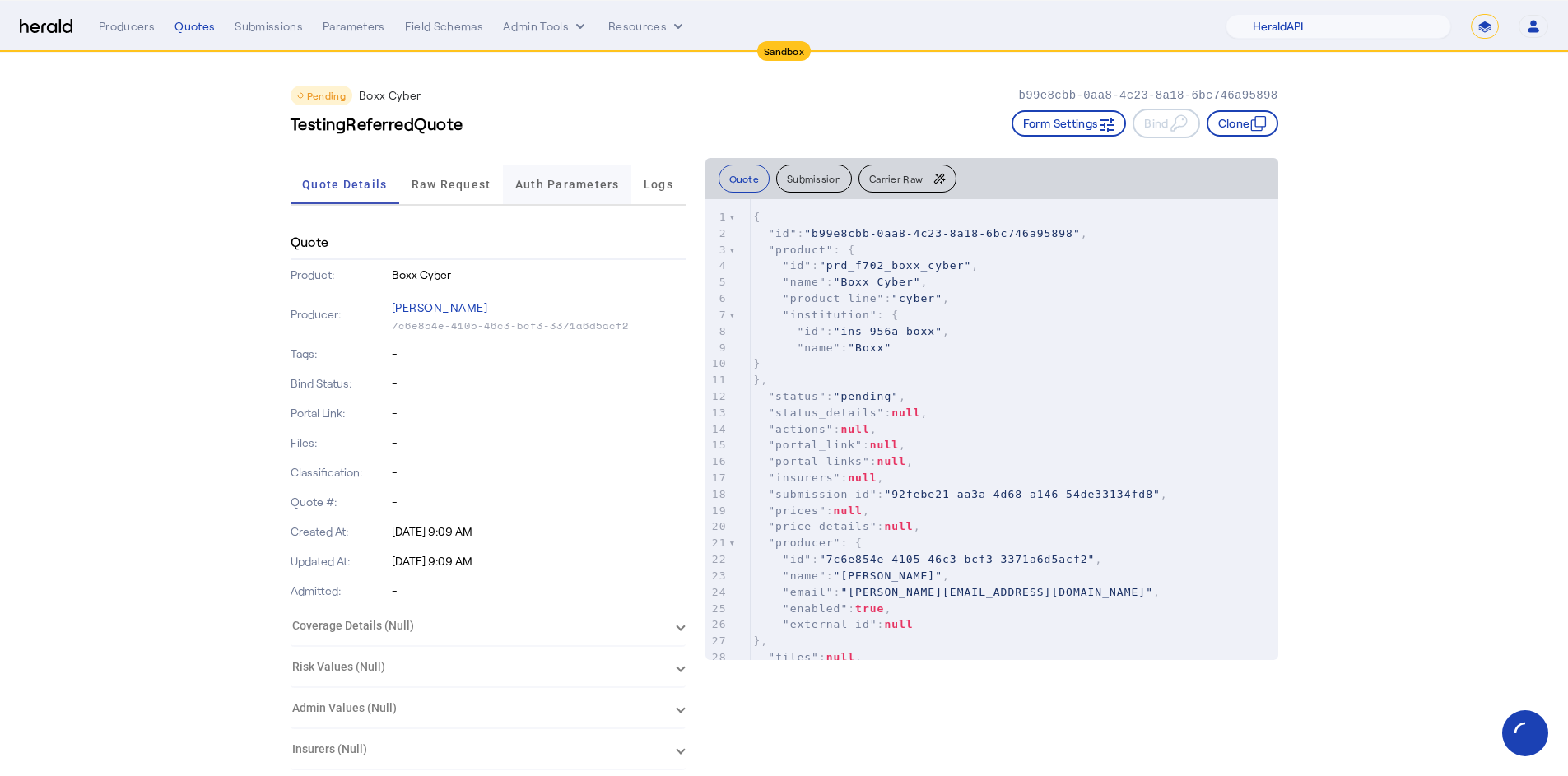
click at [587, 195] on span "Auth Parameters" at bounding box center [568, 185] width 104 height 40
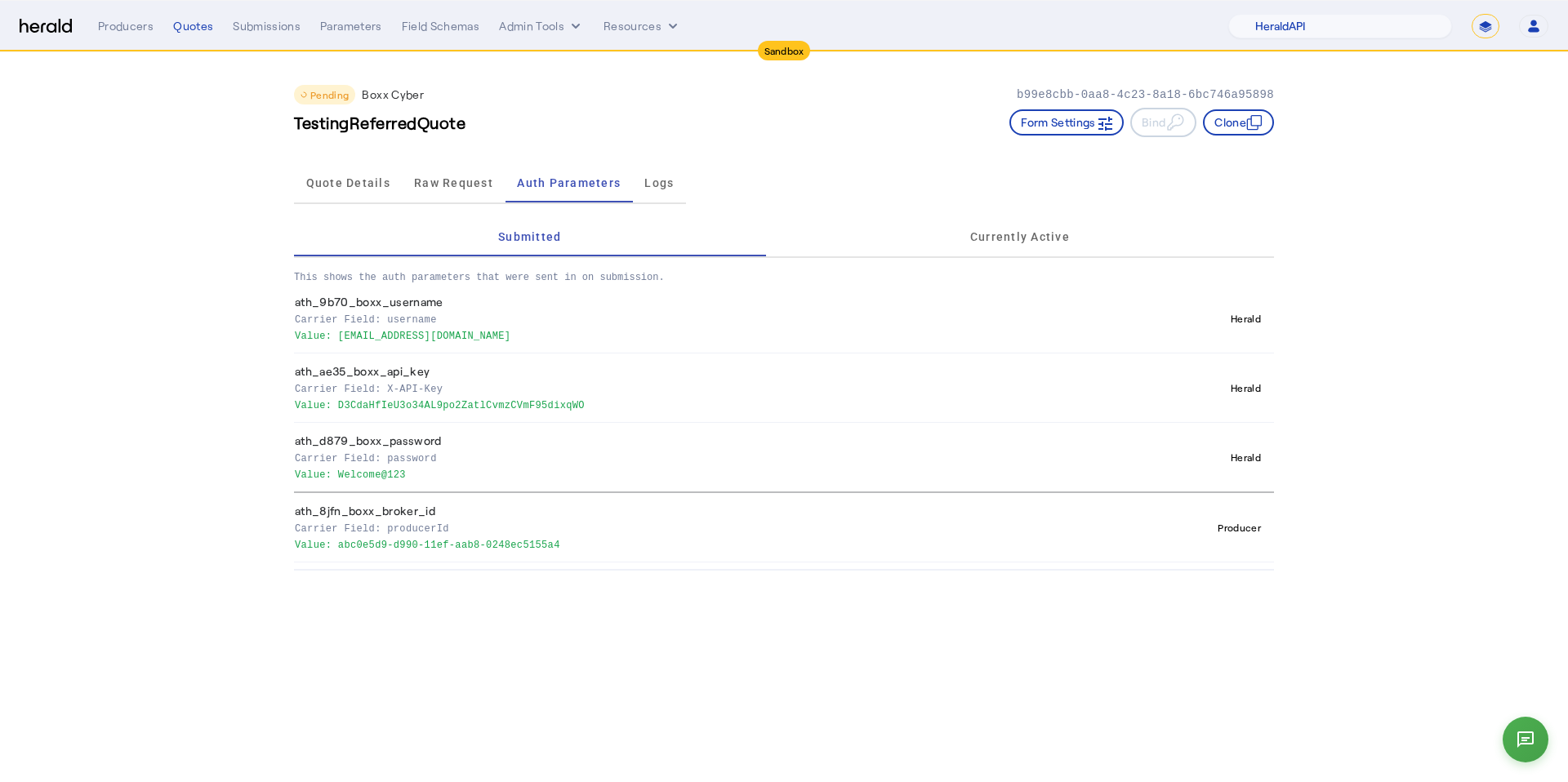
click at [862, 191] on div "Quote Details Raw Request Auth Parameters Logs" at bounding box center [784, 183] width 980 height 54
click at [362, 183] on span "Quote Details" at bounding box center [349, 183] width 84 height 11
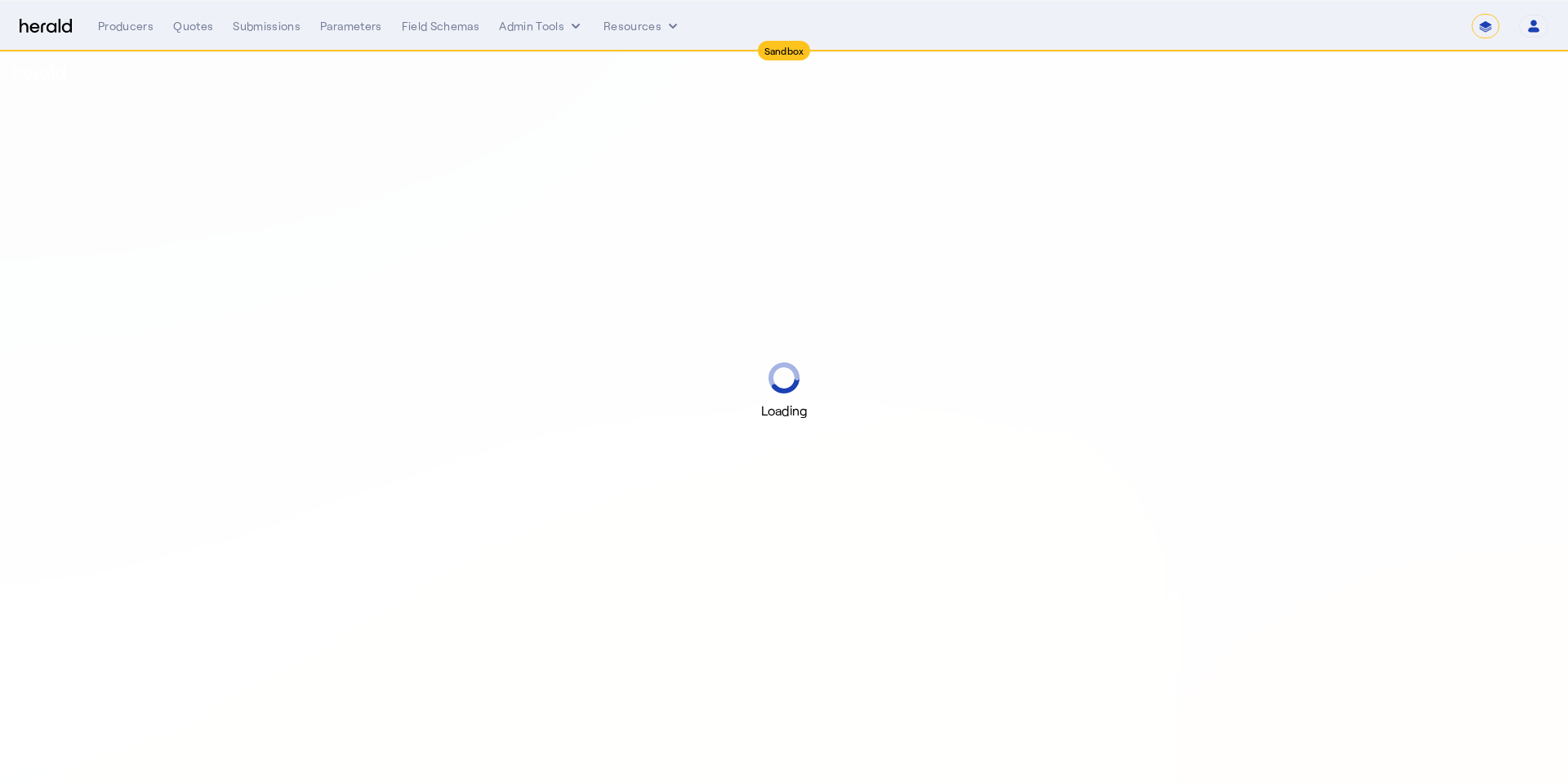
select select "*******"
select select "pfm_2v8p_herald_api"
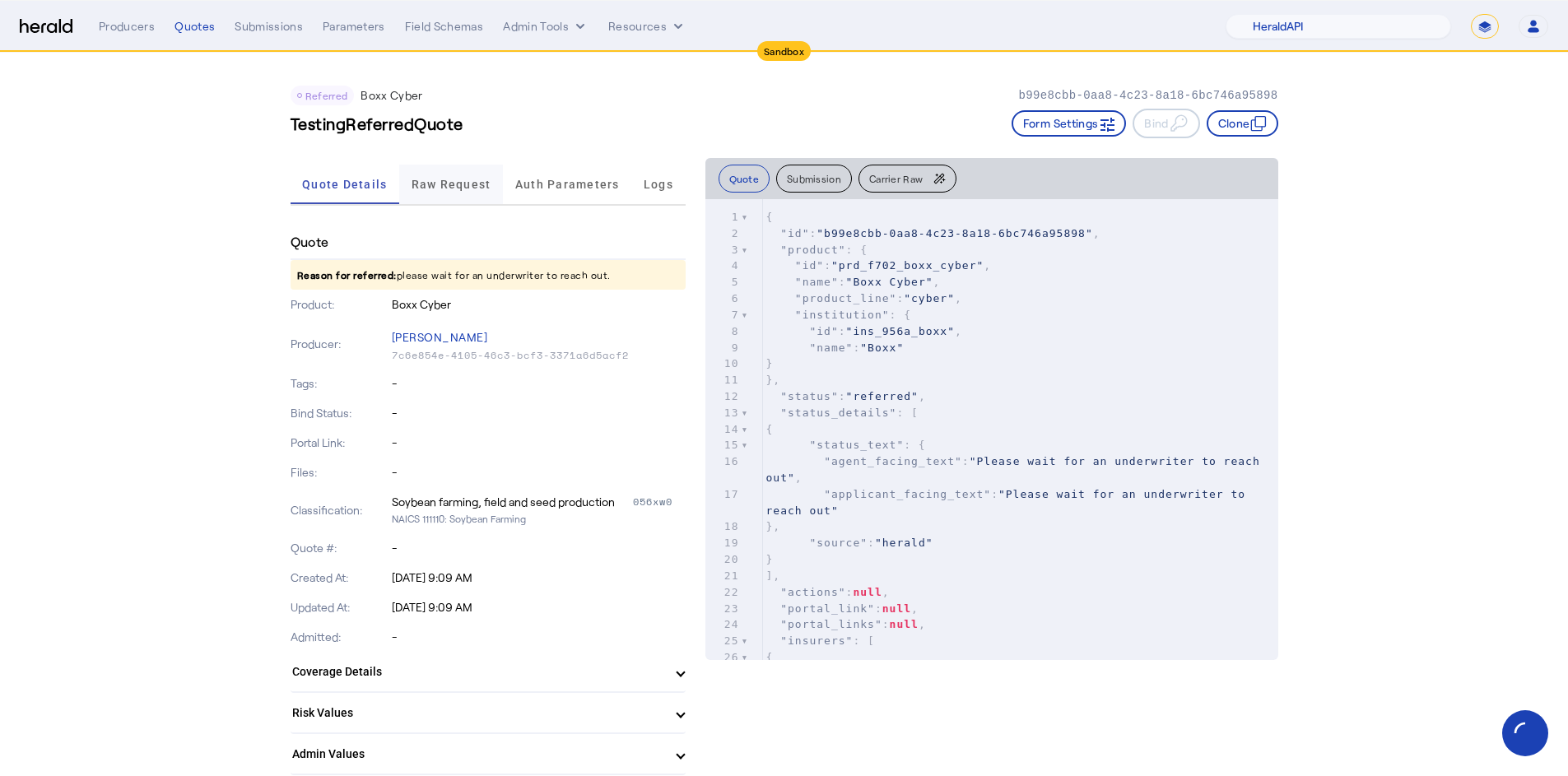
click at [468, 182] on span "Raw Request" at bounding box center [451, 184] width 80 height 11
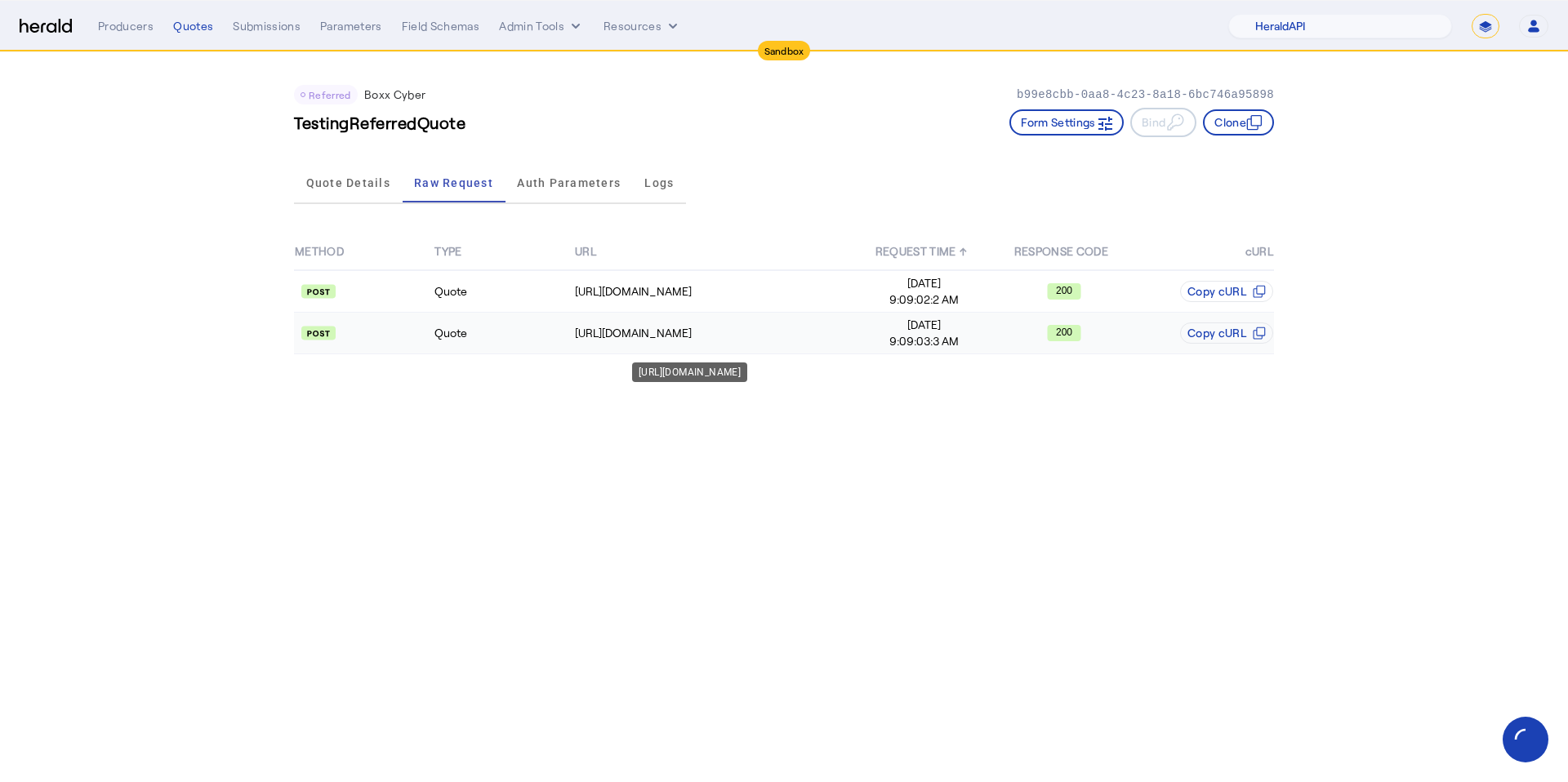
click at [577, 344] on td "[URL][DOMAIN_NAME]" at bounding box center [714, 333] width 280 height 41
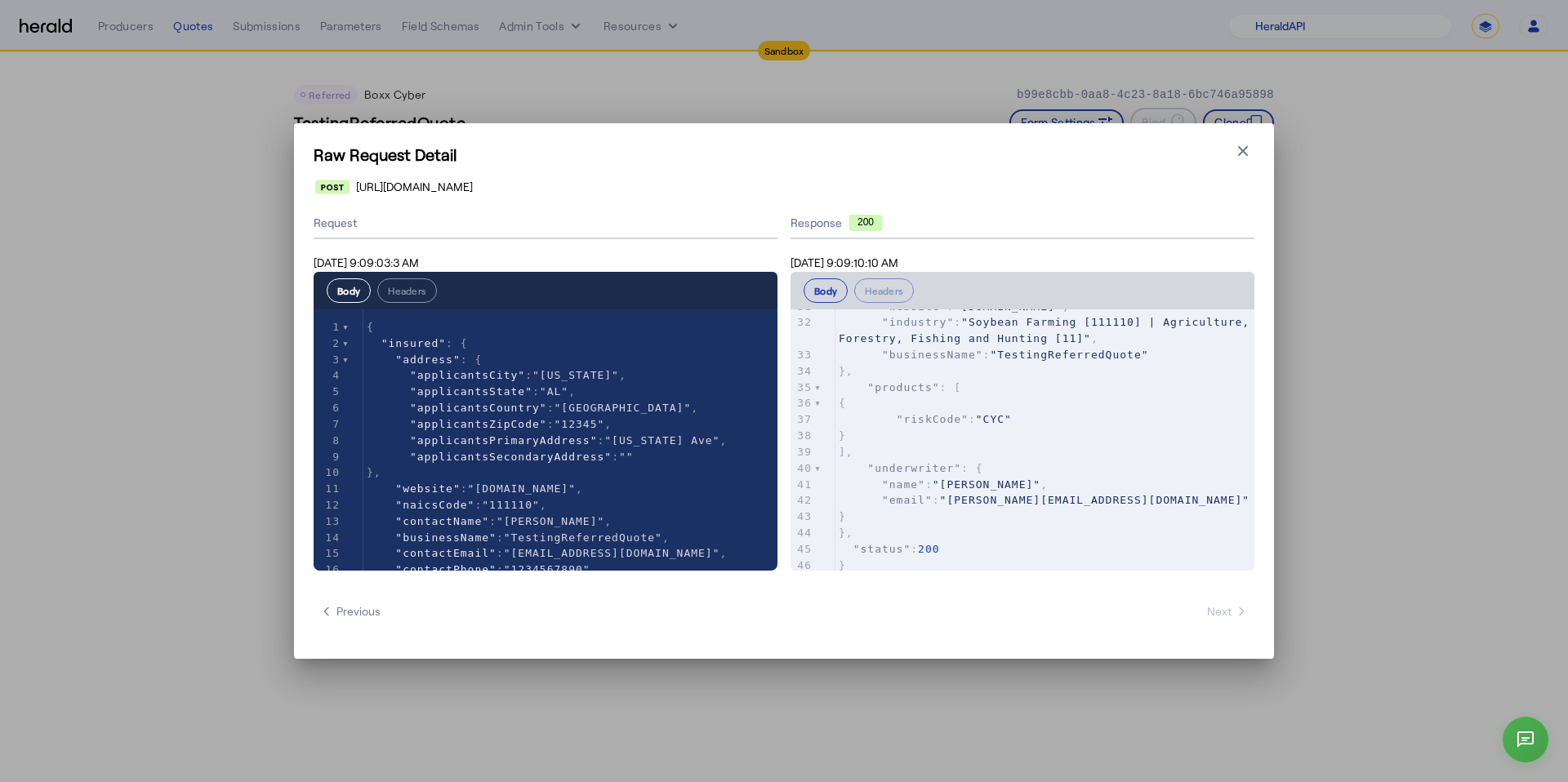
scroll to position [578, 0]
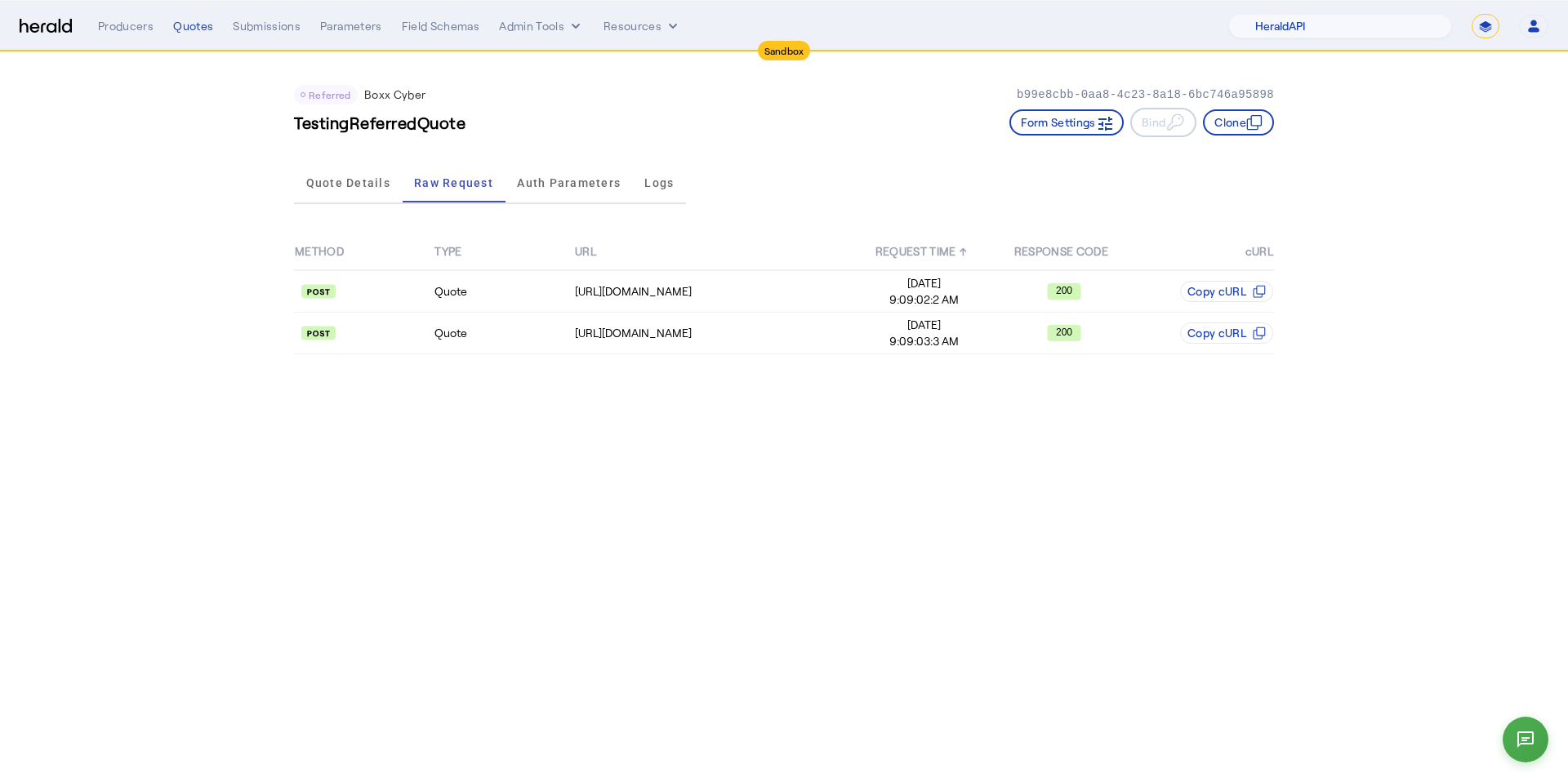
click at [1031, 467] on body "Sandbox Menu Producers Quotes Submissions Parameters Field Schemas Admin Tools …" at bounding box center [784, 391] width 1568 height 782
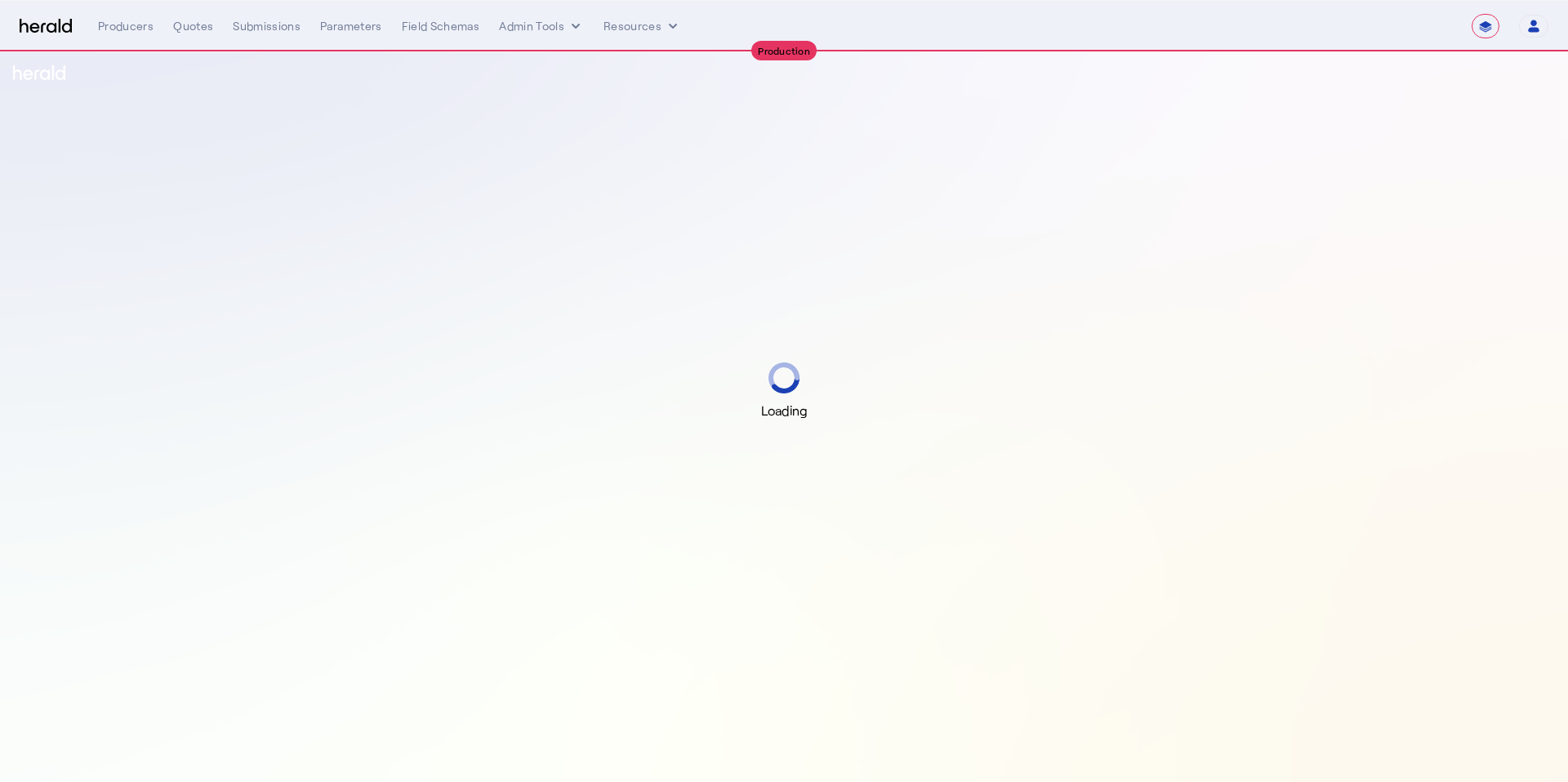
select select "**********"
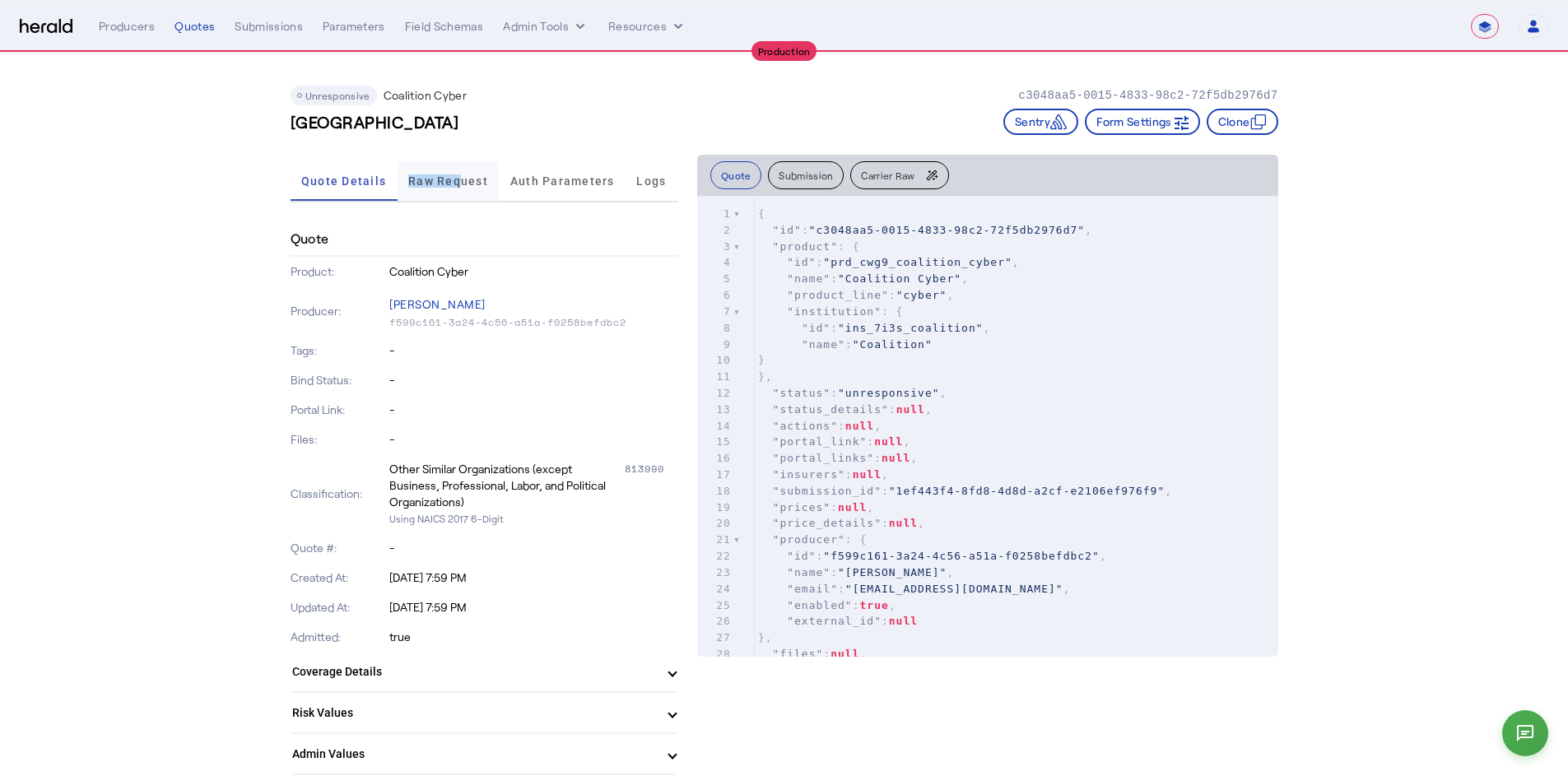
click at [465, 175] on span "Raw Request" at bounding box center [448, 181] width 80 height 11
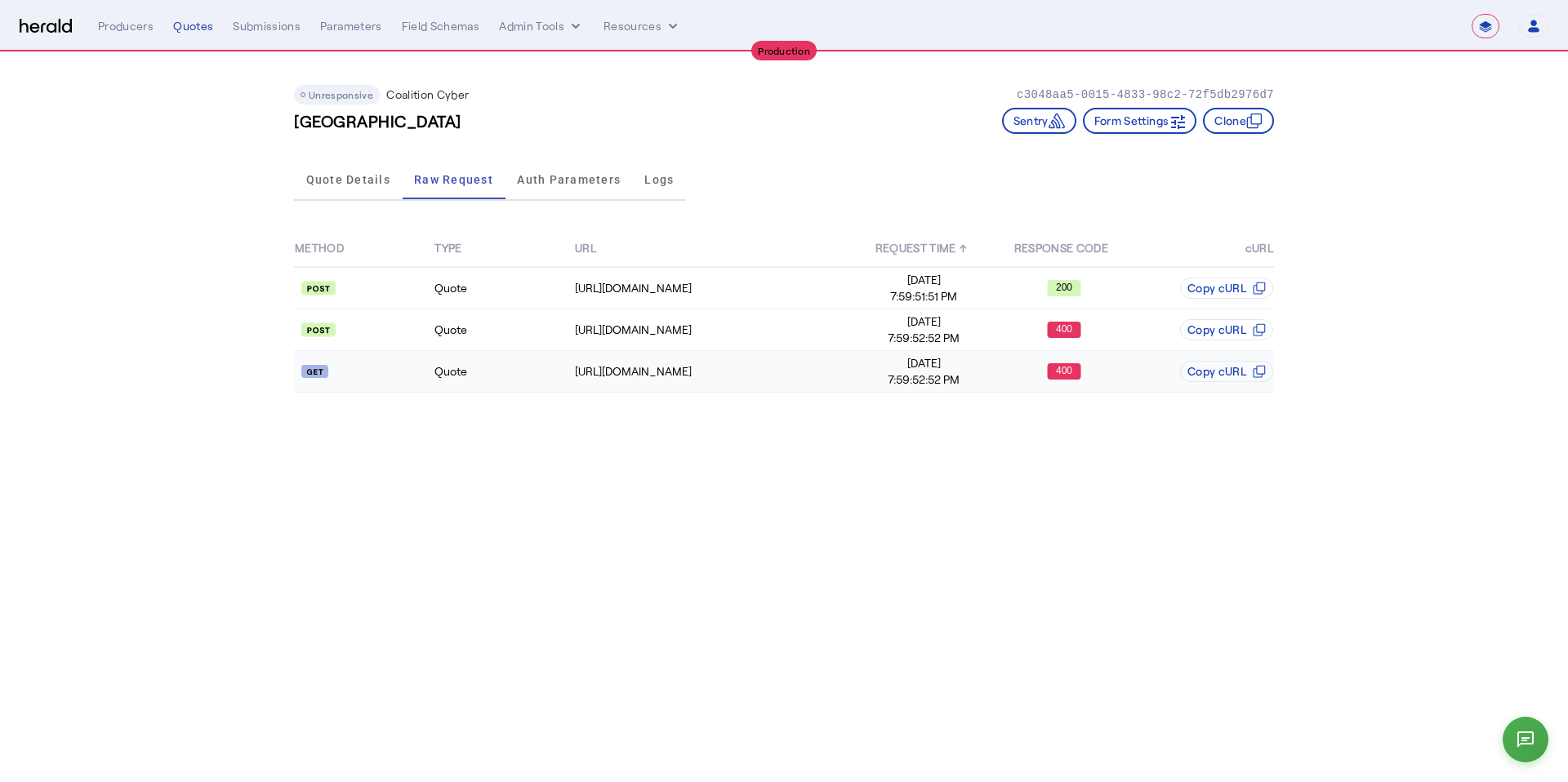
click at [535, 367] on td "Quote" at bounding box center [503, 372] width 140 height 41
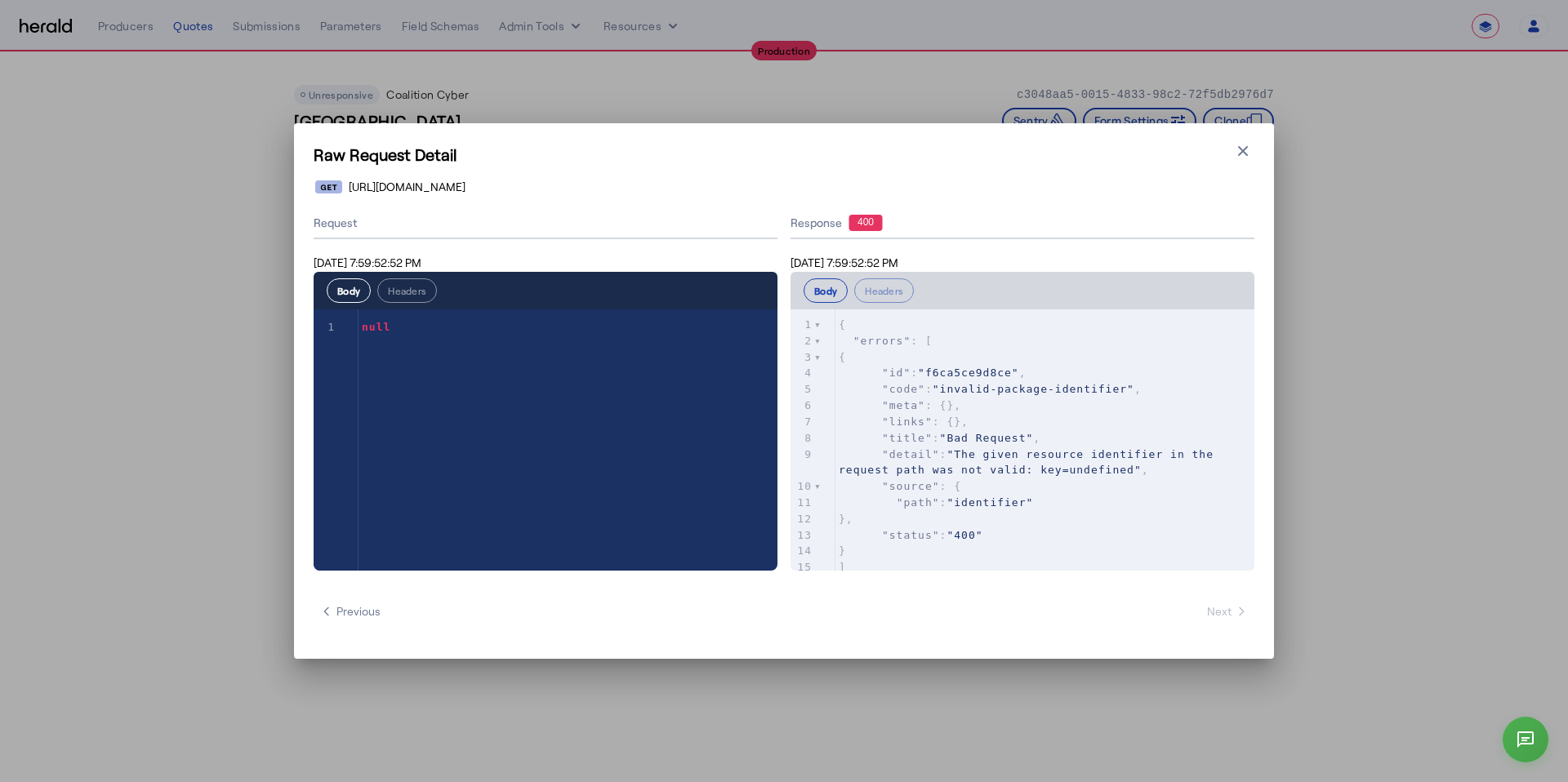
scroll to position [1, 0]
click at [399, 289] on button "Headers" at bounding box center [407, 290] width 59 height 24
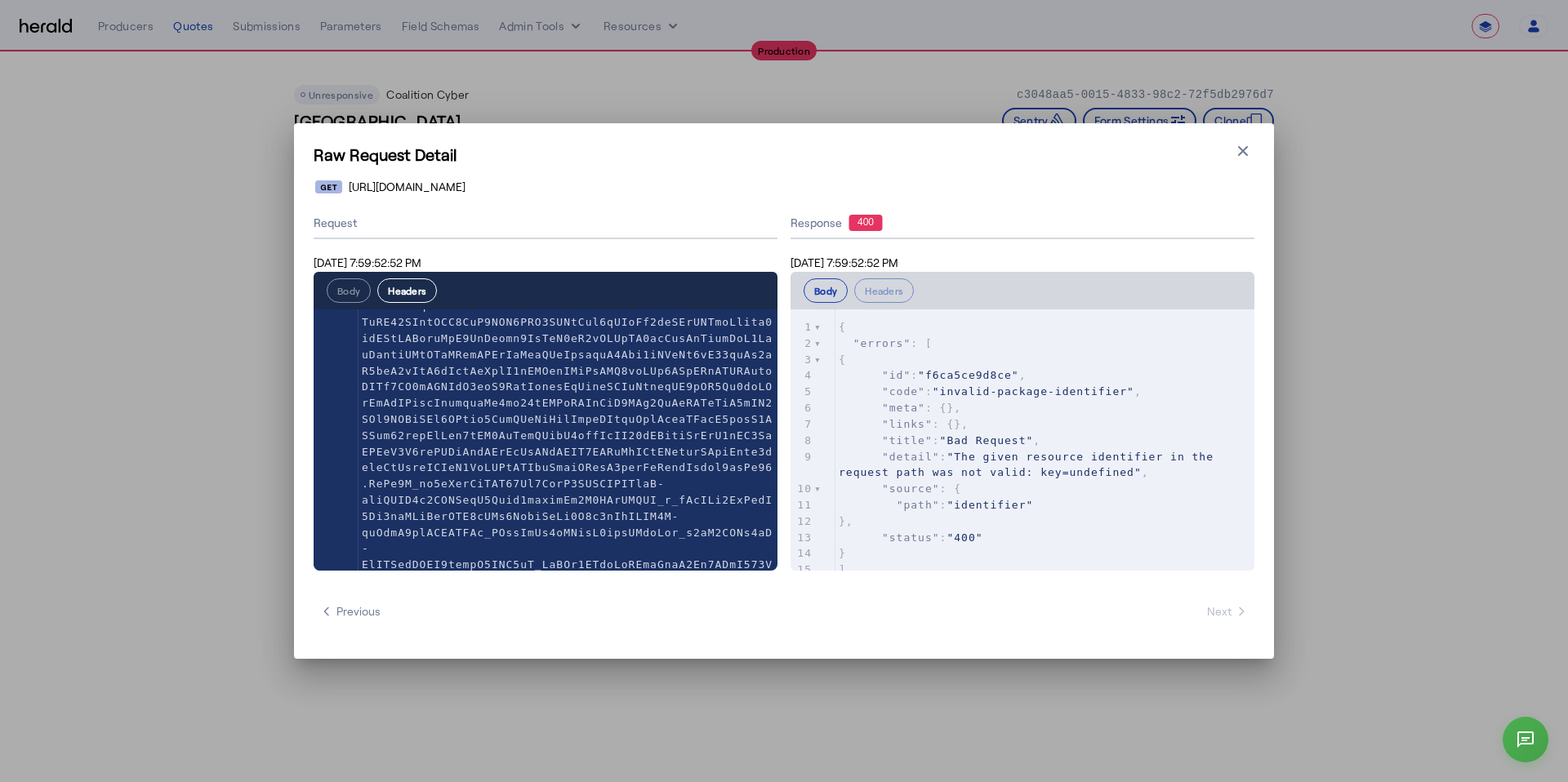
scroll to position [178, 0]
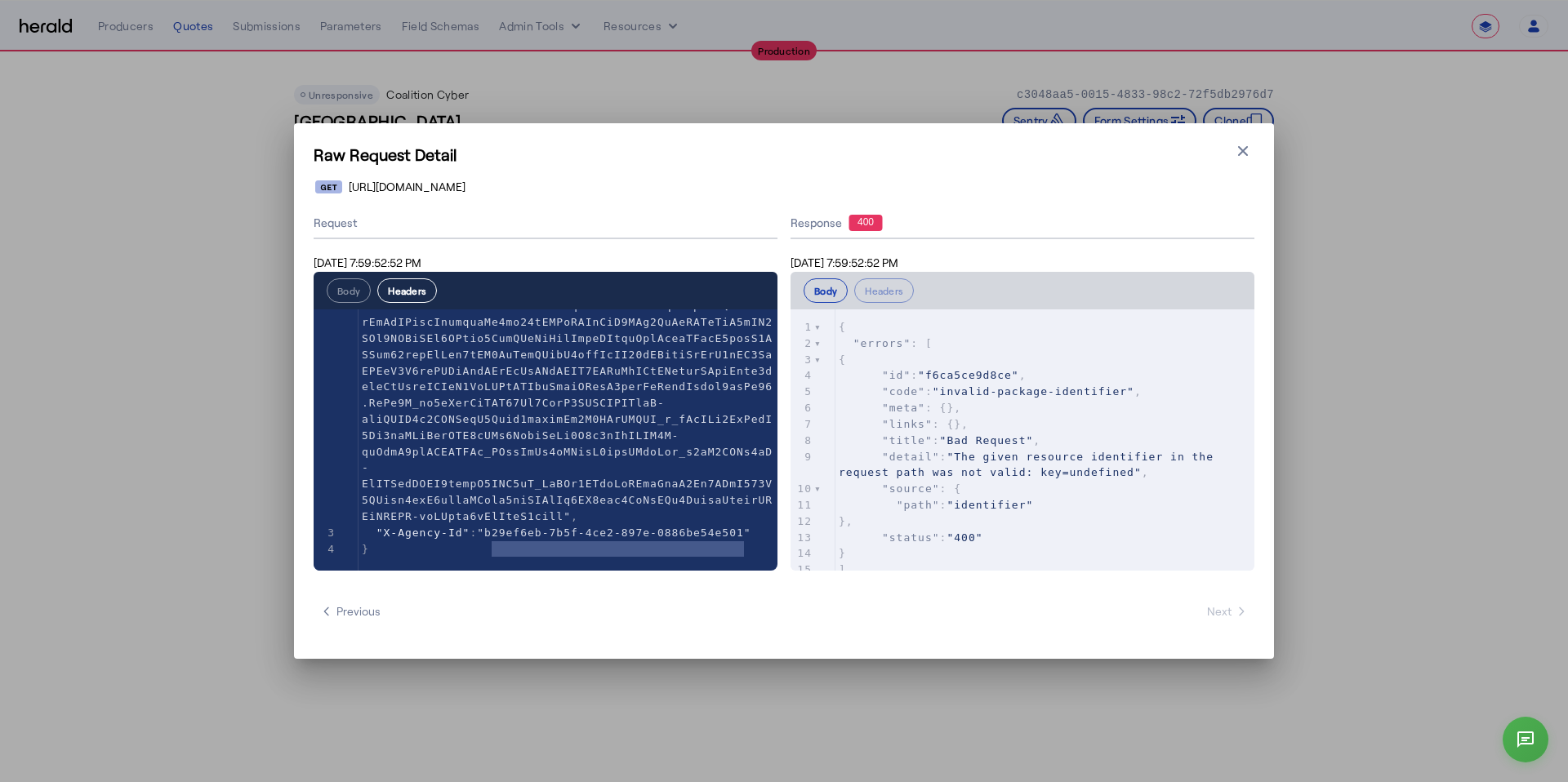
type textarea "**********"
drag, startPoint x: 491, startPoint y: 536, endPoint x: 728, endPoint y: 536, distance: 237.0
click at [728, 536] on span ""b29ef6eb-7b5f-4ce2-897e-0886be54e501"" at bounding box center [614, 533] width 274 height 12
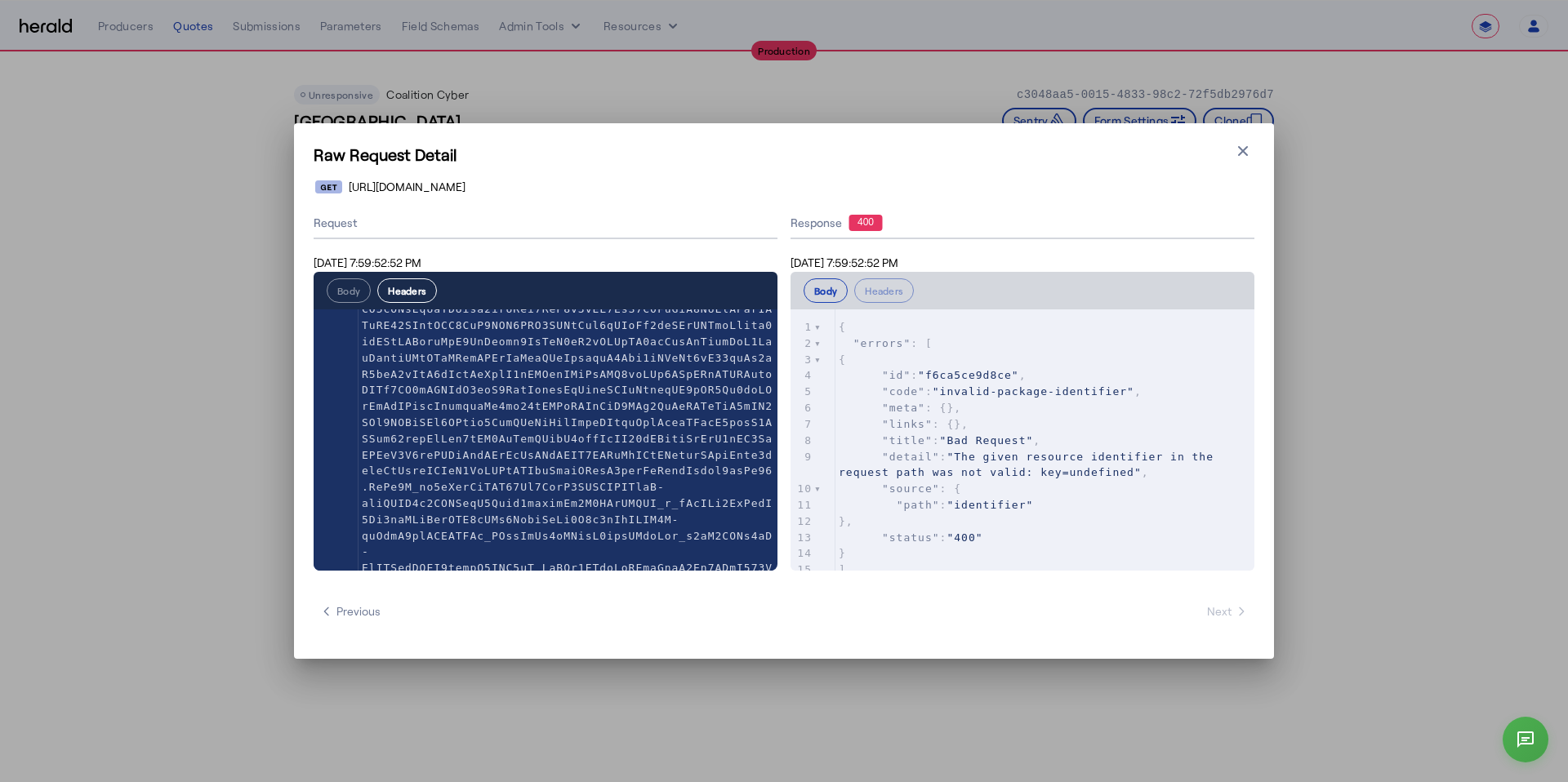
scroll to position [0, 0]
click at [349, 295] on button "Body" at bounding box center [348, 290] width 44 height 24
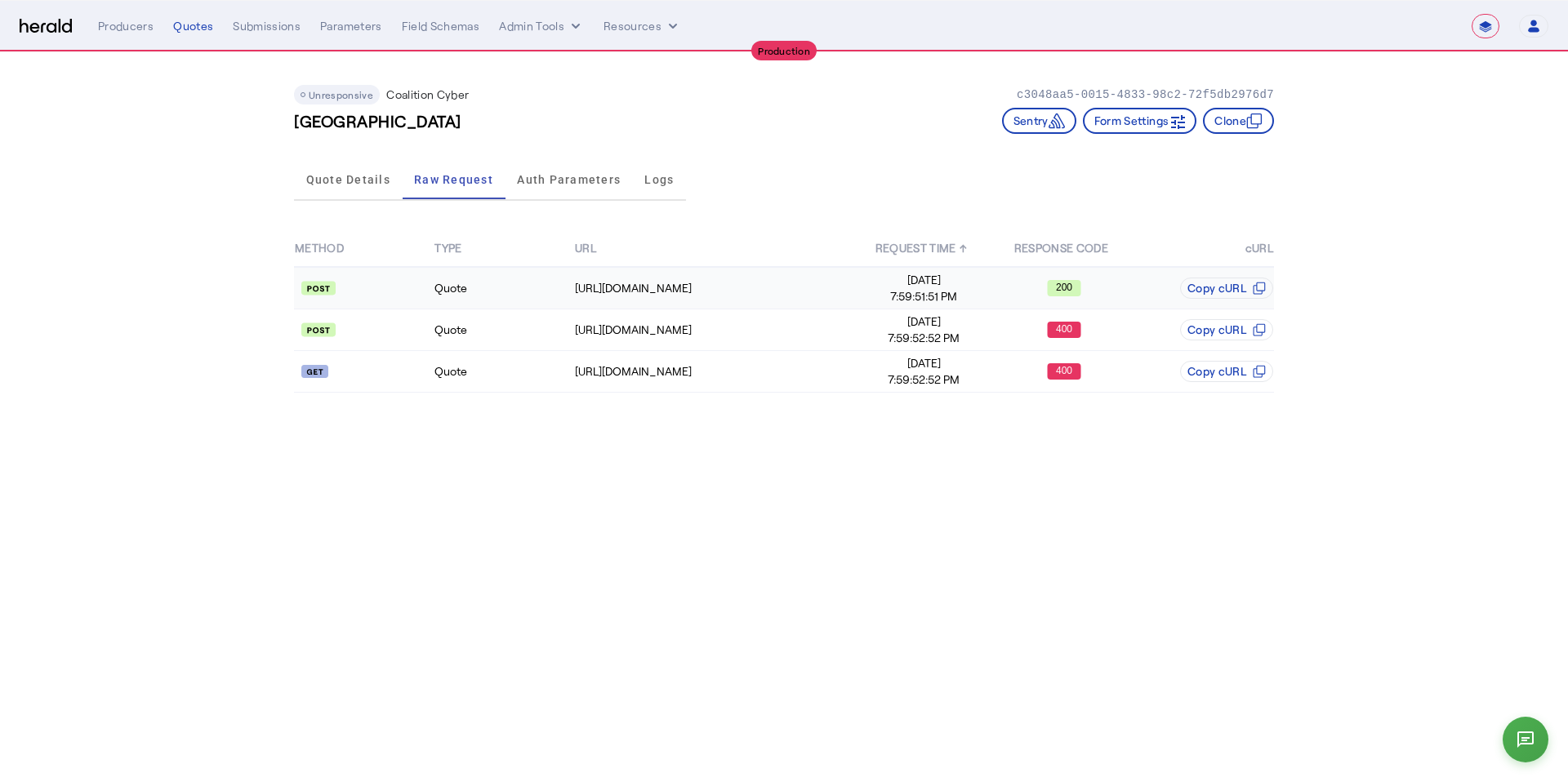
click at [567, 293] on td "Quote" at bounding box center [503, 288] width 140 height 42
click at [563, 326] on td "Quote" at bounding box center [503, 330] width 140 height 41
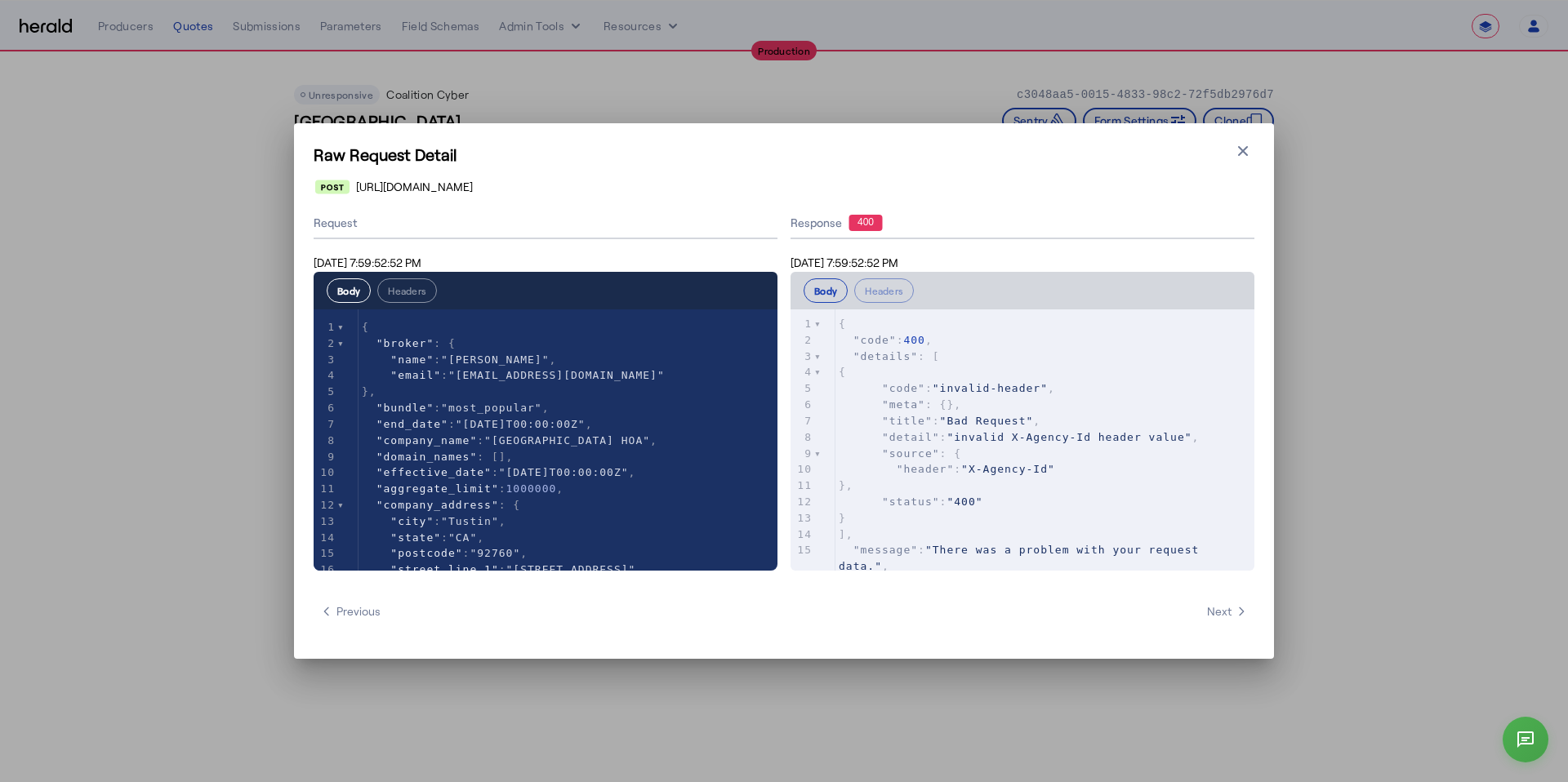
scroll to position [9, 0]
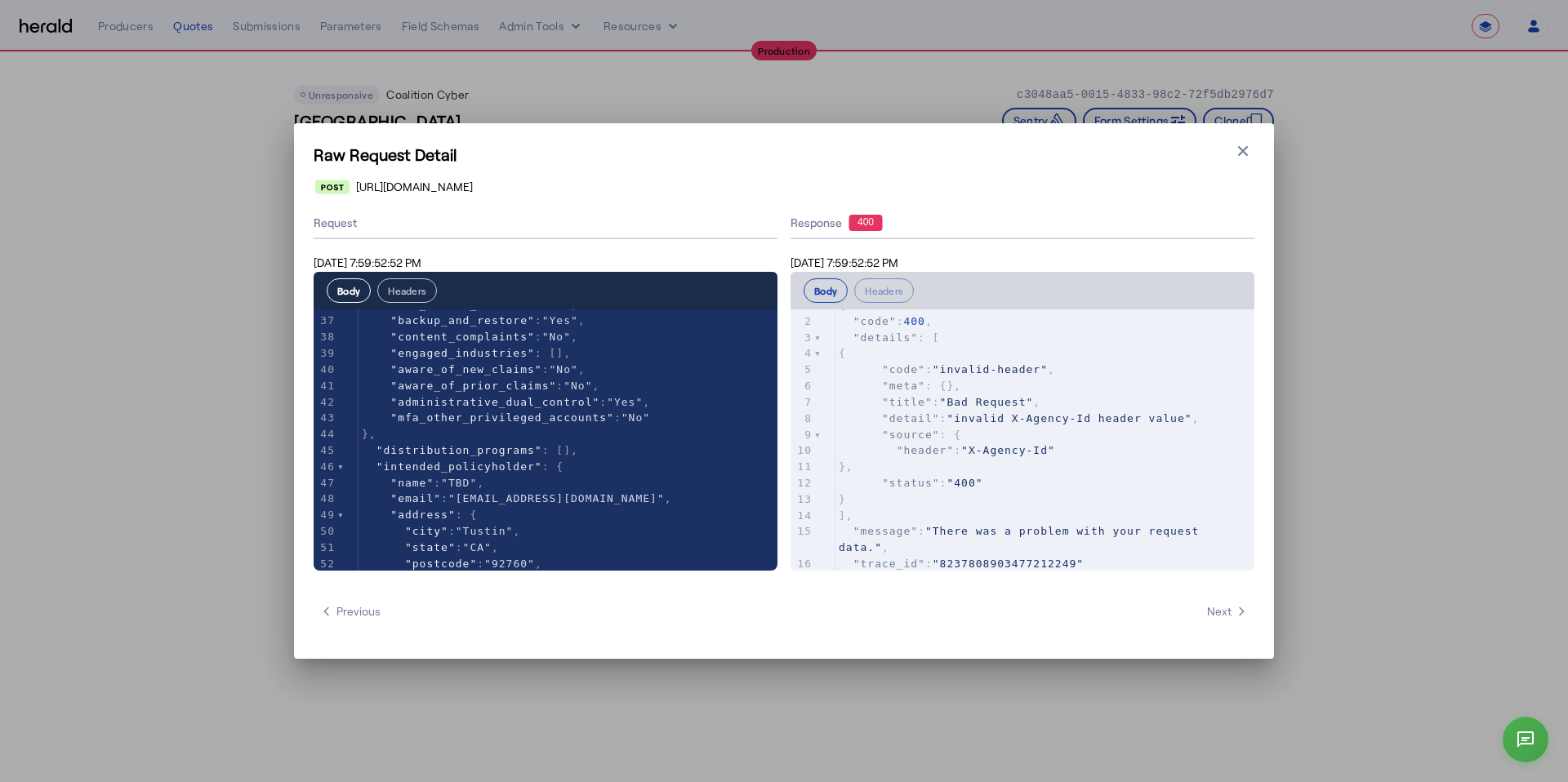
click at [403, 294] on button "Headers" at bounding box center [407, 290] width 59 height 24
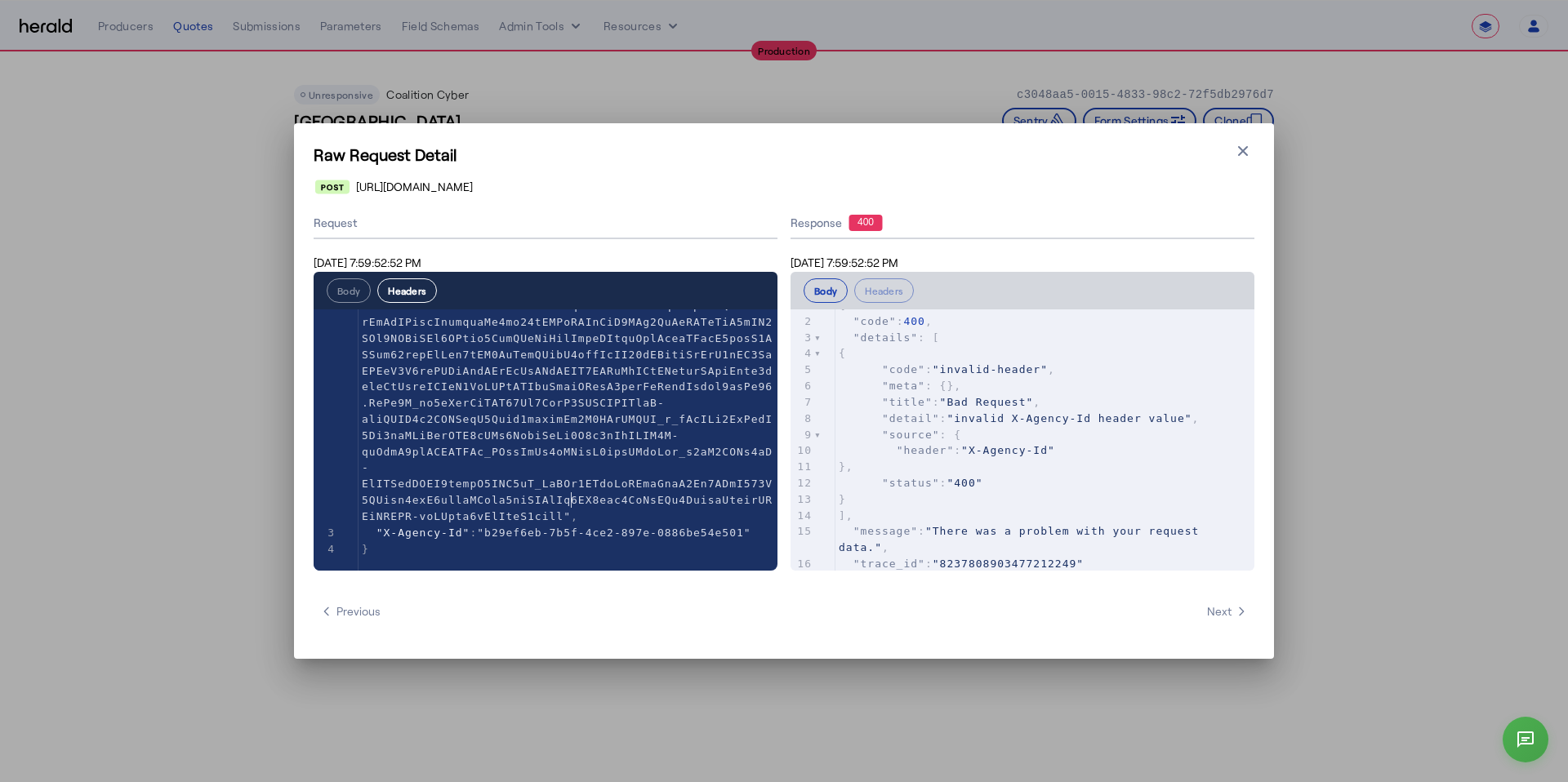
click at [568, 492] on span at bounding box center [567, 346] width 411 height 352
click at [1240, 146] on icon "button" at bounding box center [1242, 151] width 9 height 9
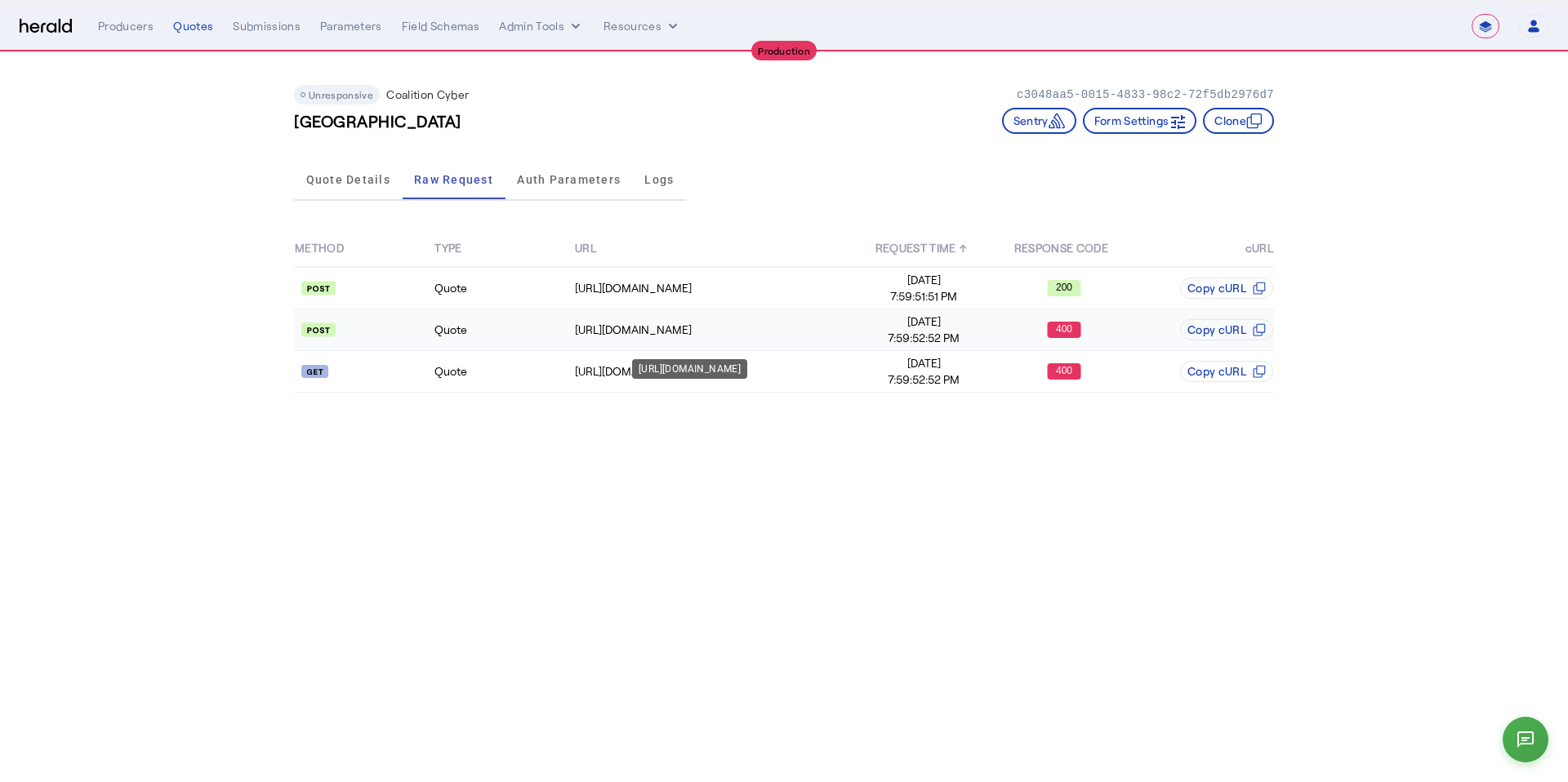
click at [588, 336] on div "https://distribution-api.coalitioninc.com/v2/packages" at bounding box center [714, 330] width 278 height 16
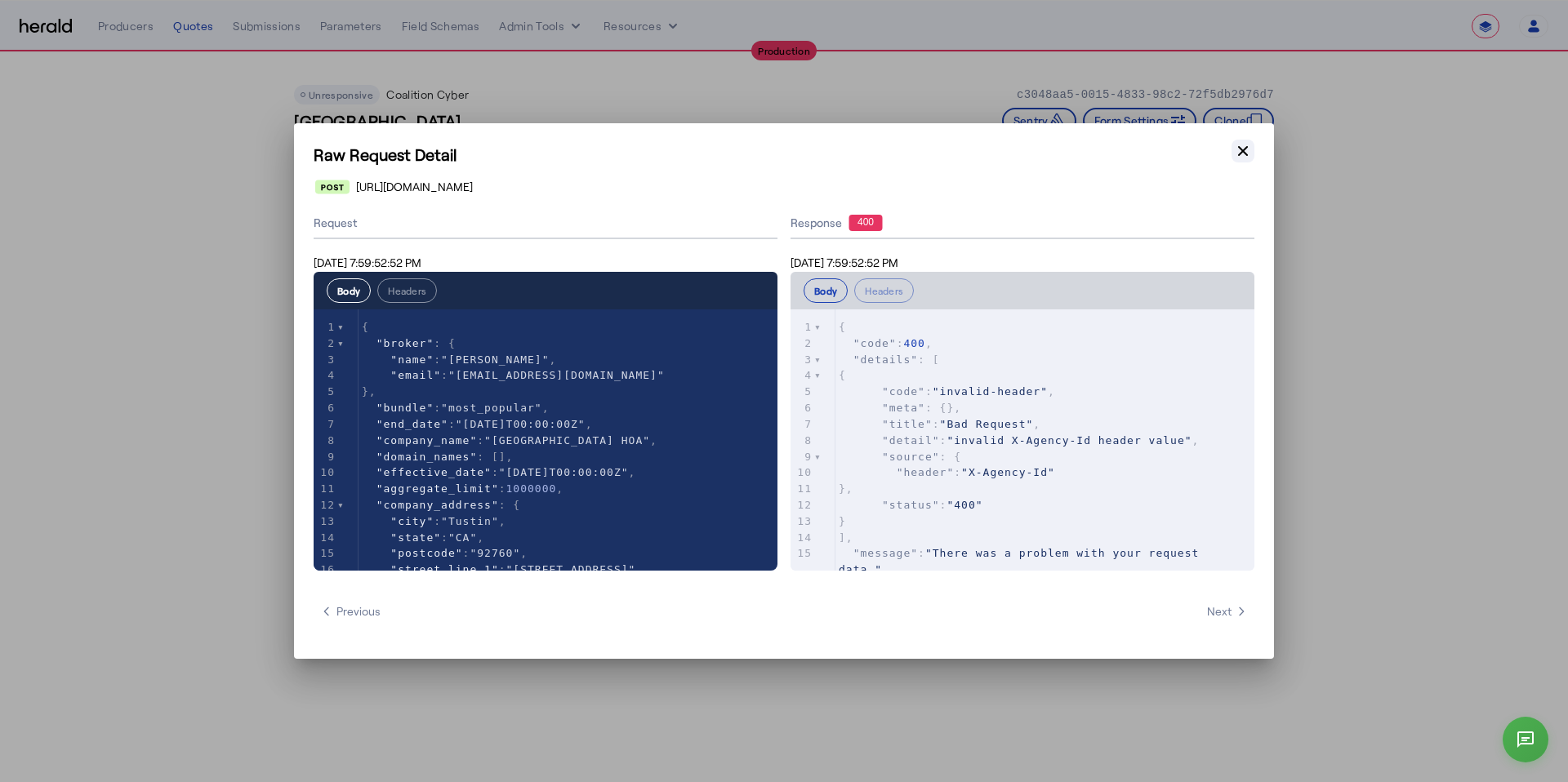
click at [1241, 149] on icon "button" at bounding box center [1242, 151] width 9 height 9
